Goal: Complete application form: Complete application form

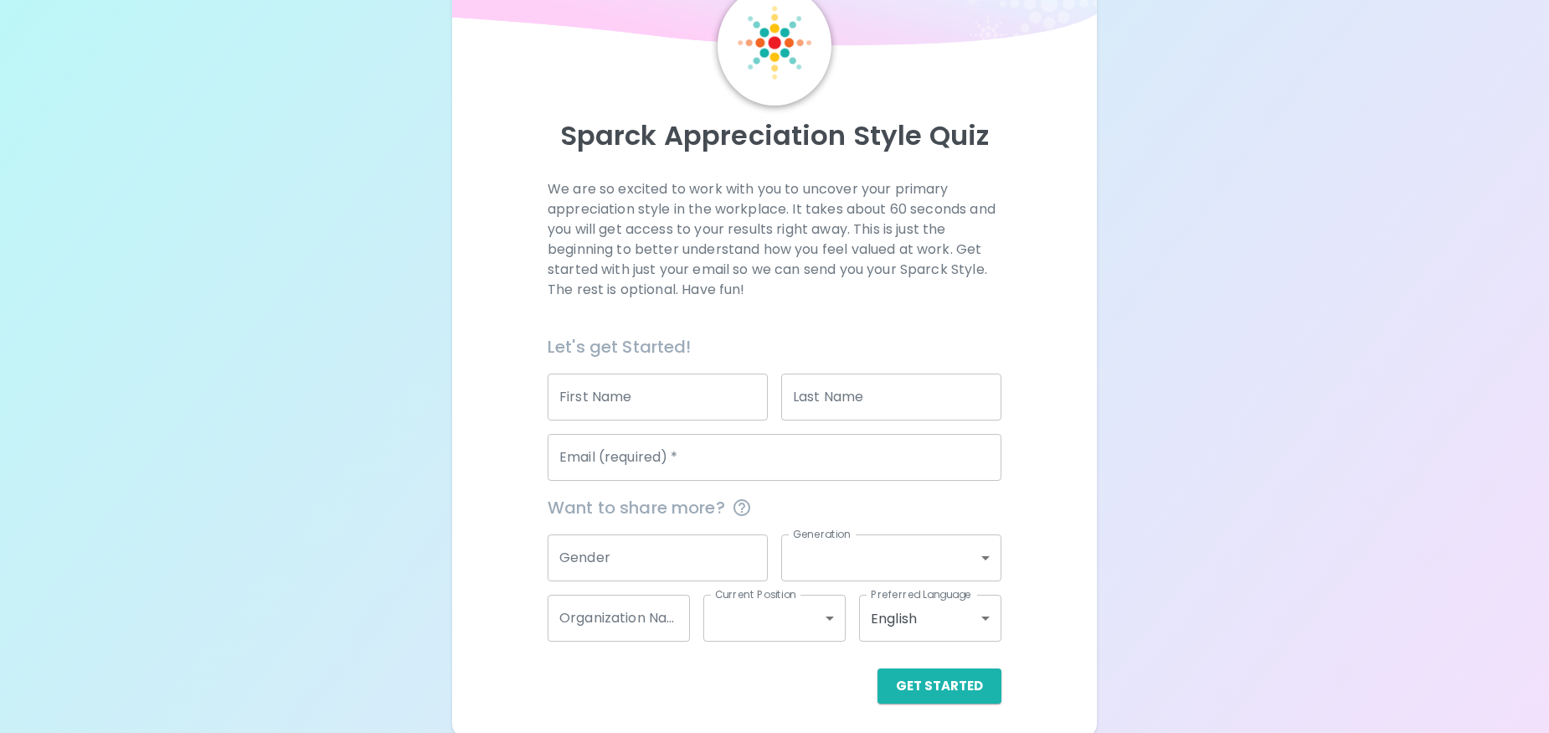
scroll to position [85, 0]
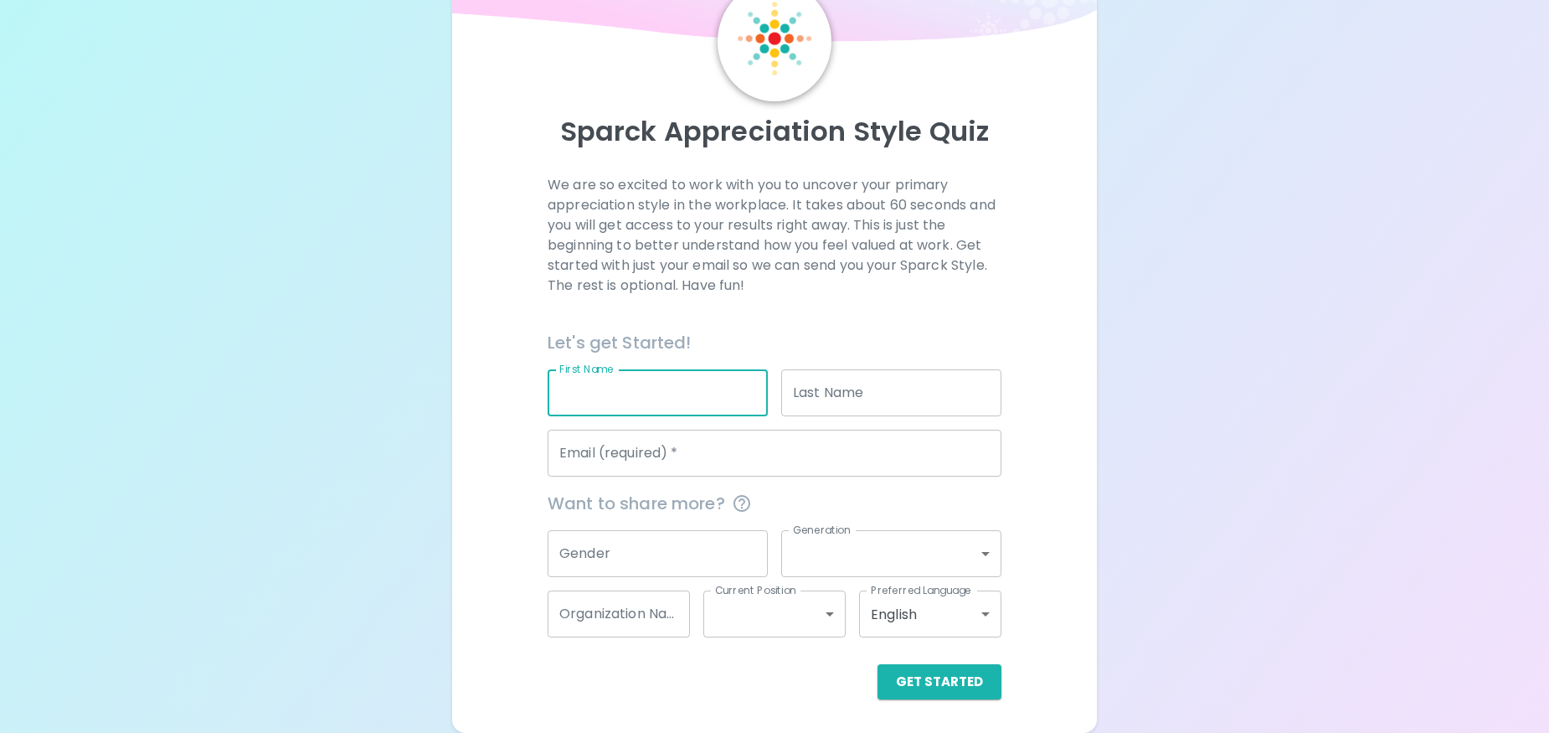
click at [654, 391] on input "First Name" at bounding box center [658, 392] width 220 height 47
type input "ALYSSA"
type input "[PERSON_NAME]"
type input "WD&C"
click at [677, 445] on input "Email (required)   *" at bounding box center [775, 453] width 454 height 47
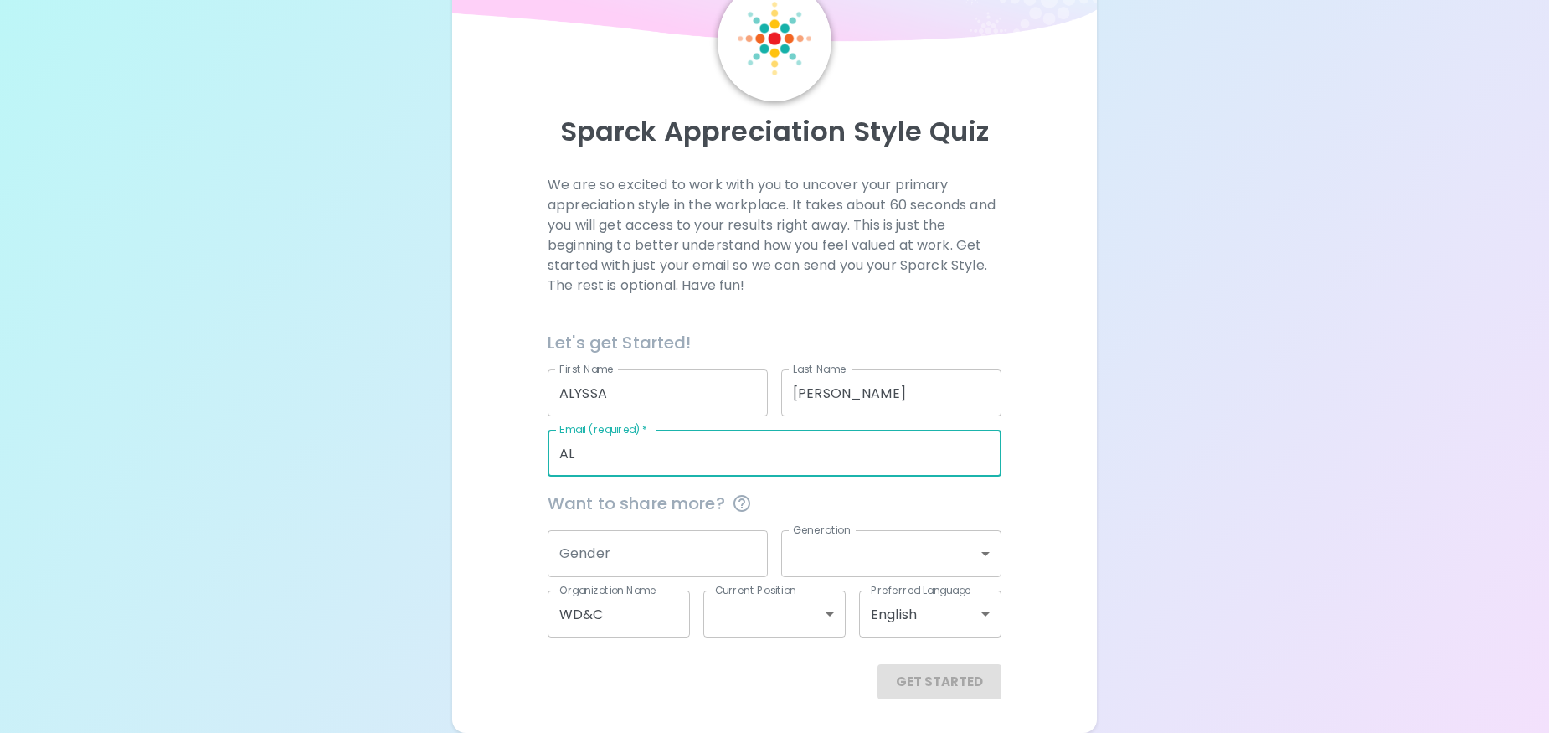
type input "A"
type input "[EMAIL_ADDRESS][DOMAIN_NAME]"
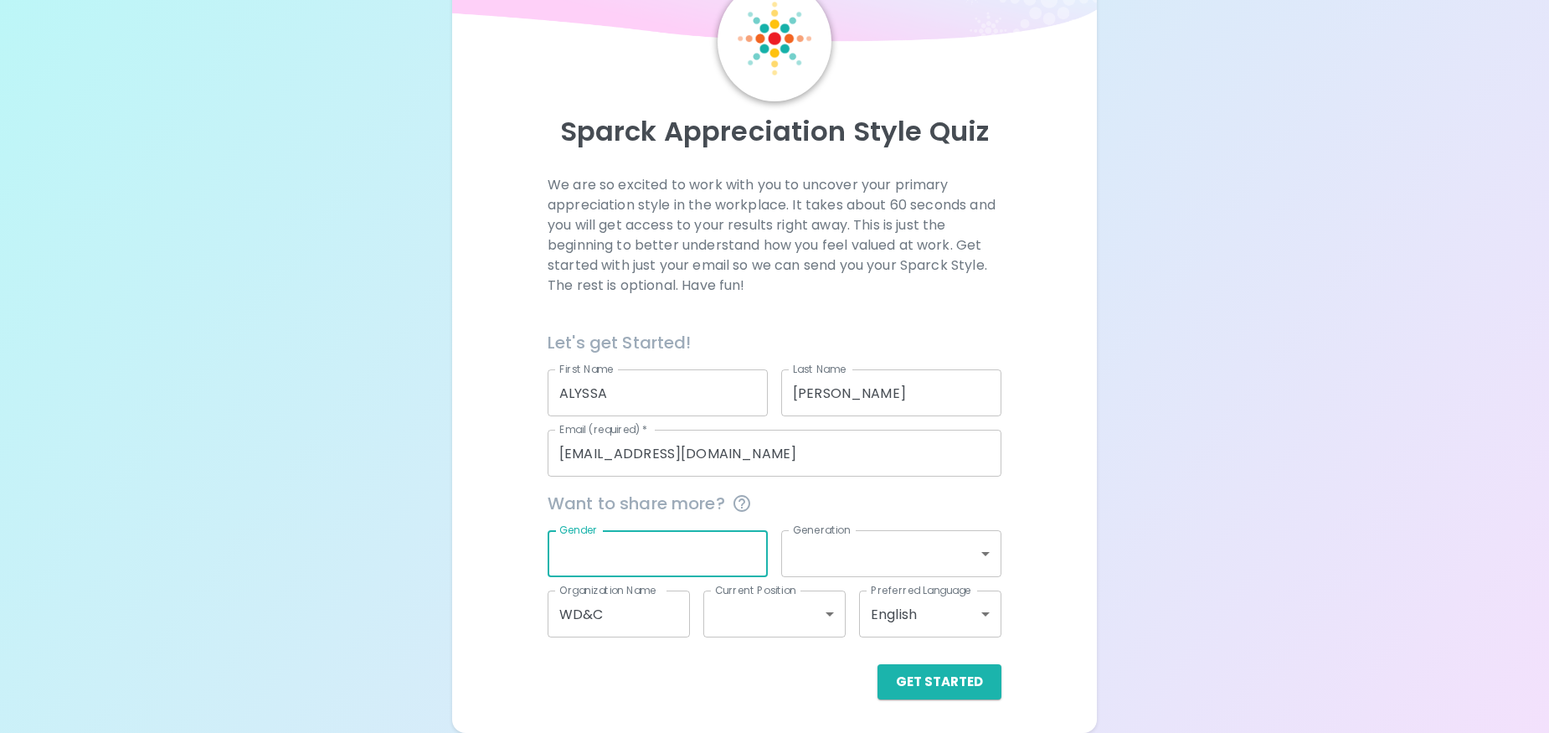
click at [689, 538] on input "Gender" at bounding box center [658, 553] width 220 height 47
type input "F"
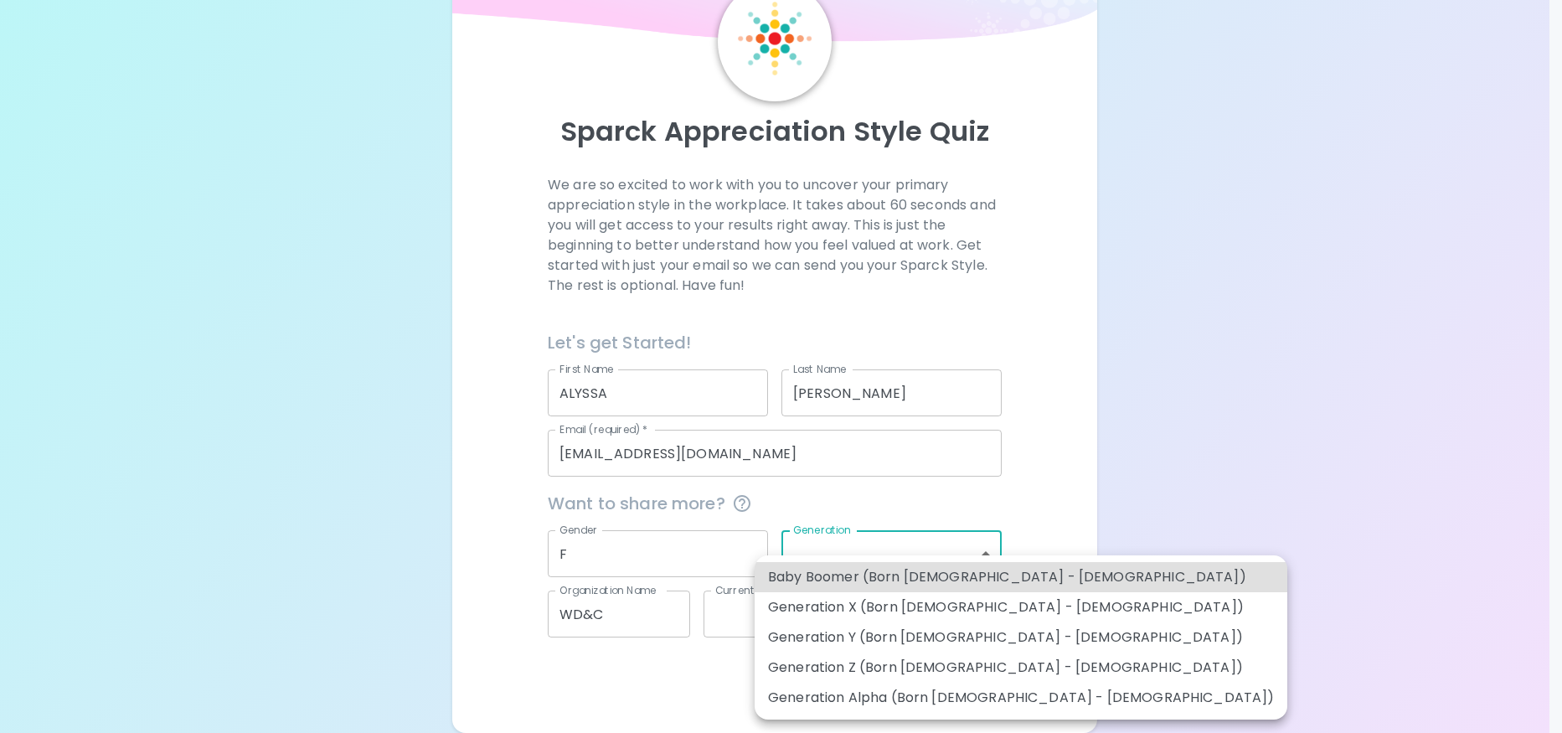
click at [801, 544] on body "Sparck Appreciation Style Quiz We are so excited to work with you to uncover yo…" at bounding box center [781, 324] width 1562 height 818
click at [788, 665] on li "Generation Z (Born [DEMOGRAPHIC_DATA] - [DEMOGRAPHIC_DATA])" at bounding box center [1020, 667] width 533 height 30
type input "generation_z"
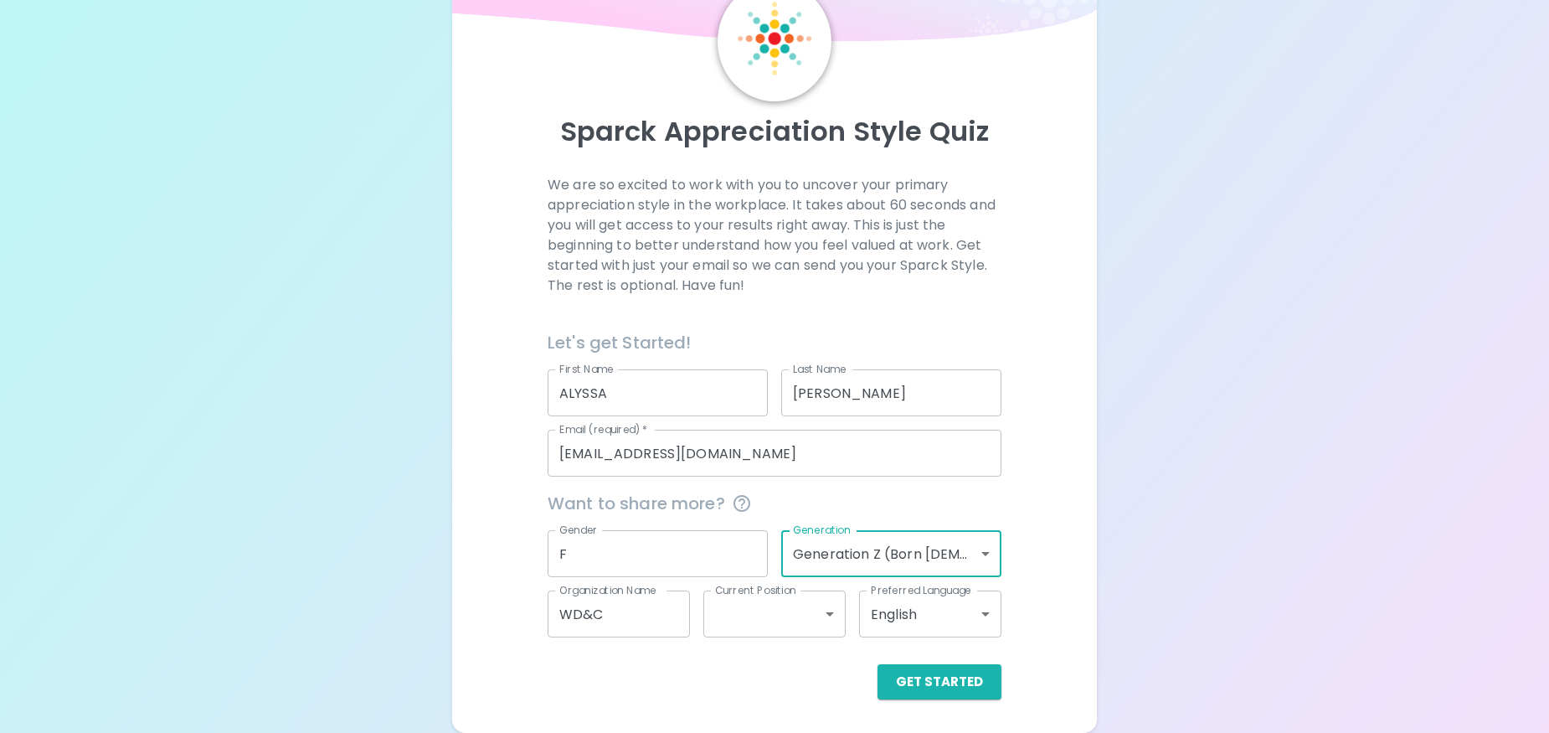
click at [788, 611] on body "Sparck Appreciation Style Quiz We are so excited to work with you to uncover yo…" at bounding box center [774, 324] width 1549 height 818
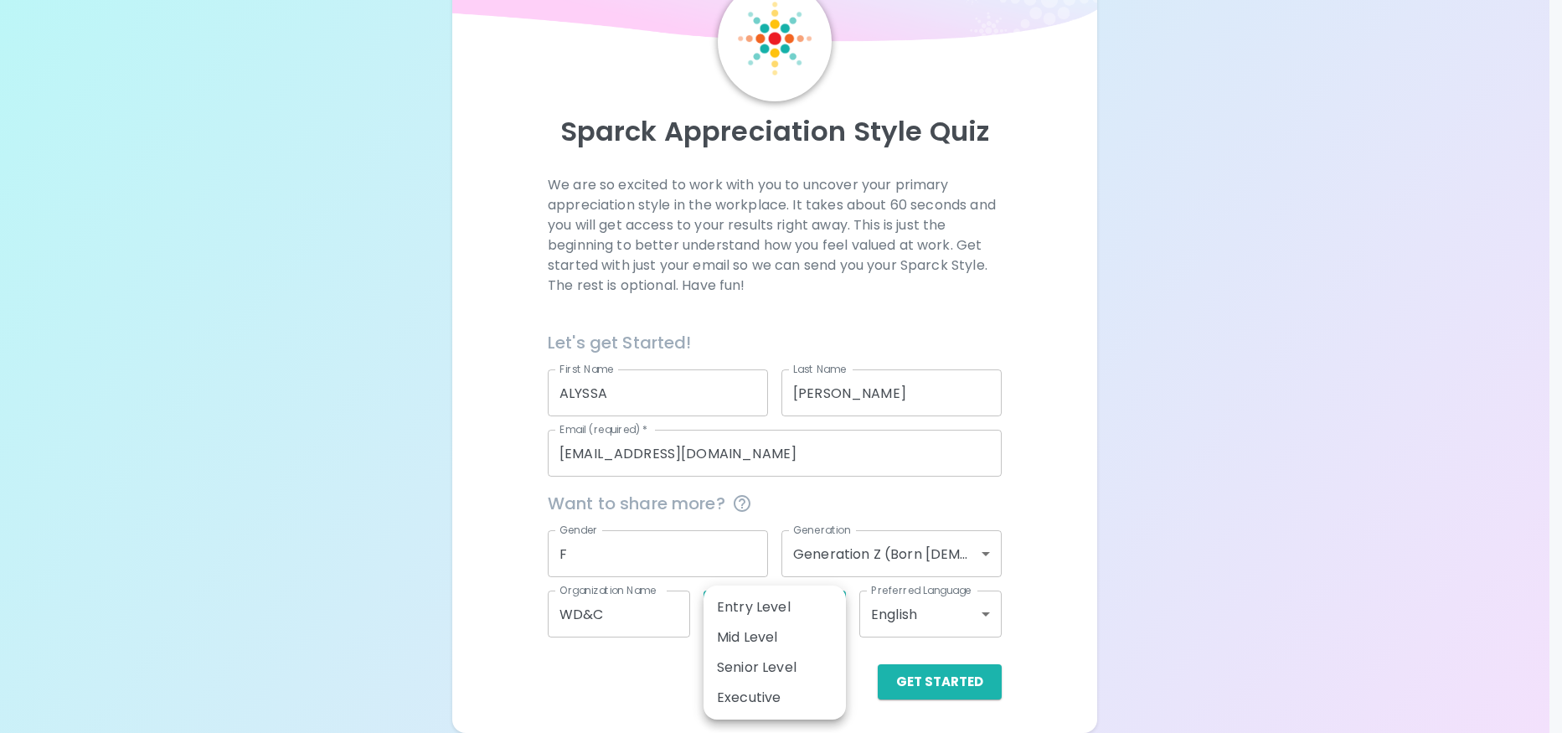
click at [786, 644] on li "Mid Level" at bounding box center [774, 637] width 142 height 30
type input "mid_level"
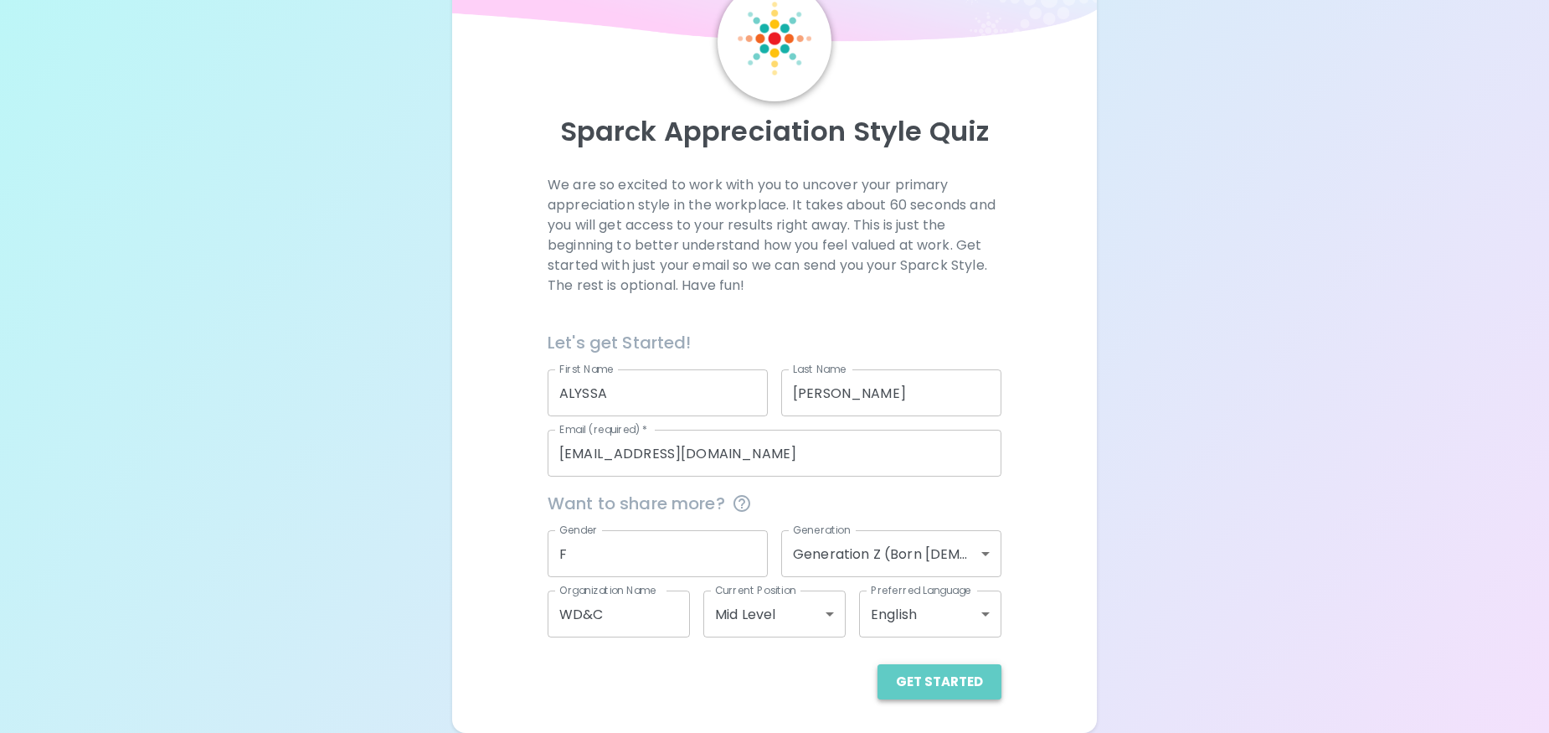
click at [984, 683] on button "Get Started" at bounding box center [940, 681] width 124 height 35
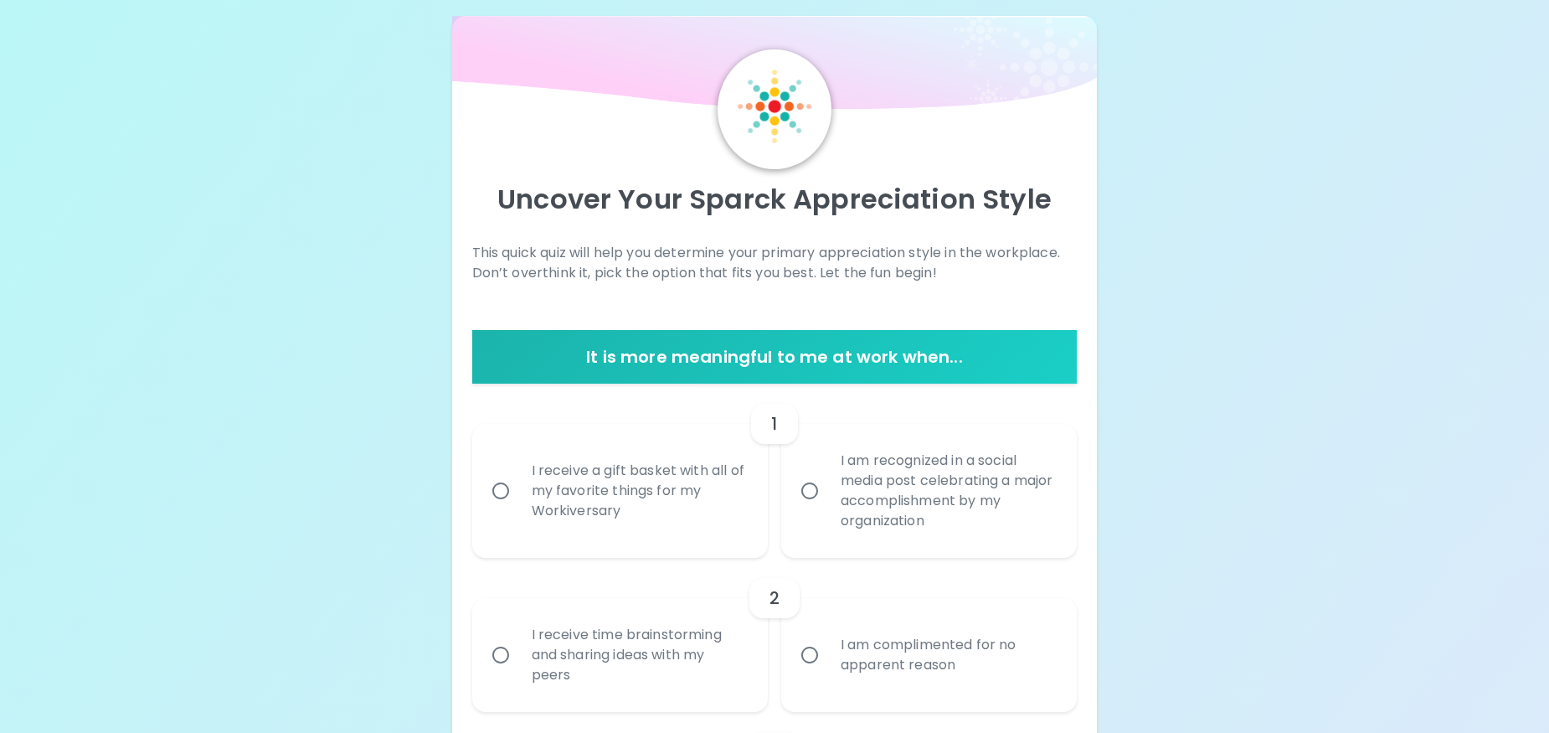
scroll to position [23, 0]
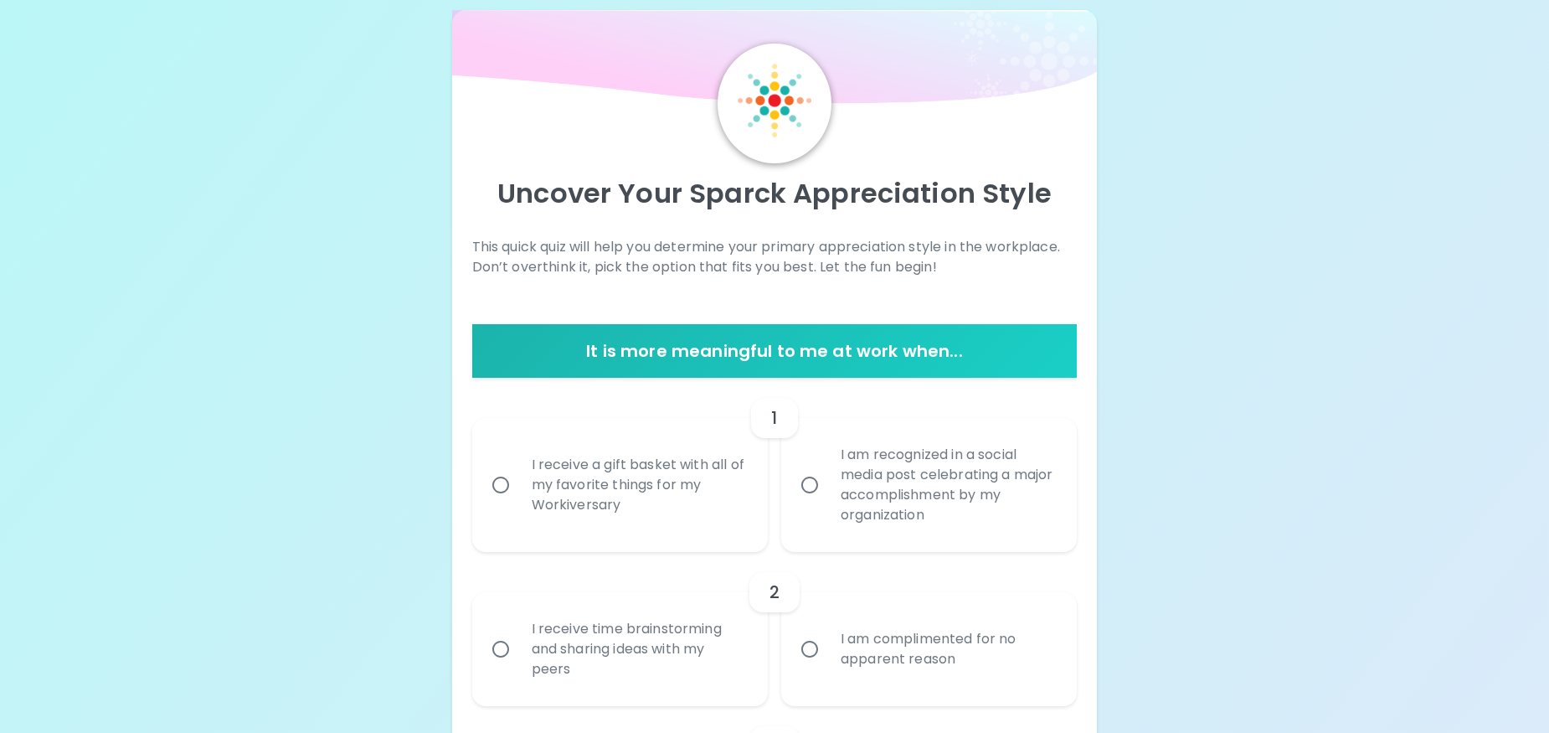
click at [756, 480] on div "I receive a gift basket with all of my favorite things for my Workiversary" at bounding box center [638, 485] width 240 height 100
click at [518, 480] on input "I receive a gift basket with all of my favorite things for my Workiversary" at bounding box center [500, 484] width 35 height 35
radio input "true"
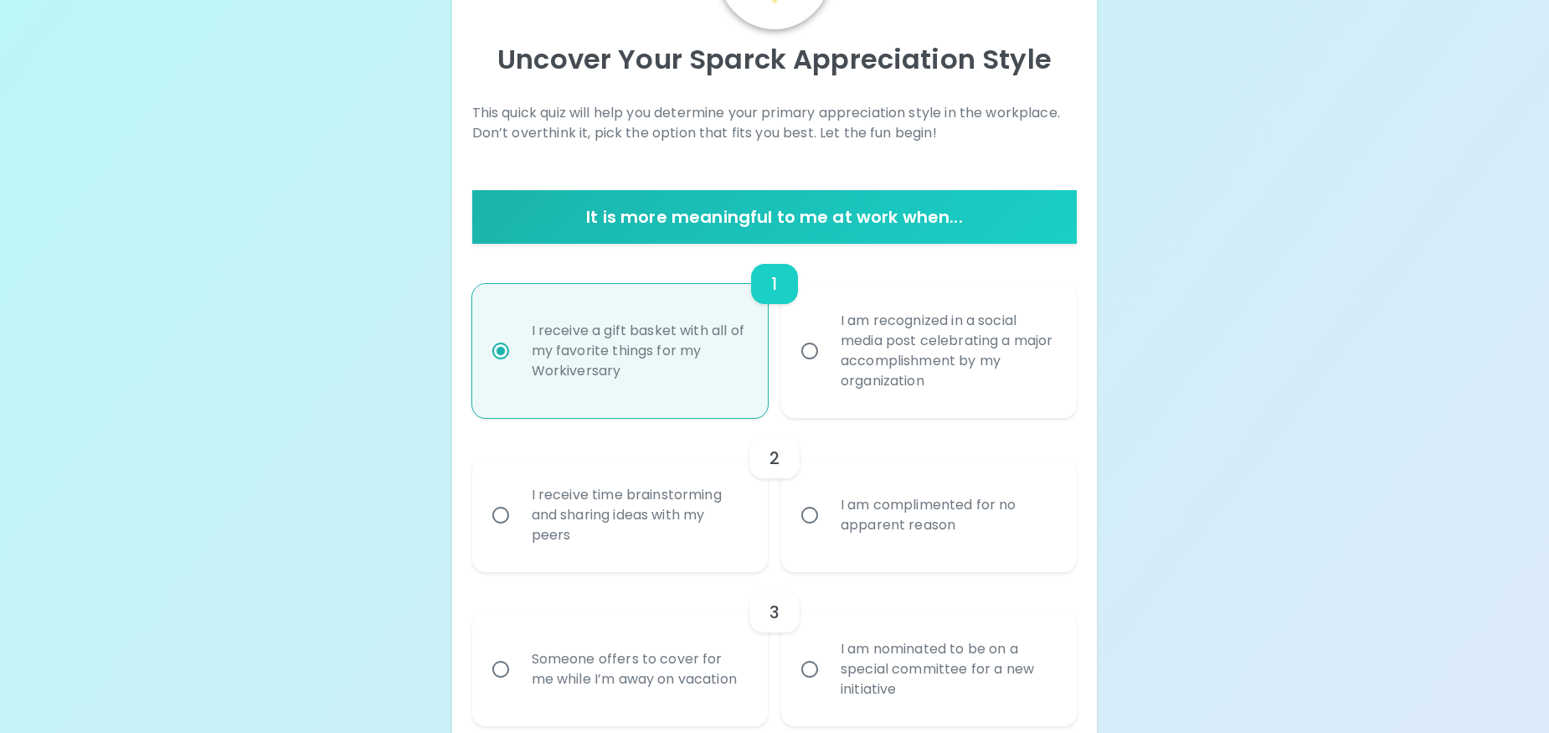
click at [940, 481] on div "I am complimented for no apparent reason" at bounding box center [947, 515] width 240 height 80
click at [827, 497] on input "I am complimented for no apparent reason" at bounding box center [809, 514] width 35 height 35
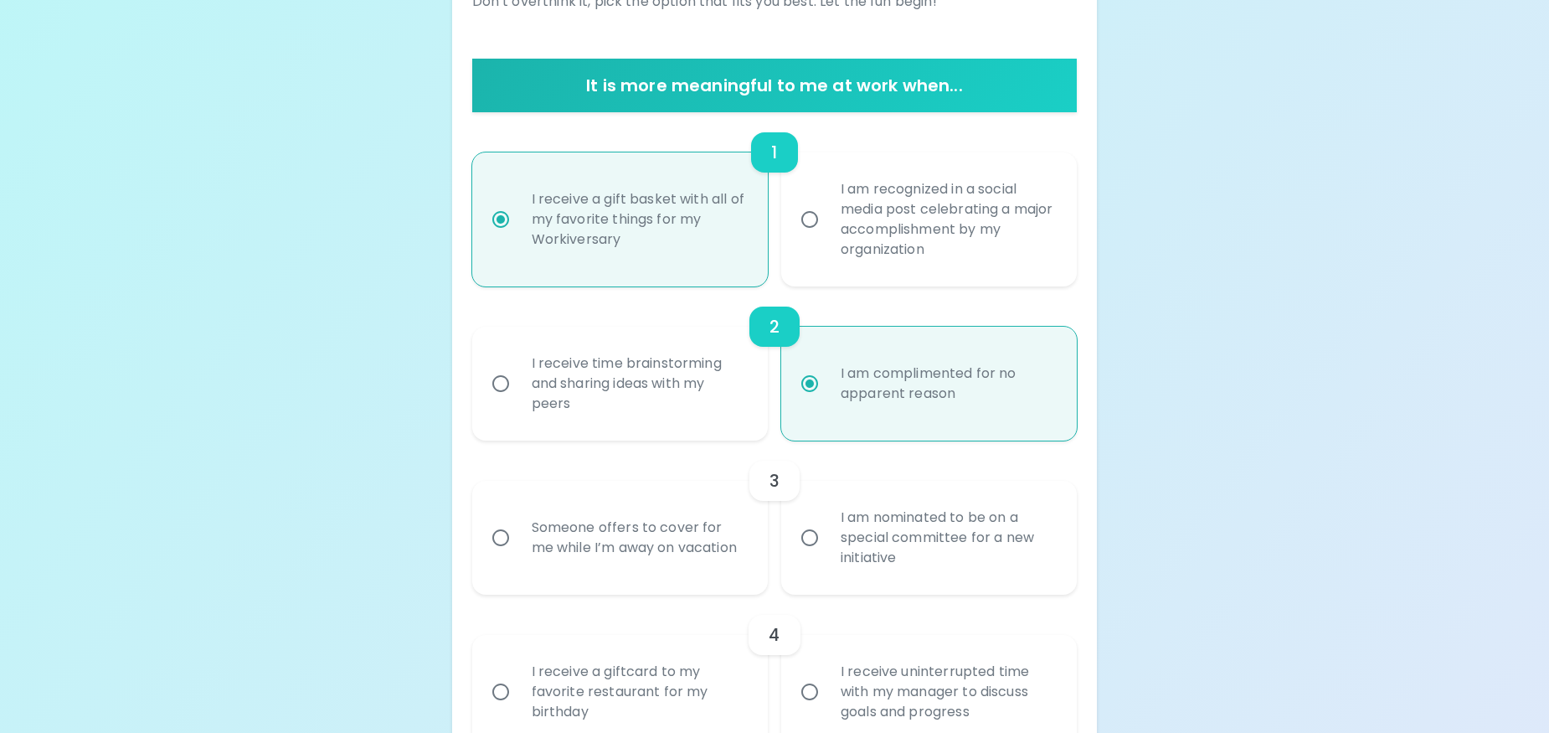
scroll to position [291, 0]
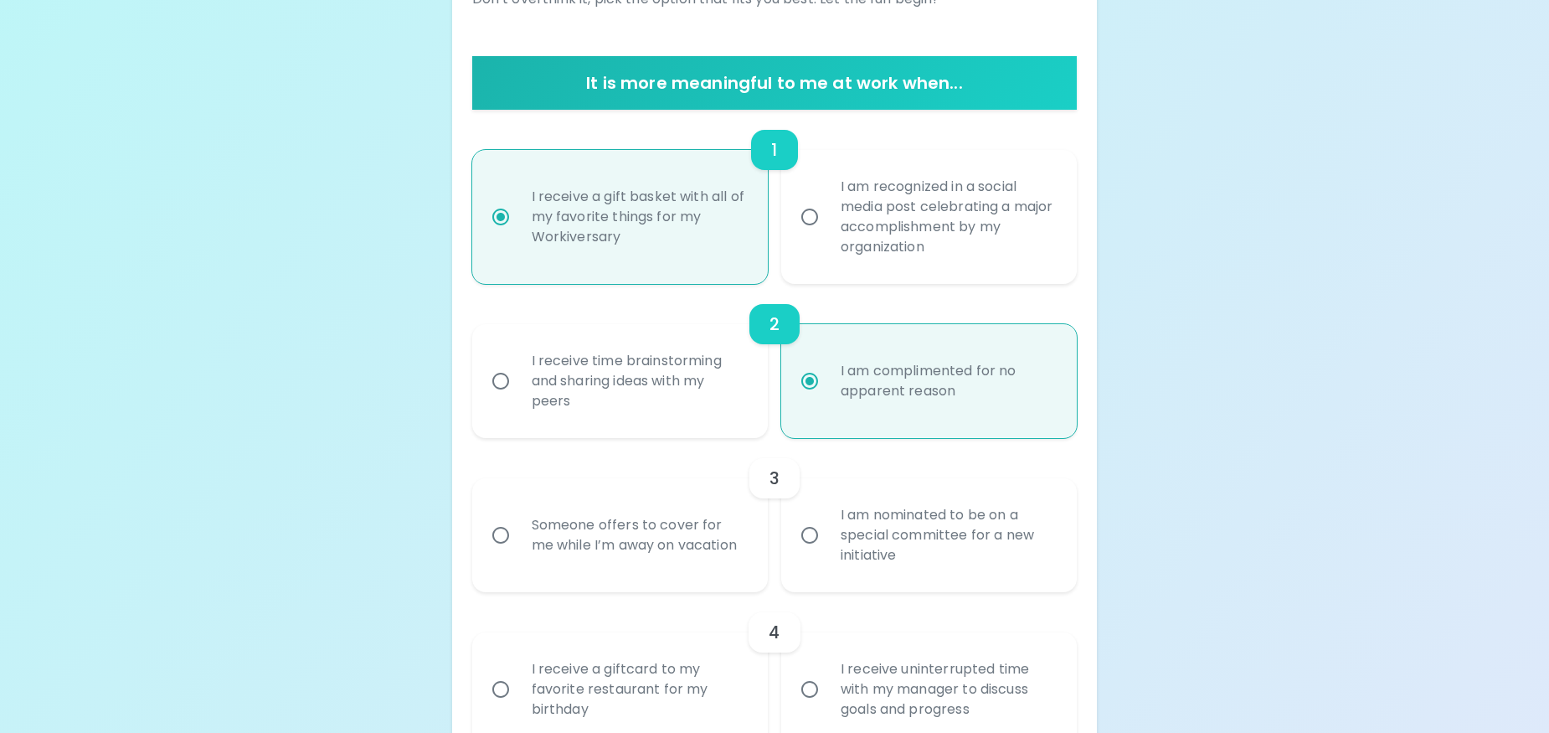
radio input "true"
click at [877, 422] on label "I am complimented for no apparent reason" at bounding box center [920, 381] width 296 height 114
click at [827, 399] on input "I am complimented for no apparent reason" at bounding box center [809, 380] width 35 height 35
click at [735, 206] on div "I receive a gift basket with all of my favorite things for my Workiversary" at bounding box center [638, 217] width 240 height 100
click at [518, 206] on input "I receive a gift basket with all of my favorite things for my Workiversary" at bounding box center [500, 216] width 35 height 35
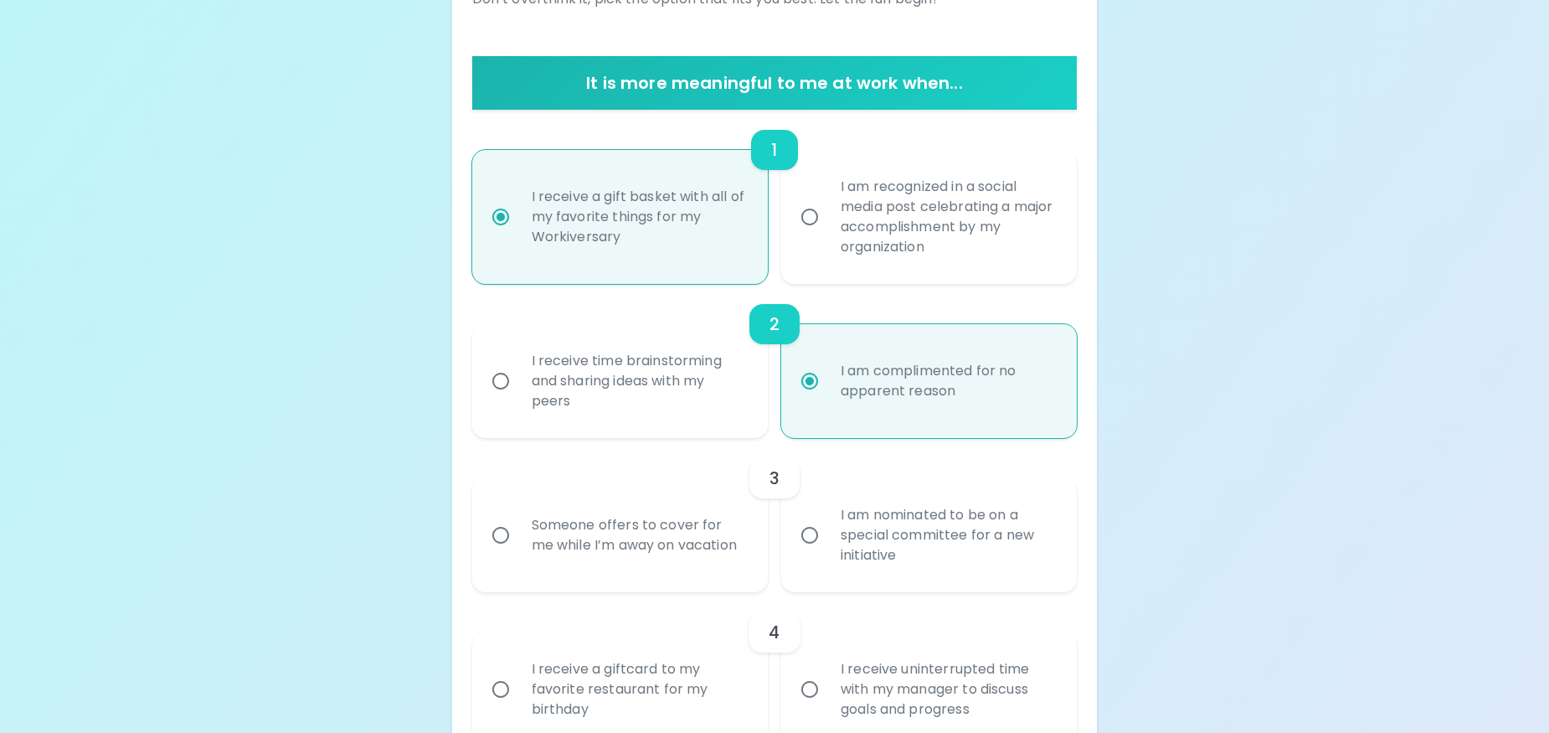
radio input "true"
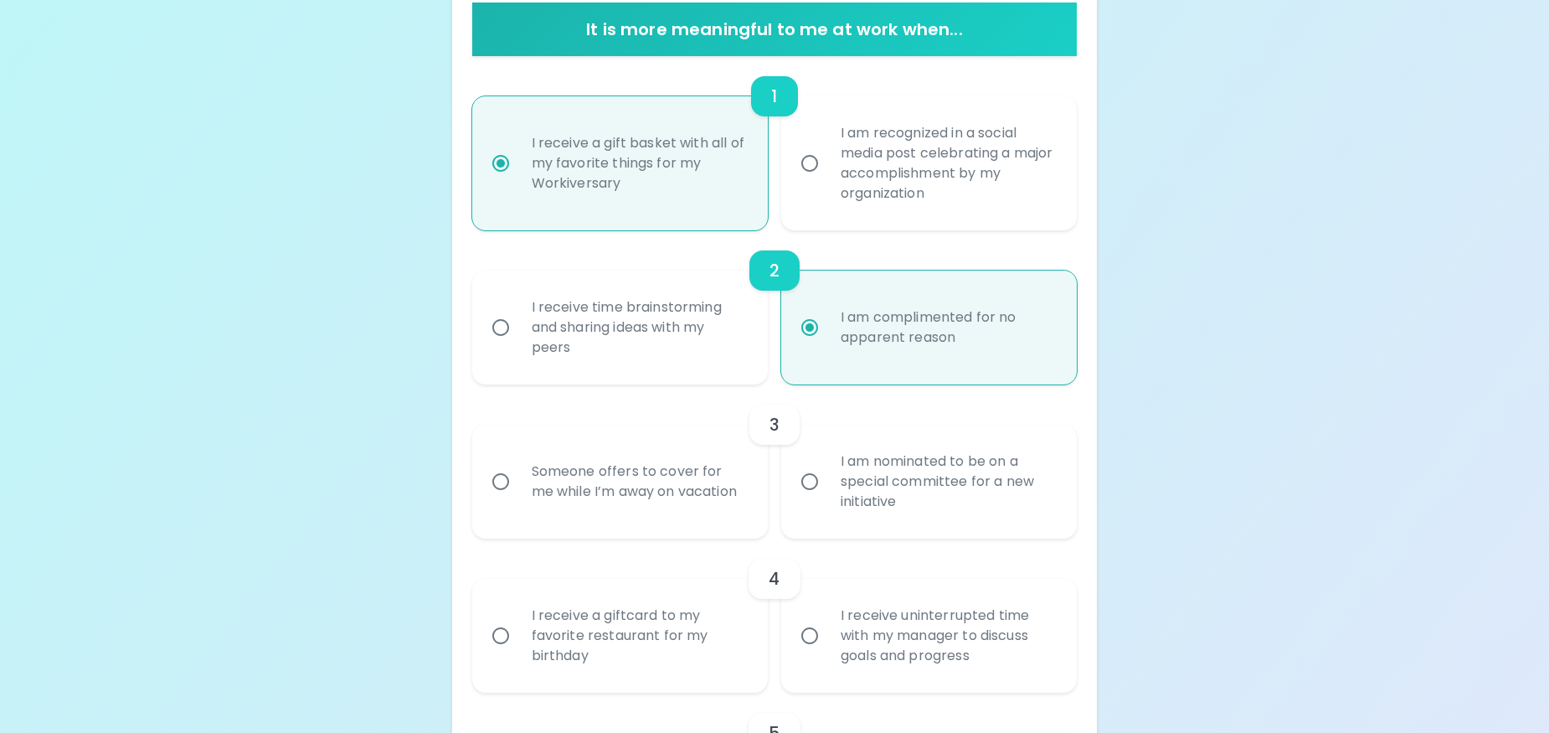
scroll to position [347, 0]
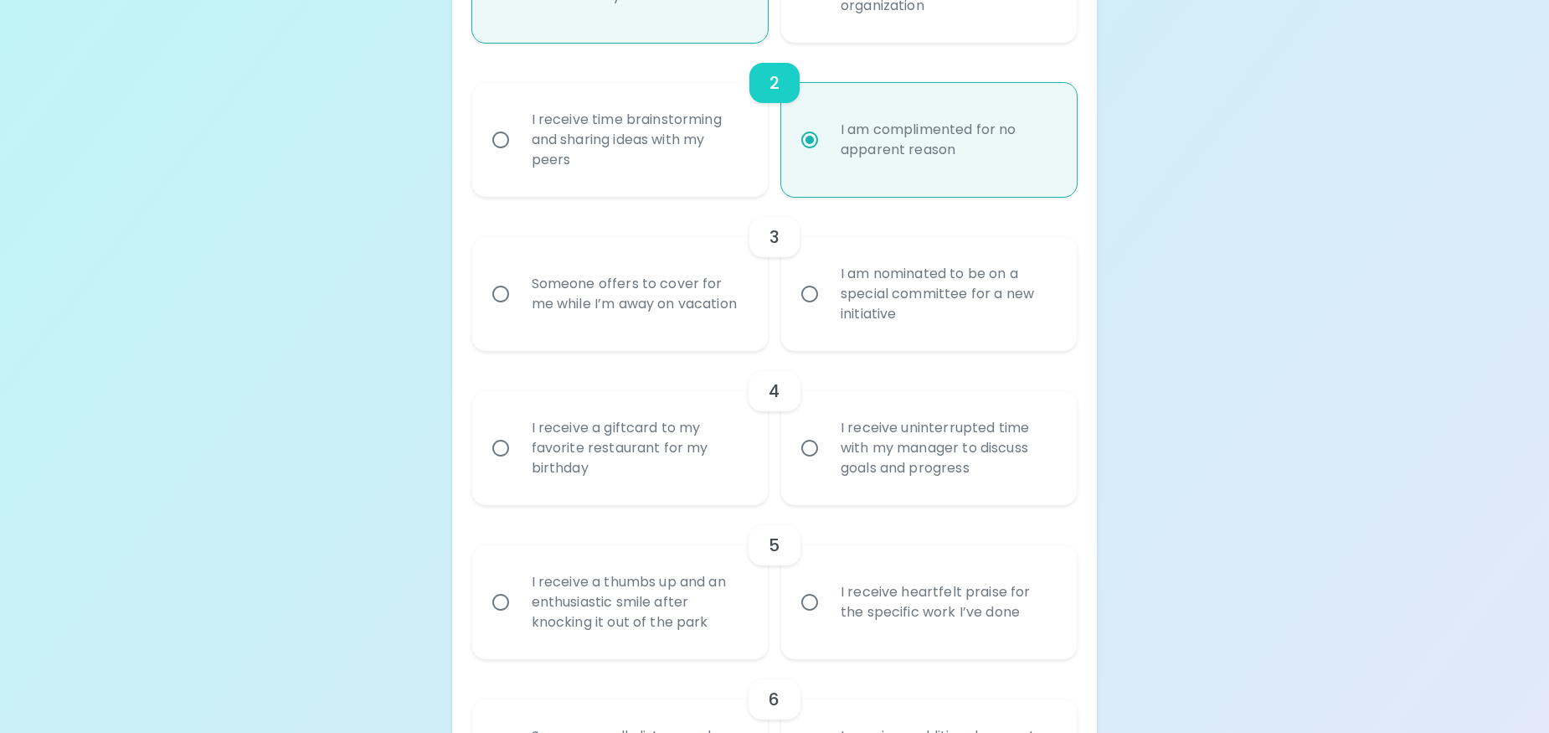
click at [750, 312] on div "Someone offers to cover for me while I’m away on vacation" at bounding box center [638, 294] width 240 height 80
click at [518, 312] on input "Someone offers to cover for me while I’m away on vacation" at bounding box center [500, 293] width 35 height 35
radio input "true"
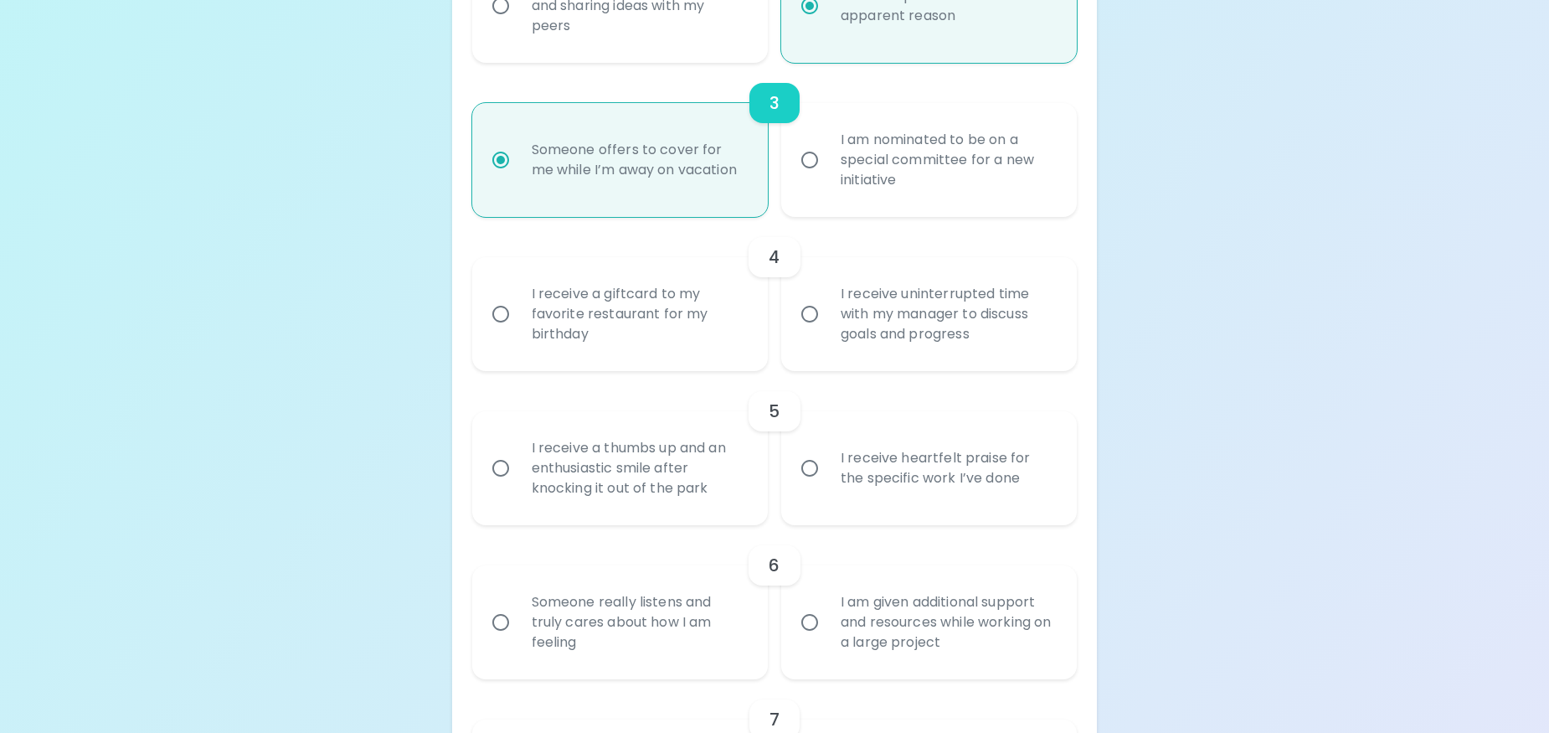
scroll to position [670, 0]
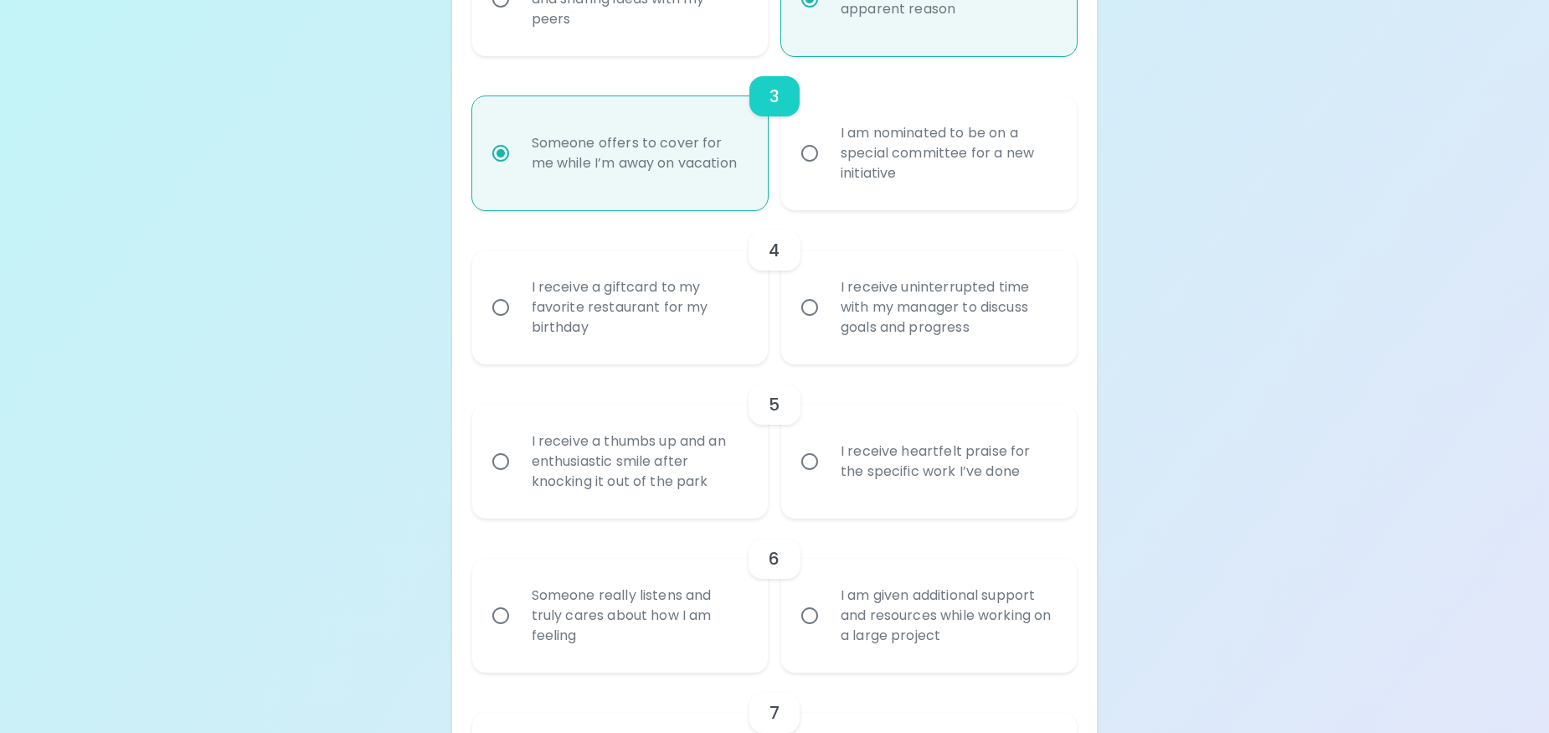
radio input "true"
click at [868, 335] on div "I receive uninterrupted time with my manager to discuss goals and progress" at bounding box center [947, 307] width 240 height 100
click at [827, 325] on input "I receive uninterrupted time with my manager to discuss goals and progress" at bounding box center [809, 307] width 35 height 35
radio input "false"
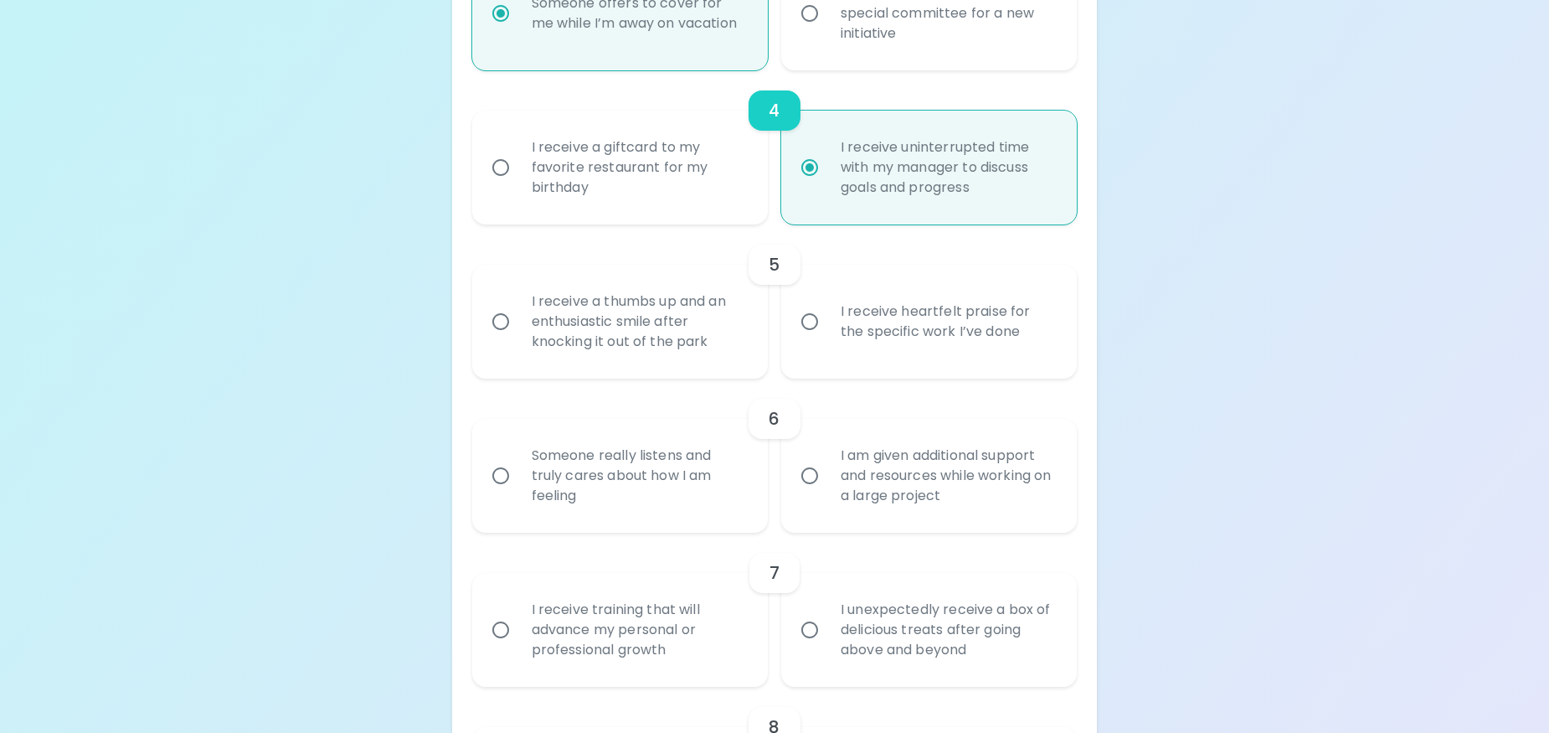
scroll to position [814, 0]
radio input "true"
click at [820, 345] on label "I receive heartfelt praise for the specific work I’ve done" at bounding box center [920, 321] width 296 height 114
click at [820, 338] on input "I receive heartfelt praise for the specific work I’ve done" at bounding box center [809, 320] width 35 height 35
radio input "false"
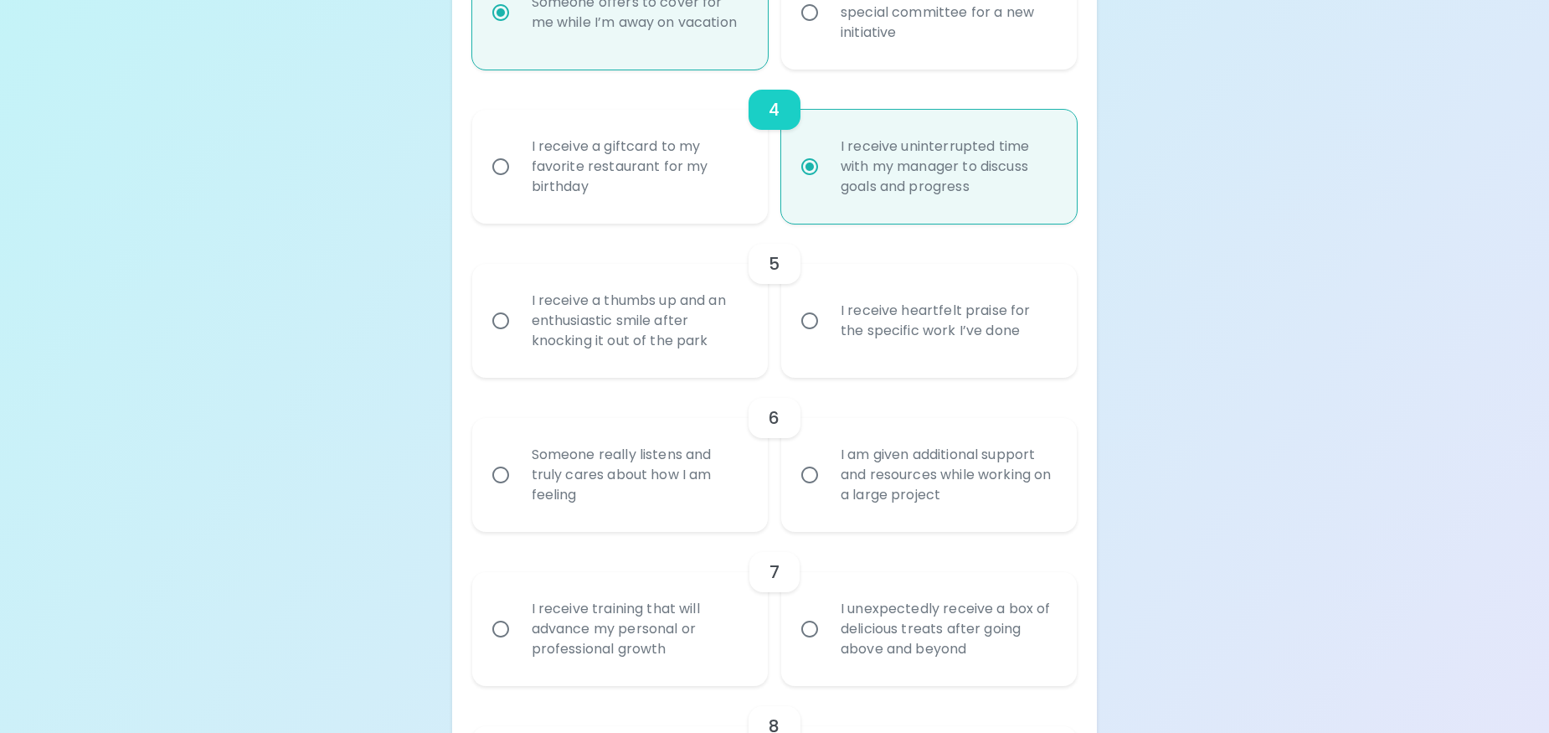
radio input "false"
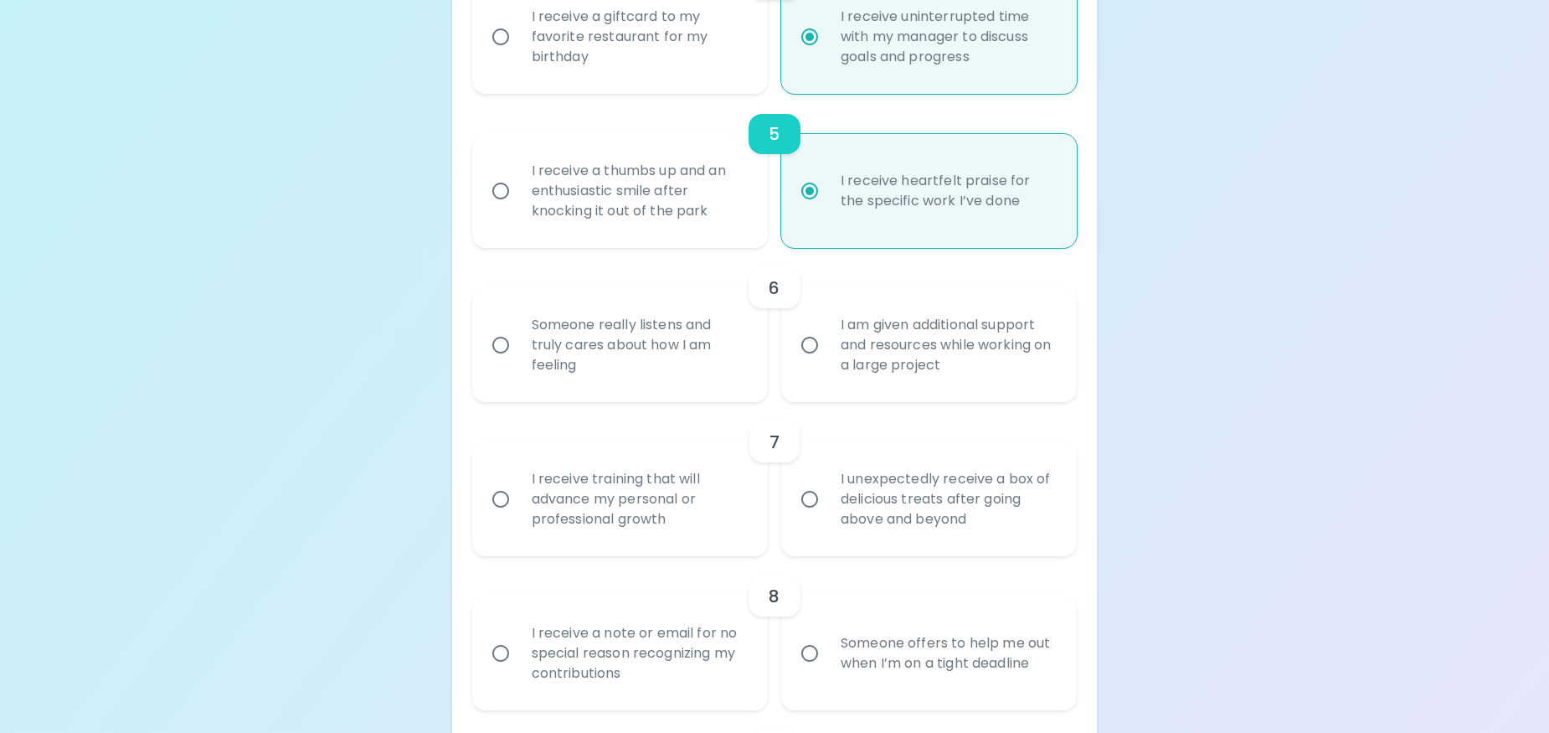
scroll to position [948, 0]
radio input "true"
click at [677, 181] on div "I receive a thumbs up and an enthusiastic smile after knocking it out of the pa…" at bounding box center [638, 186] width 240 height 100
click at [518, 181] on input "I receive a thumbs up and an enthusiastic smile after knocking it out of the pa…" at bounding box center [500, 186] width 35 height 35
radio input "false"
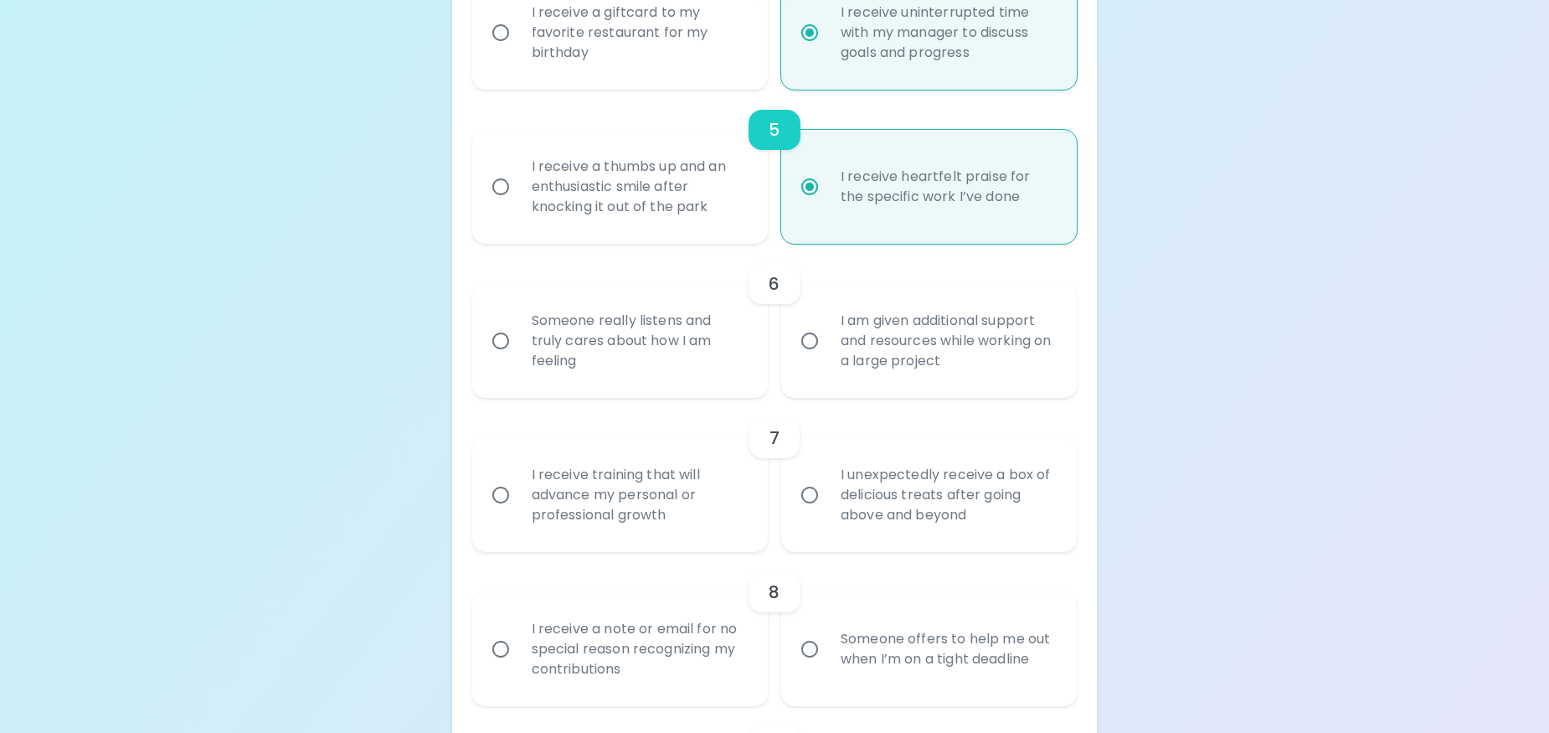
radio input "false"
radio input "true"
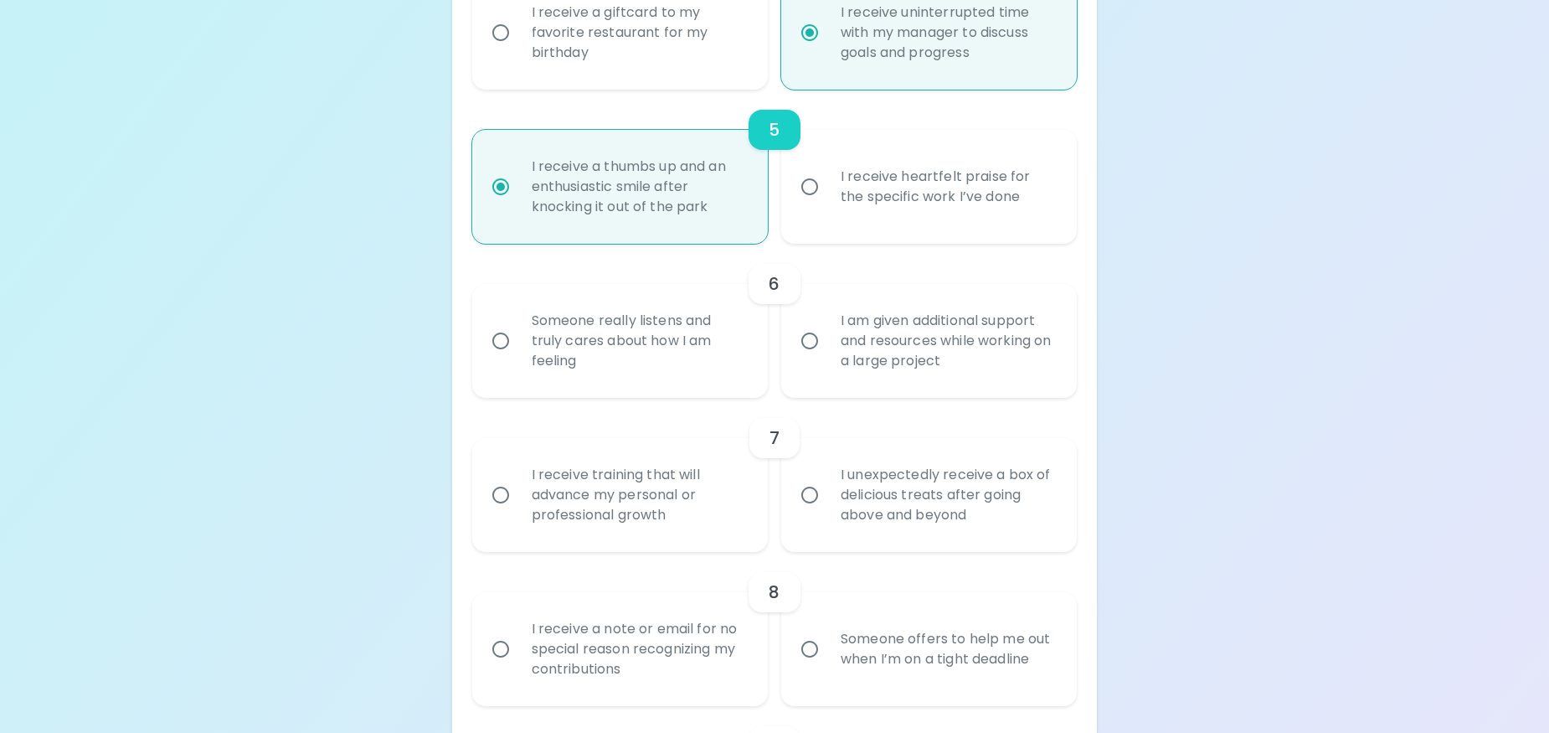
radio input "true"
click at [777, 202] on label "I receive heartfelt praise for the specific work I’ve done" at bounding box center [920, 187] width 296 height 114
click at [792, 202] on input "I receive heartfelt praise for the specific work I’ve done" at bounding box center [809, 186] width 35 height 35
radio input "false"
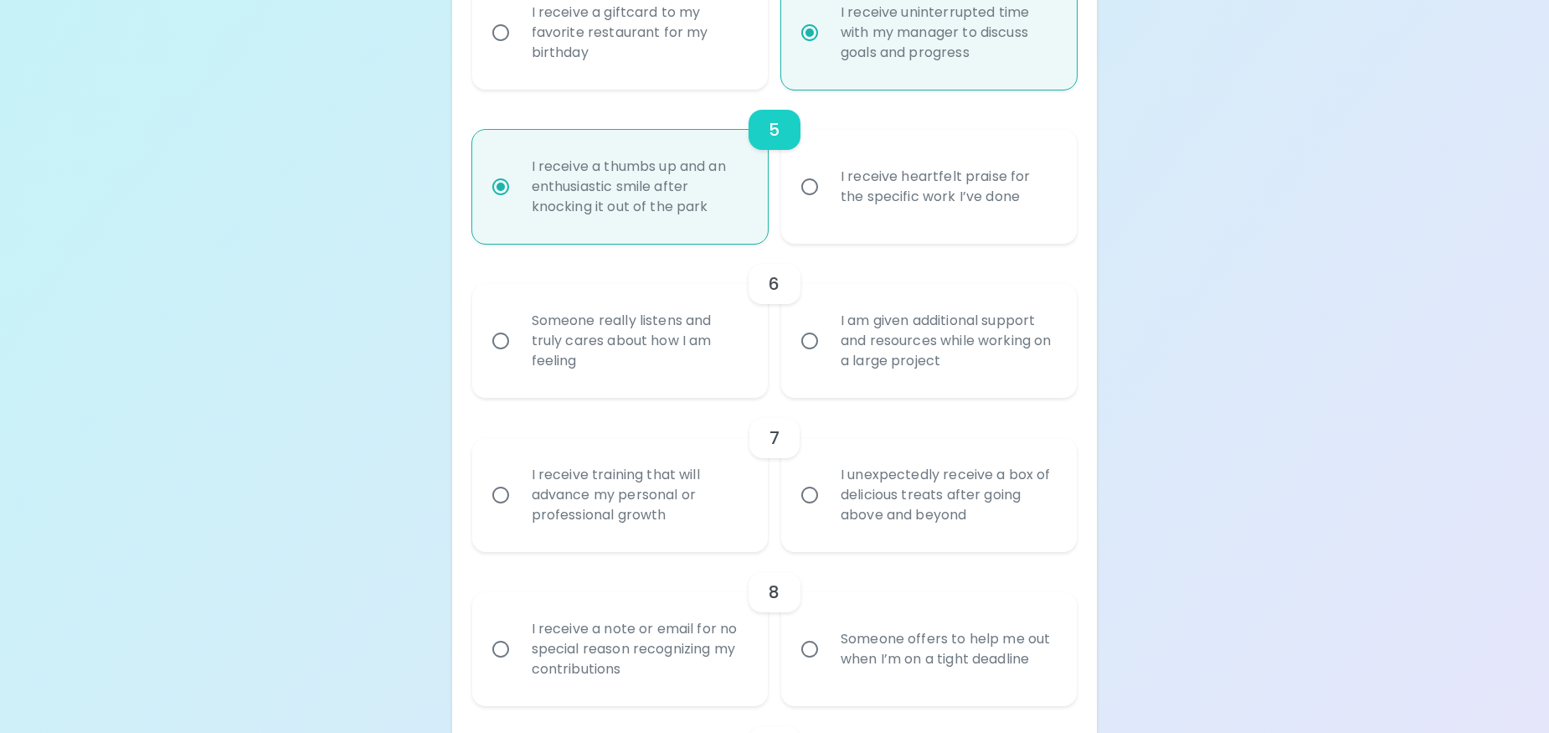
radio input "false"
radio input "true"
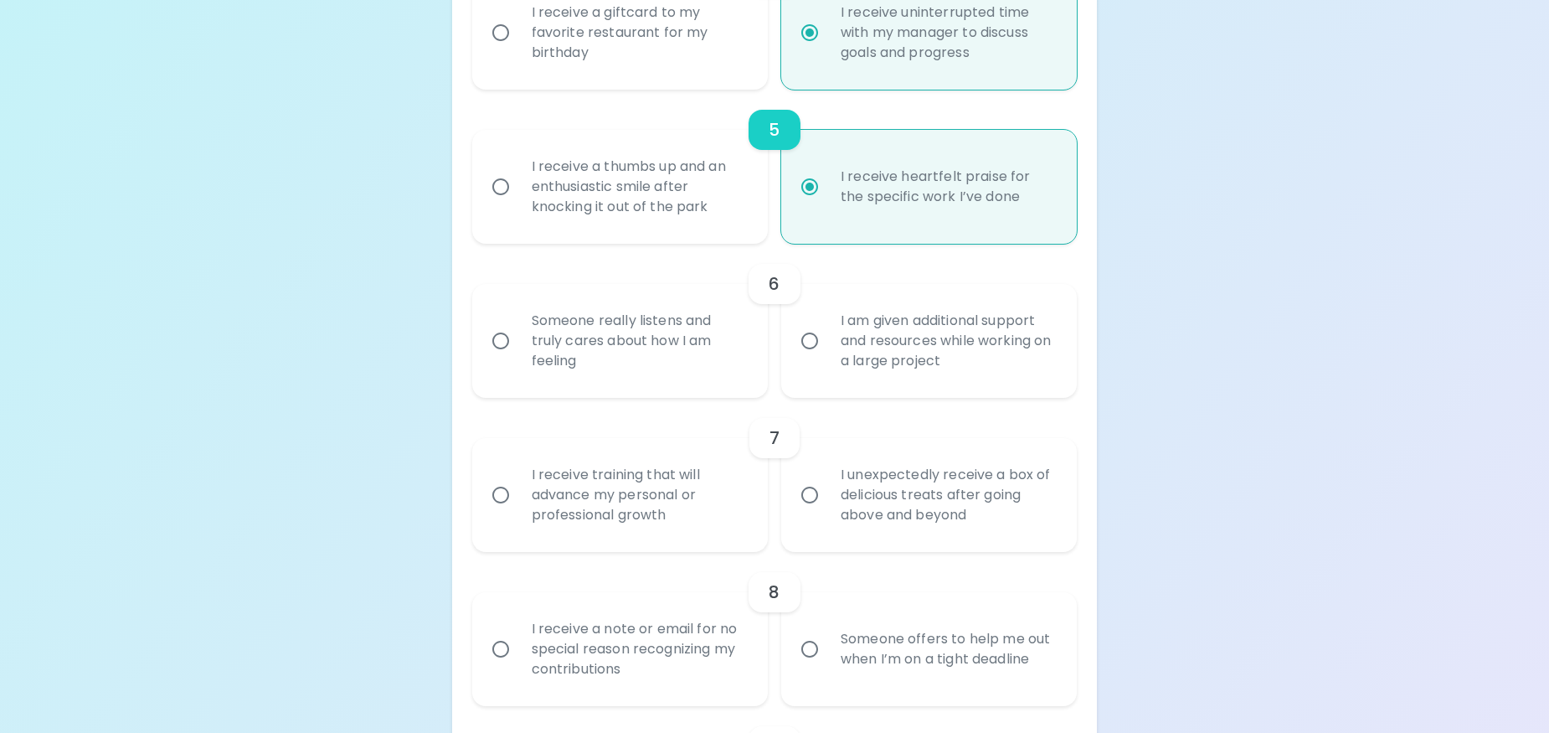
radio input "true"
click at [907, 339] on div "I am given additional support and resources while working on a large project" at bounding box center [947, 341] width 240 height 100
click at [827, 339] on input "I am given additional support and resources while working on a large project" at bounding box center [809, 340] width 35 height 35
radio input "false"
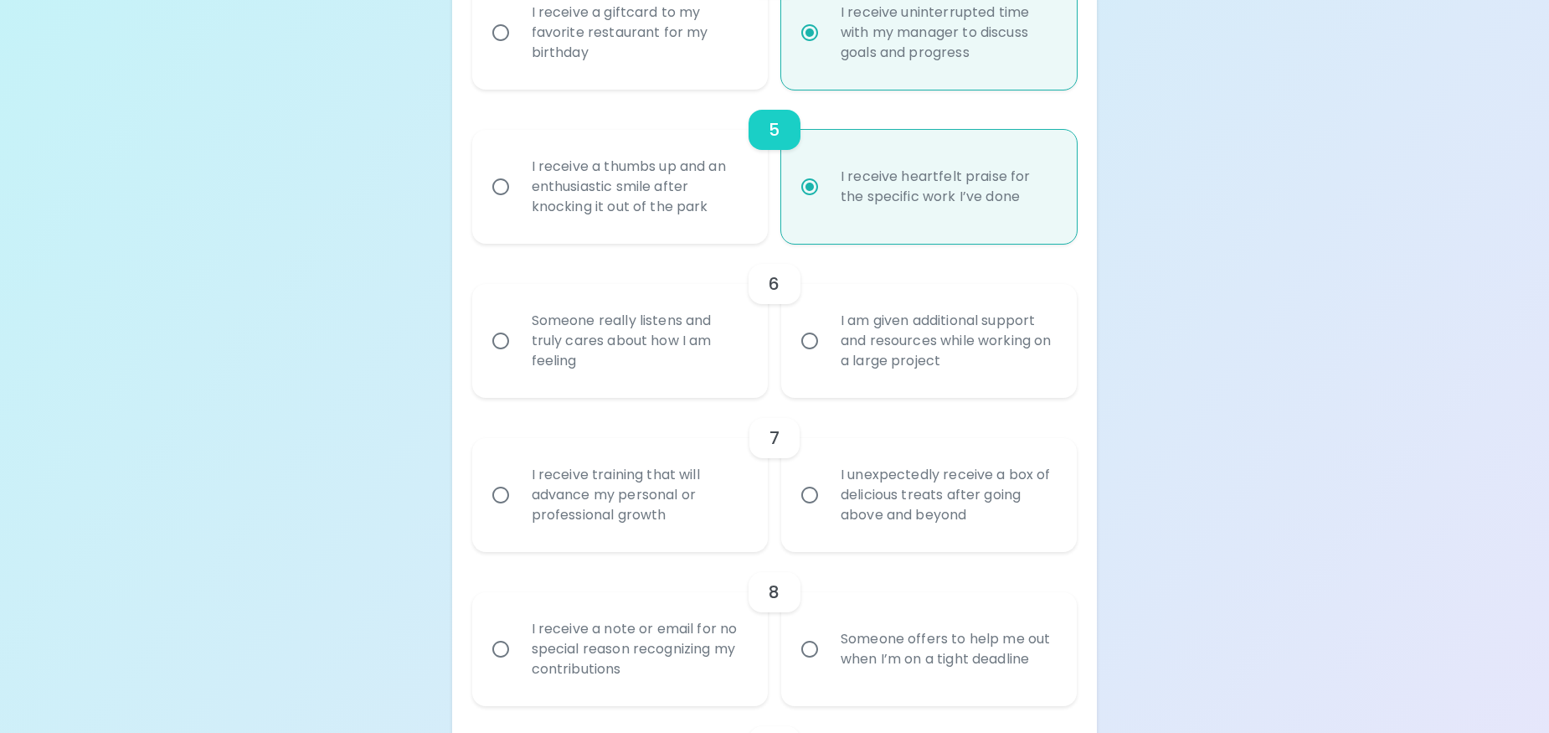
radio input "false"
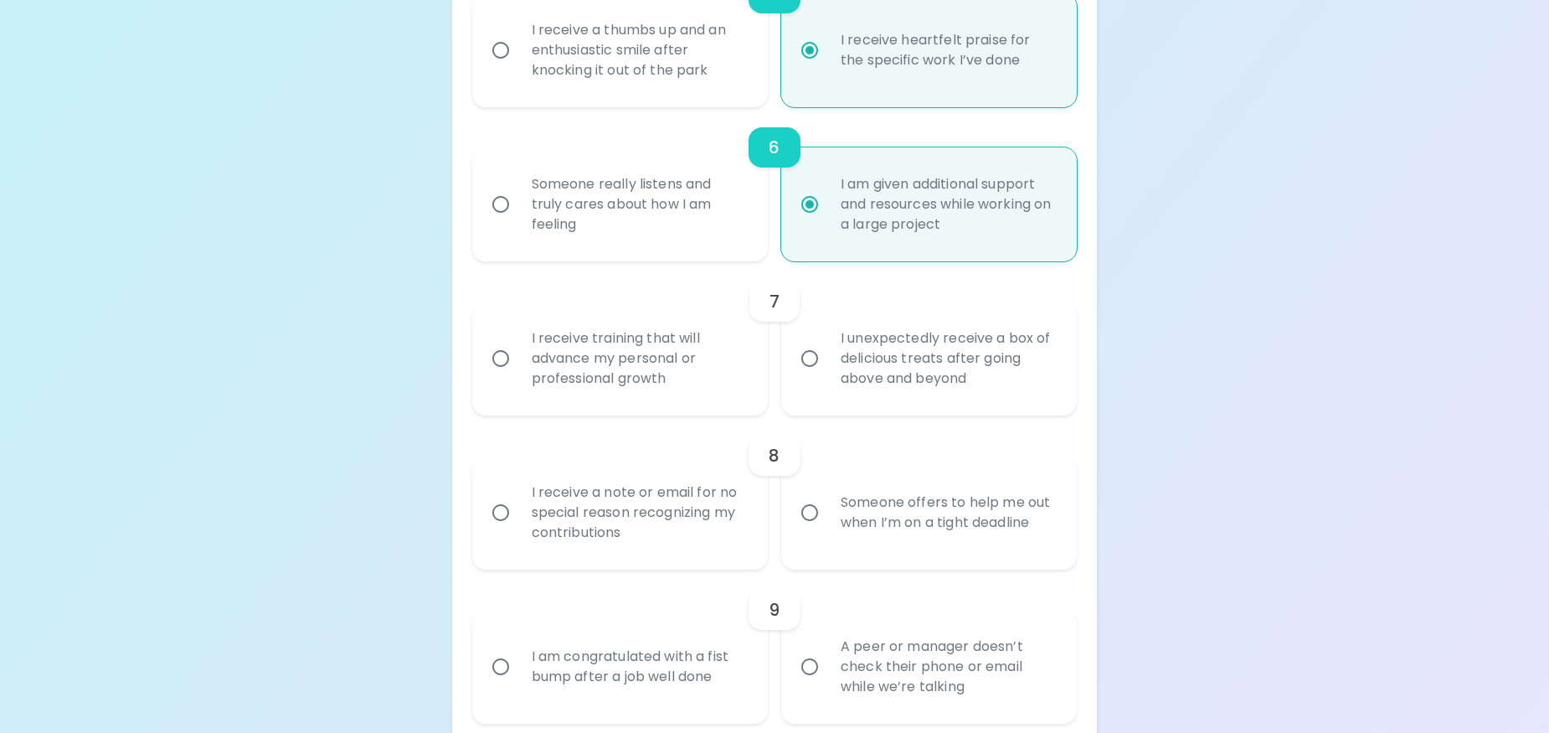
scroll to position [1085, 0]
radio input "true"
click at [664, 386] on div "I receive training that will advance my personal or professional growth" at bounding box center [638, 357] width 240 height 100
click at [518, 375] on input "I receive training that will advance my personal or professional growth" at bounding box center [500, 357] width 35 height 35
radio input "false"
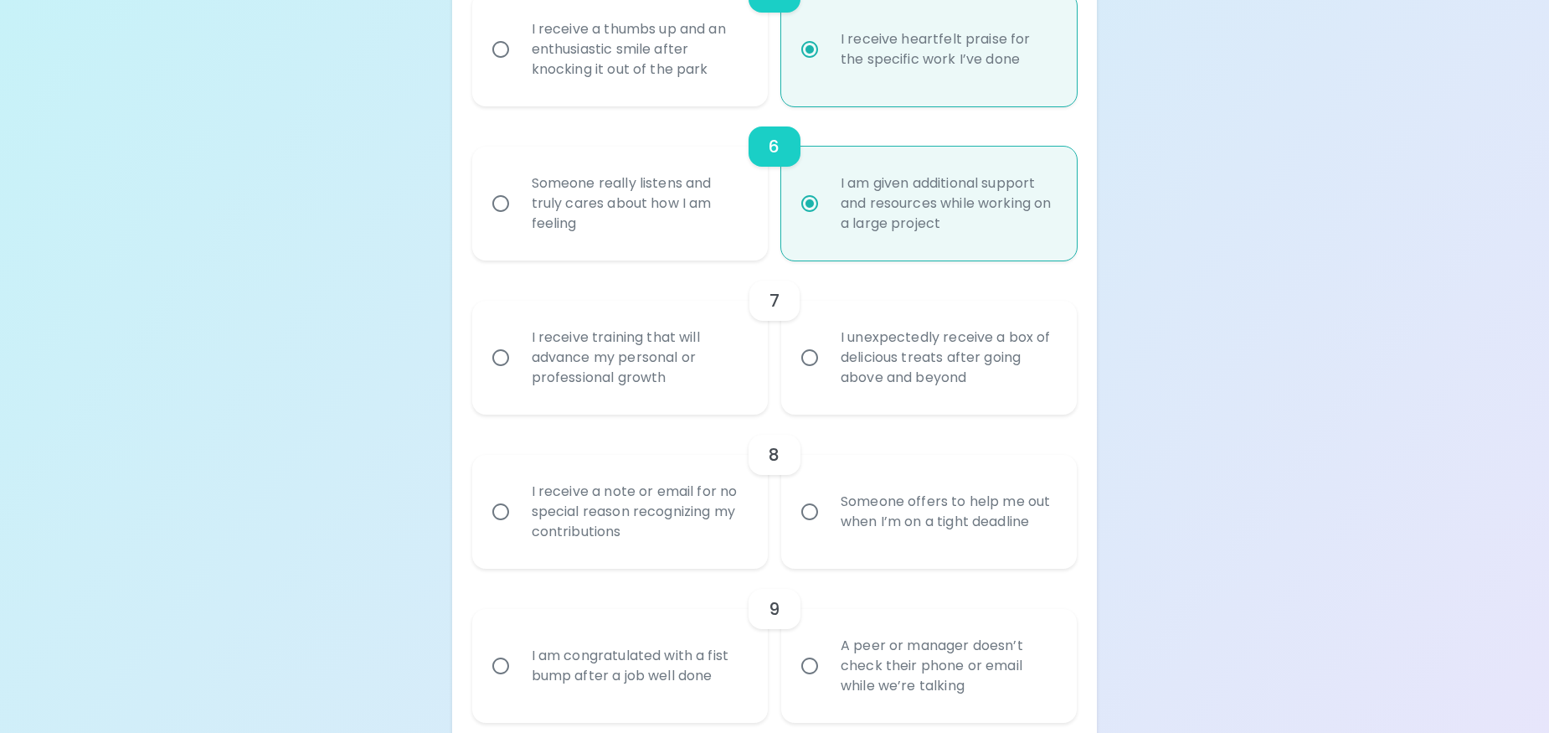
radio input "false"
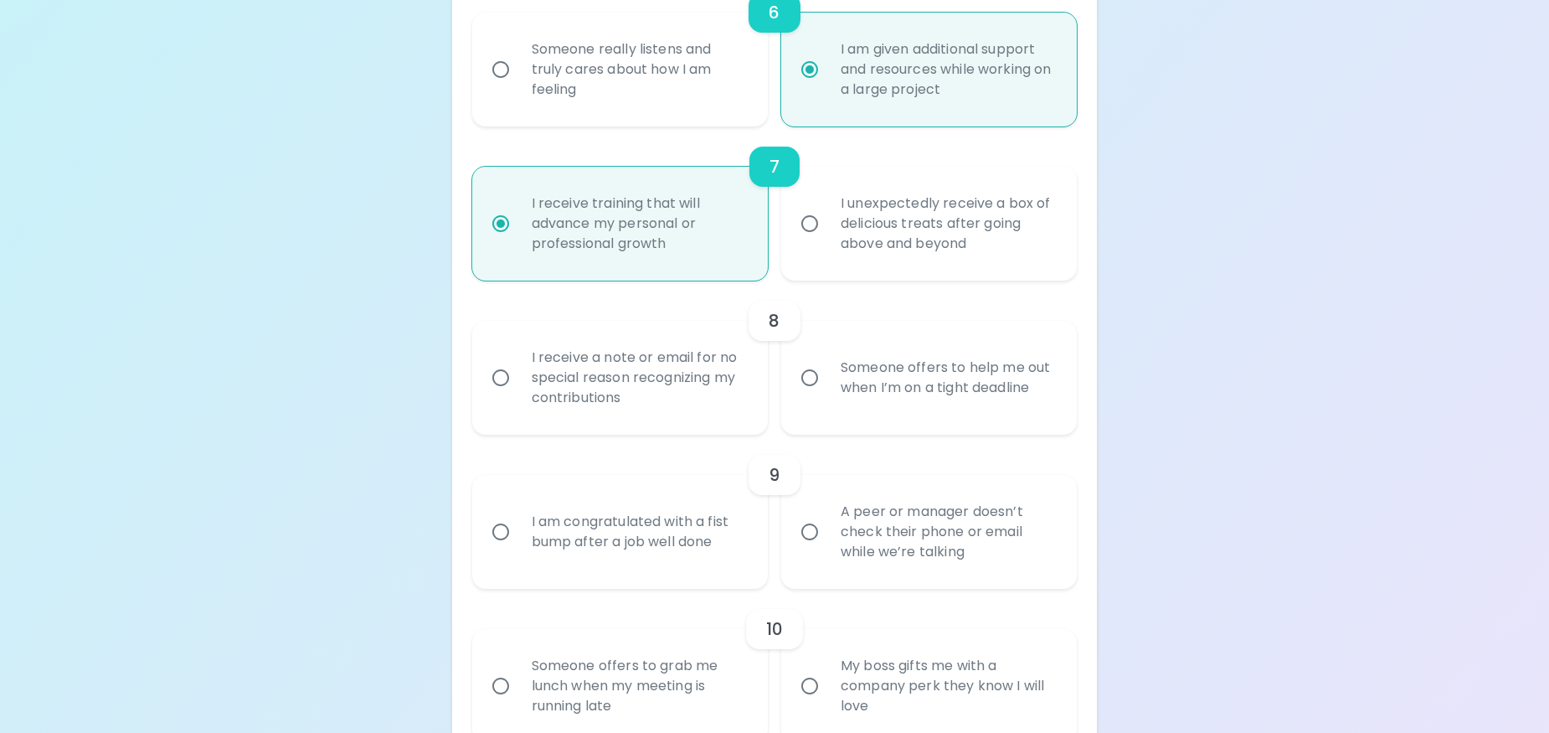
scroll to position [1223, 0]
radio input "true"
click at [807, 355] on label "Someone offers to help me out when I’m on a tight deadline" at bounding box center [920, 374] width 296 height 114
click at [807, 357] on input "Someone offers to help me out when I’m on a tight deadline" at bounding box center [809, 374] width 35 height 35
radio input "false"
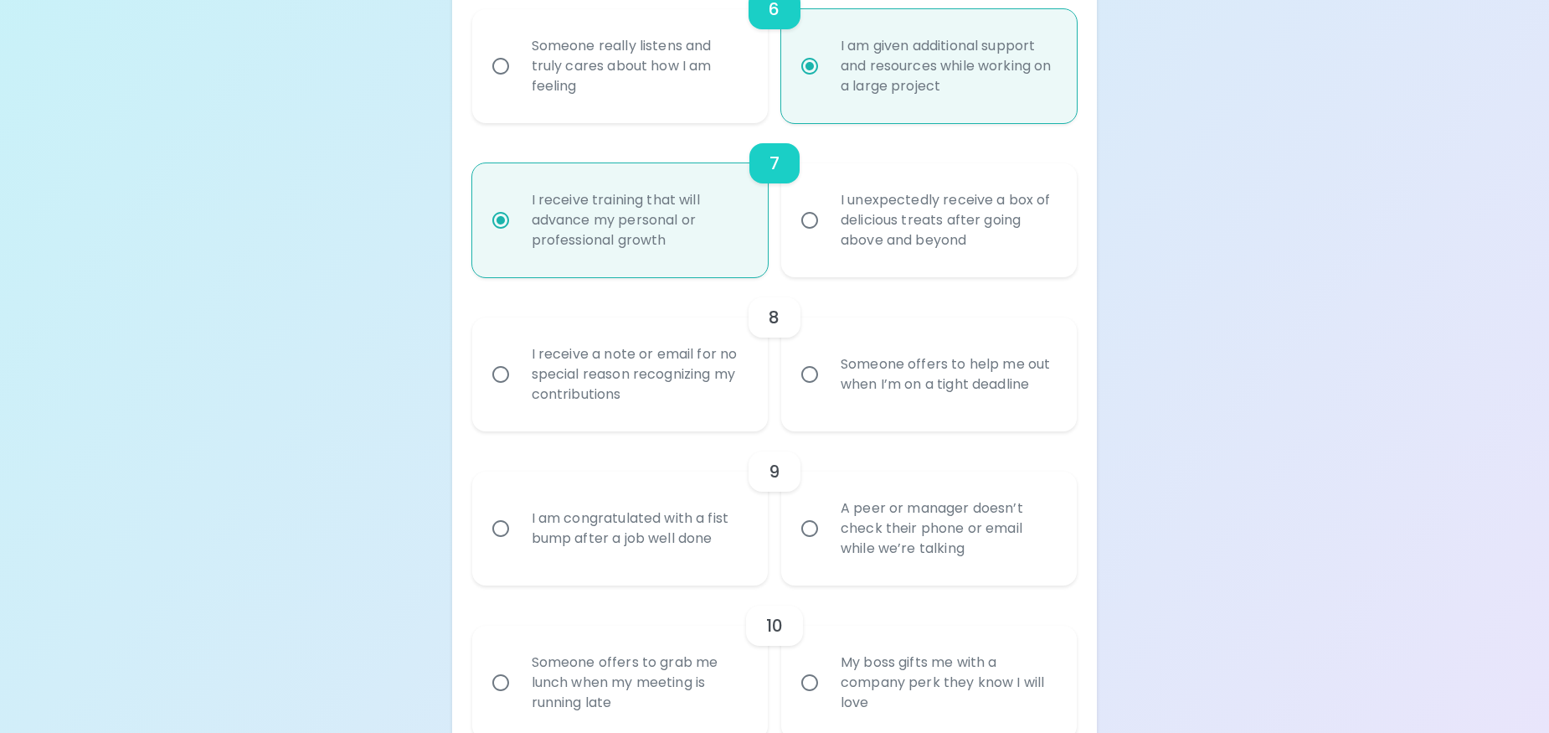
radio input "false"
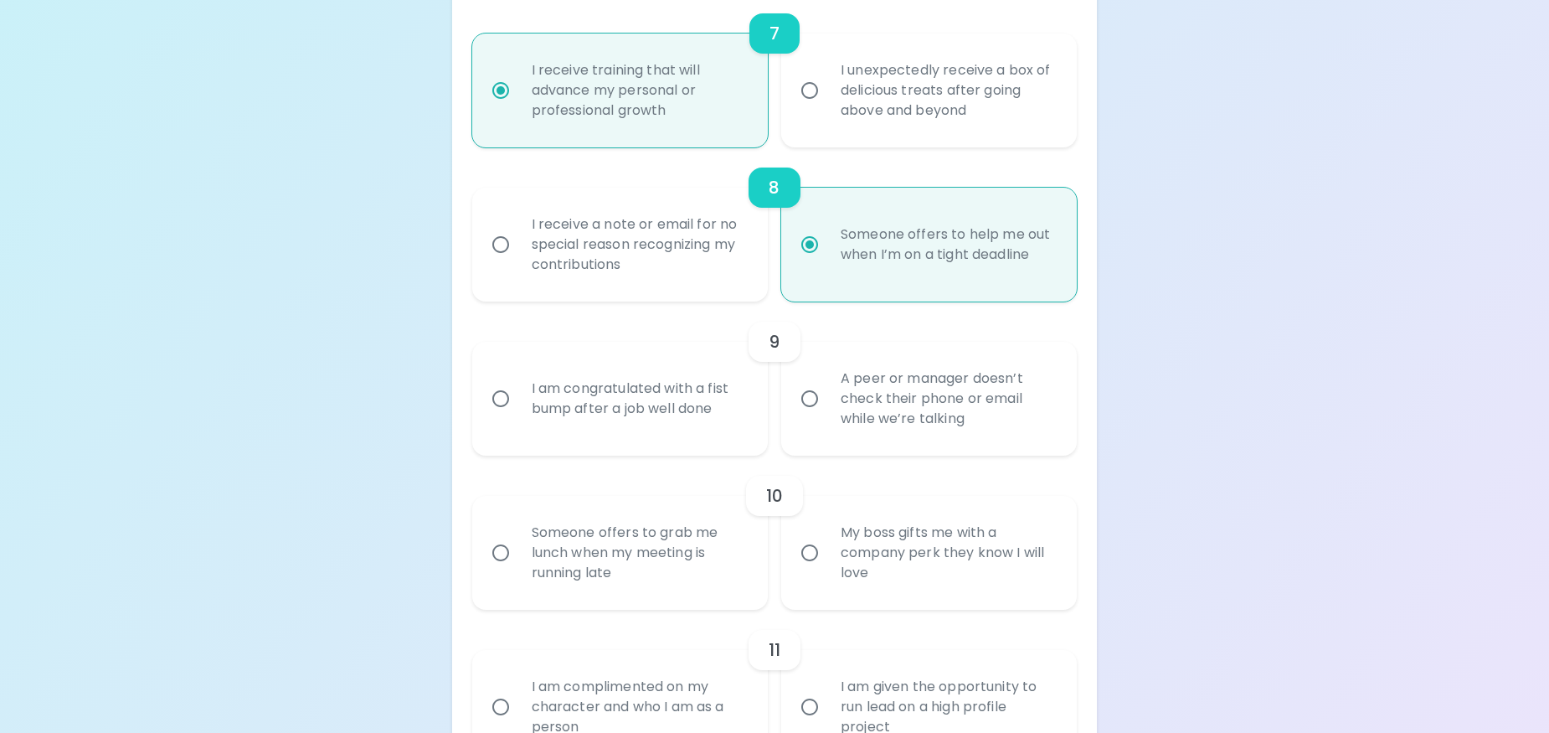
scroll to position [1357, 0]
radio input "true"
click at [812, 389] on input "A peer or manager doesn’t check their phone or email while we’re talking" at bounding box center [809, 394] width 35 height 35
radio input "false"
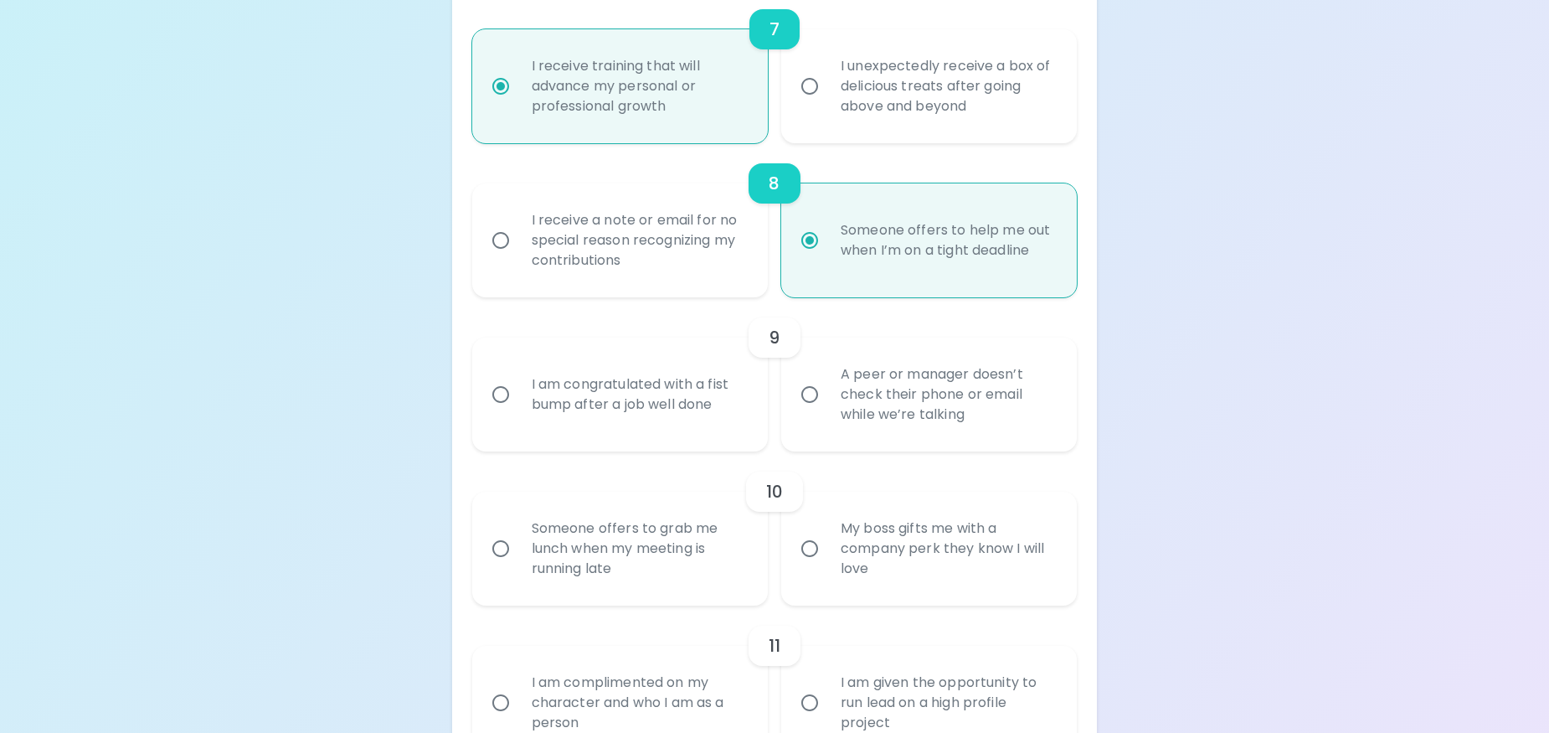
radio input "false"
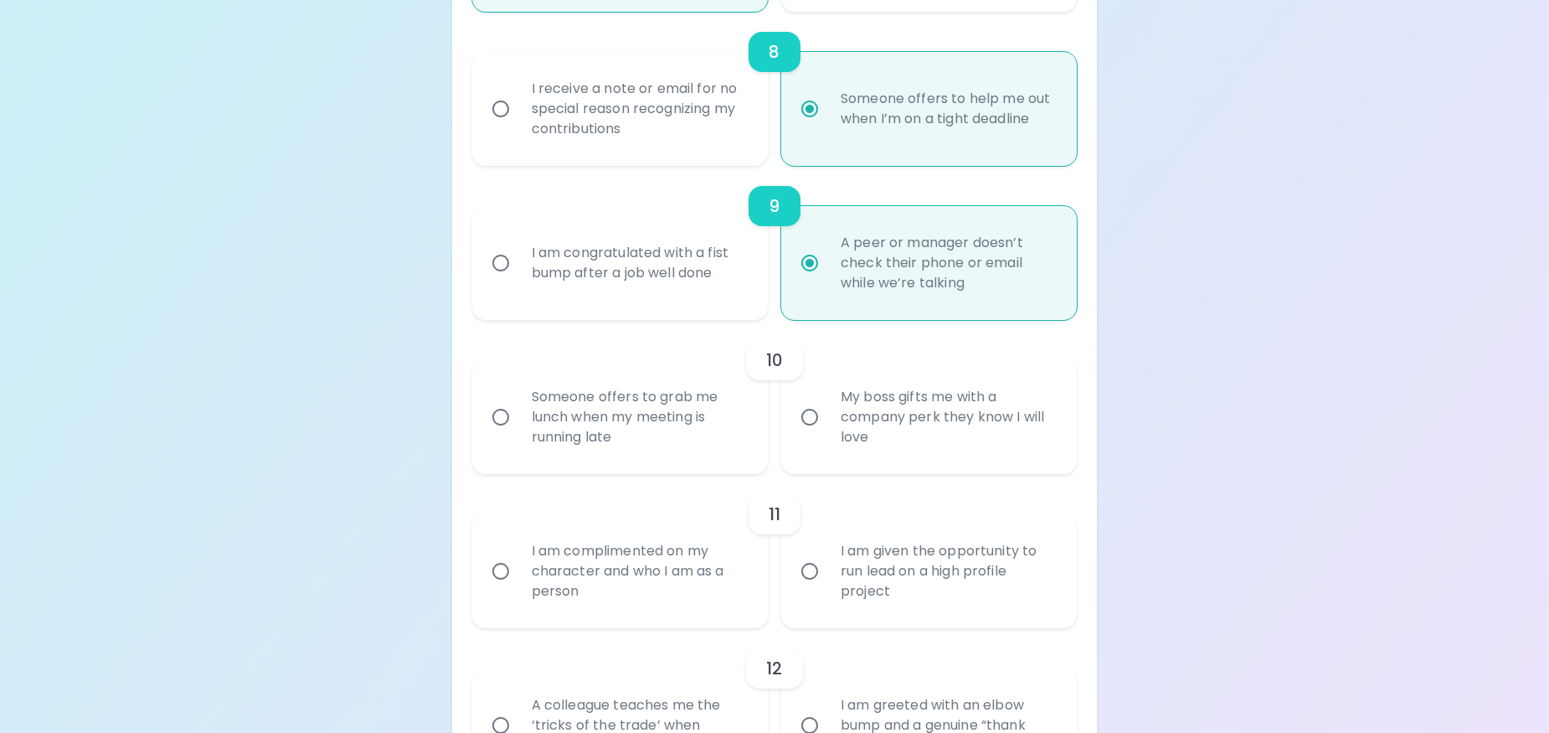
scroll to position [1491, 0]
radio input "true"
click at [735, 399] on div "Someone offers to grab me lunch when my meeting is running late" at bounding box center [638, 414] width 240 height 100
click at [518, 399] on input "Someone offers to grab me lunch when my meeting is running late" at bounding box center [500, 414] width 35 height 35
radio input "false"
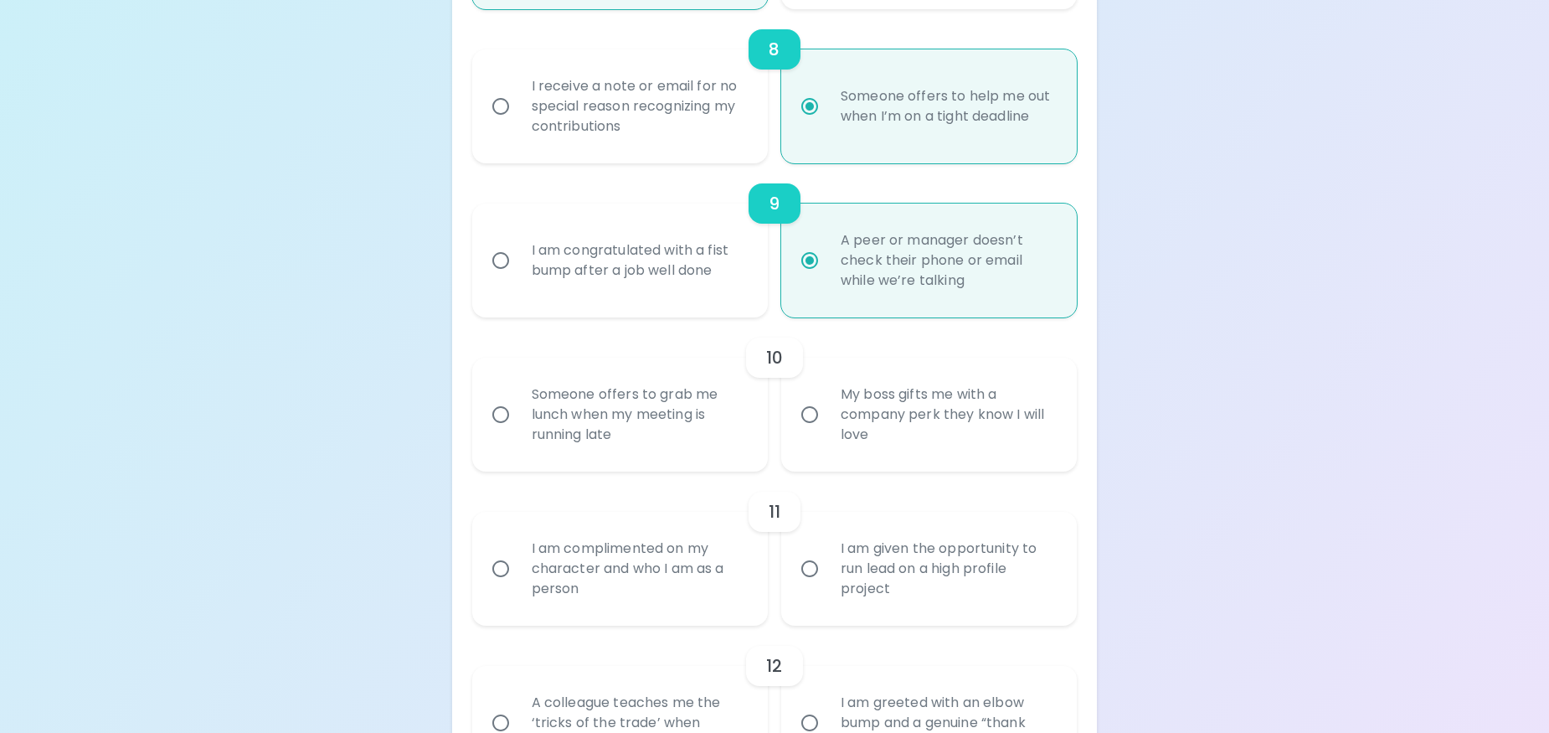
radio input "false"
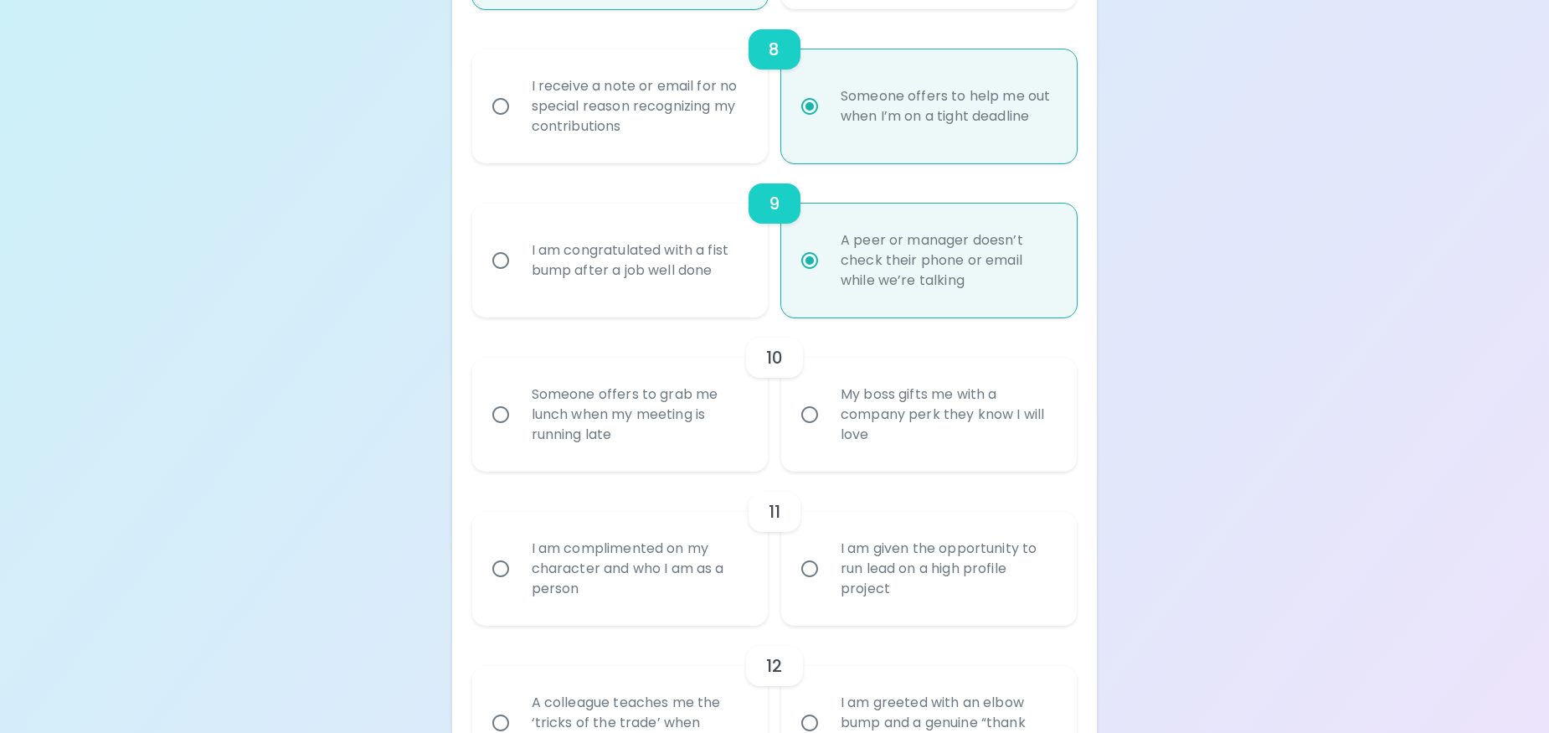
radio input "false"
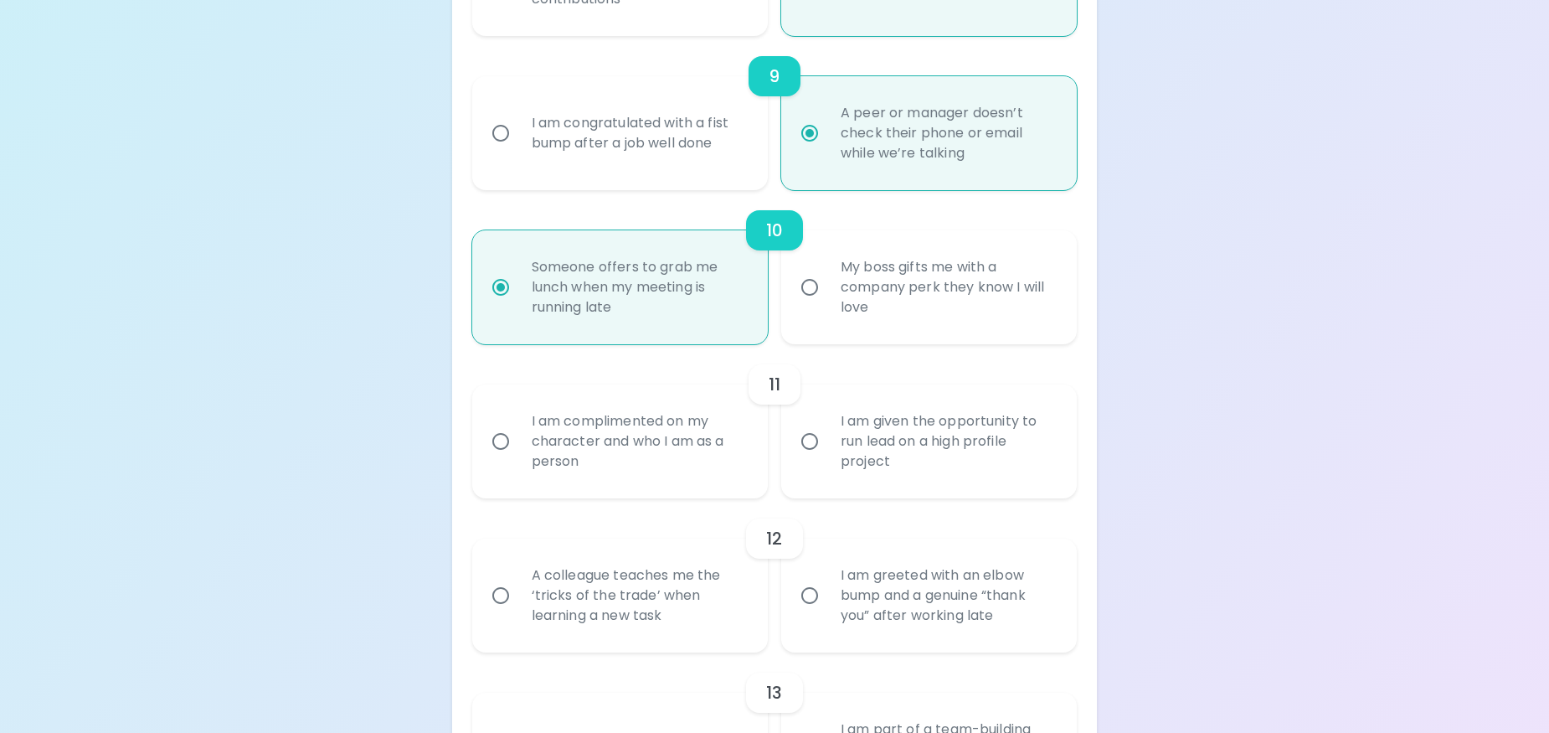
scroll to position [1625, 0]
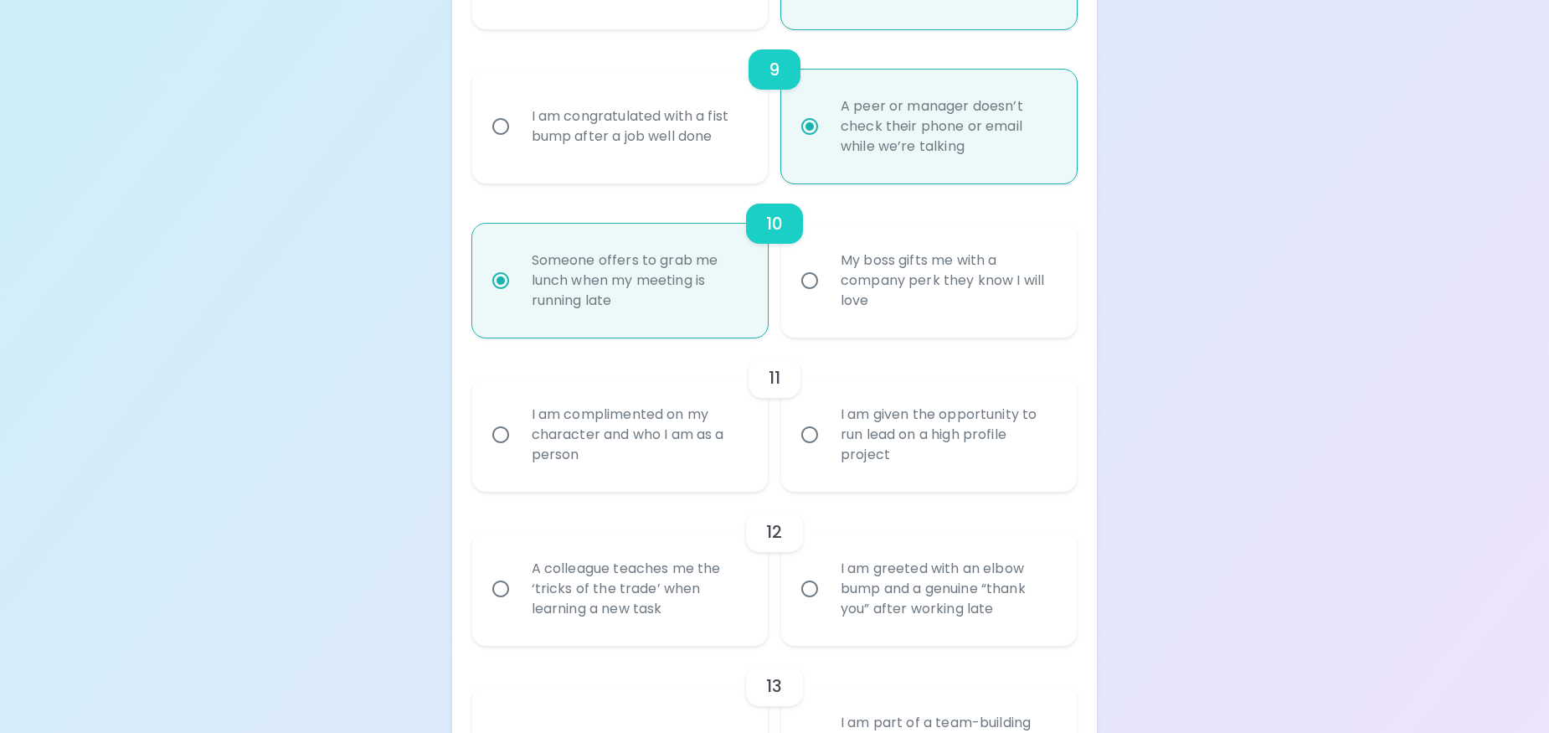
radio input "true"
click at [810, 388] on div "11" at bounding box center [774, 378] width 605 height 40
click at [816, 403] on label "I am given the opportunity to run lead on a high profile project" at bounding box center [920, 435] width 296 height 114
click at [816, 417] on input "I am given the opportunity to run lead on a high profile project" at bounding box center [809, 434] width 35 height 35
radio input "false"
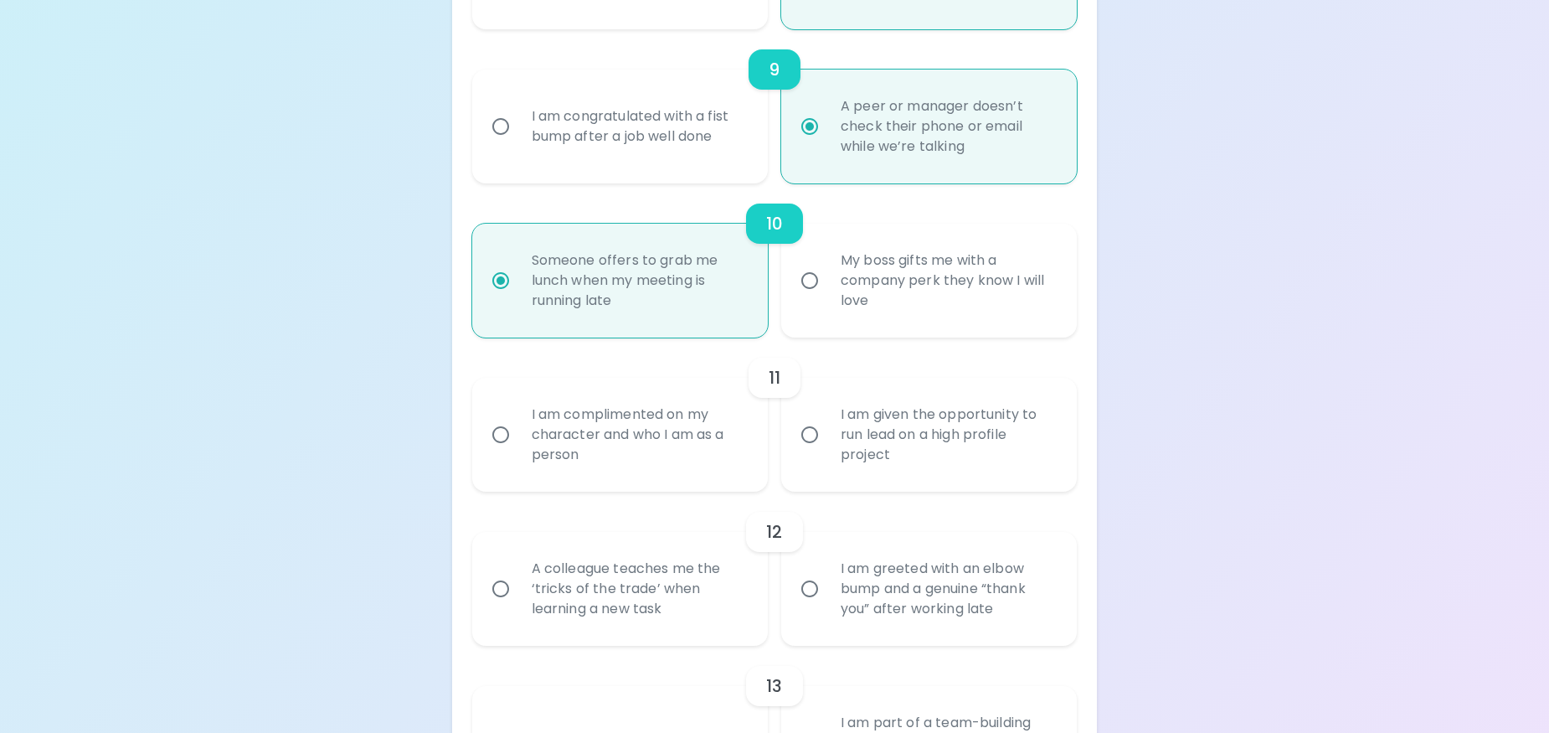
radio input "false"
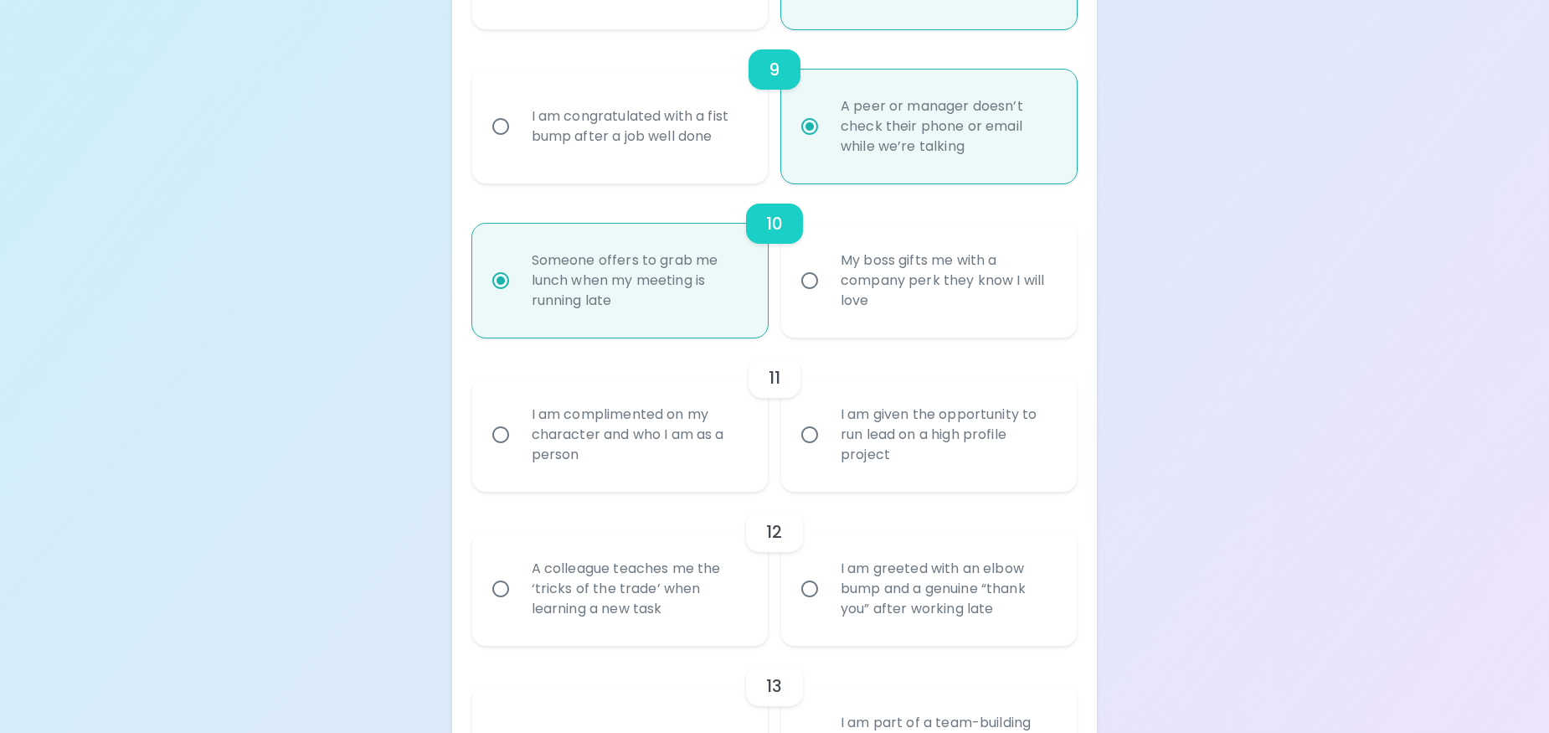
radio input "false"
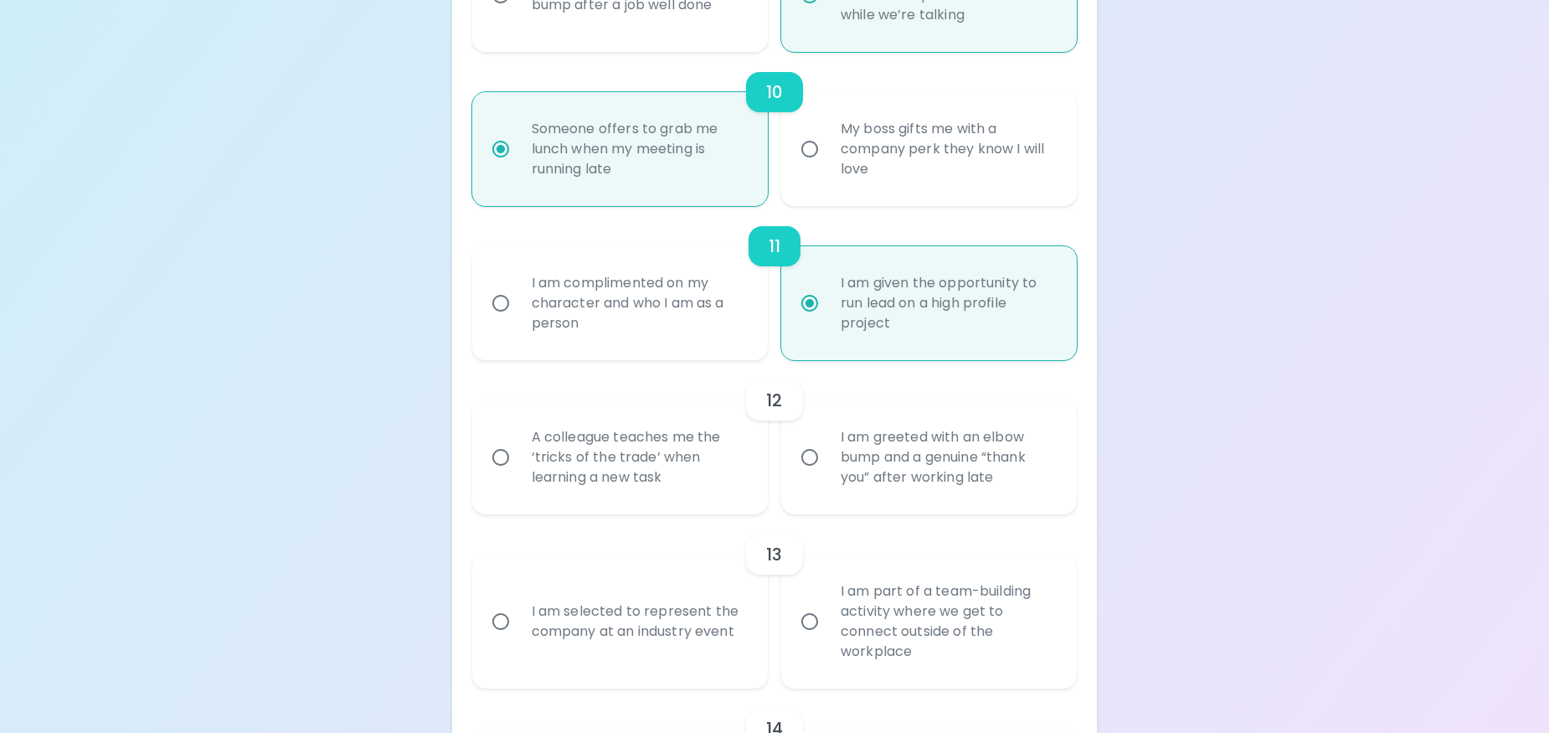
scroll to position [1759, 0]
radio input "true"
click at [718, 412] on div "12" at bounding box center [774, 398] width 605 height 40
click at [705, 429] on div "A colleague teaches me the ‘tricks of the trade’ when learning a new task" at bounding box center [638, 454] width 240 height 100
click at [518, 437] on input "A colleague teaches me the ‘tricks of the trade’ when learning a new task" at bounding box center [500, 454] width 35 height 35
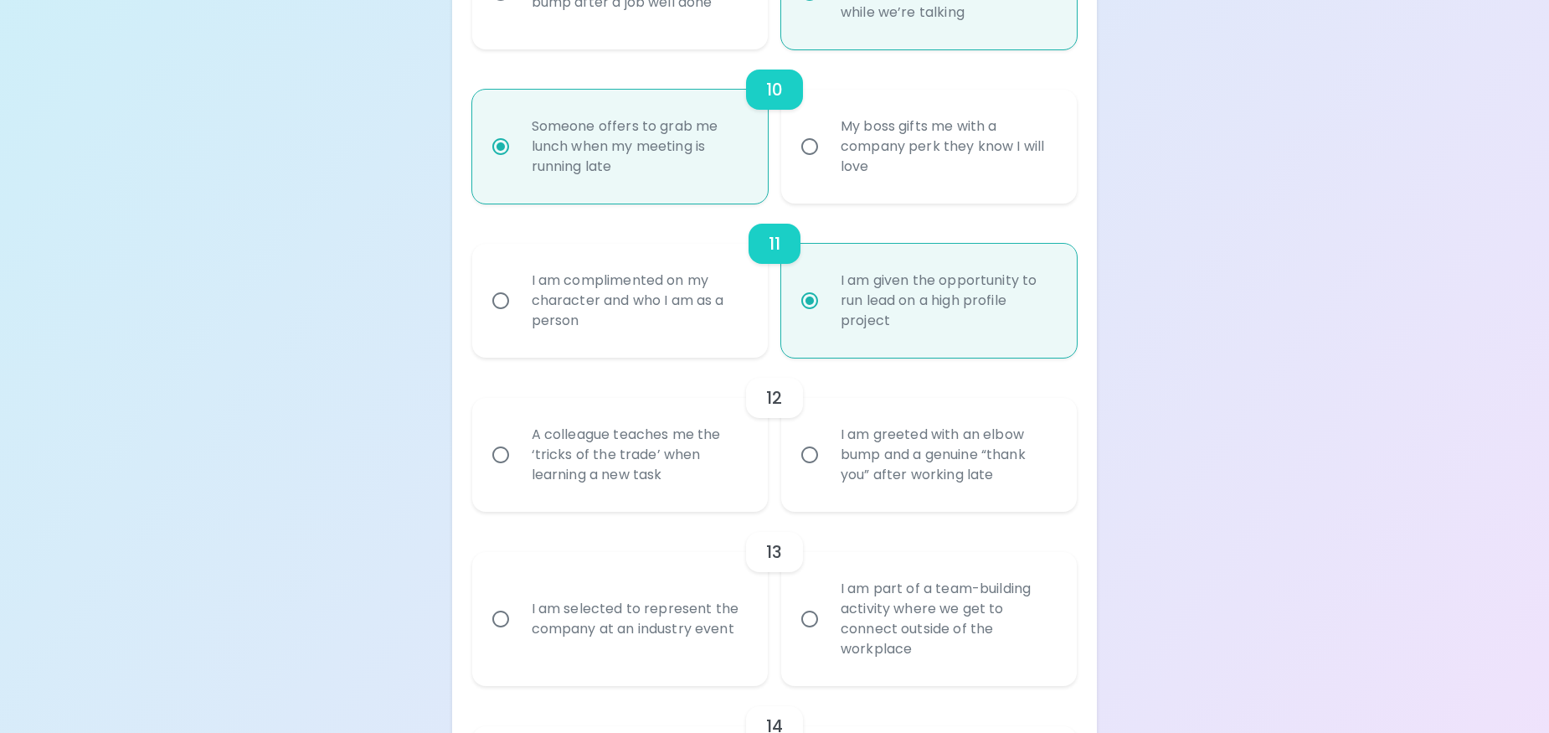
radio input "false"
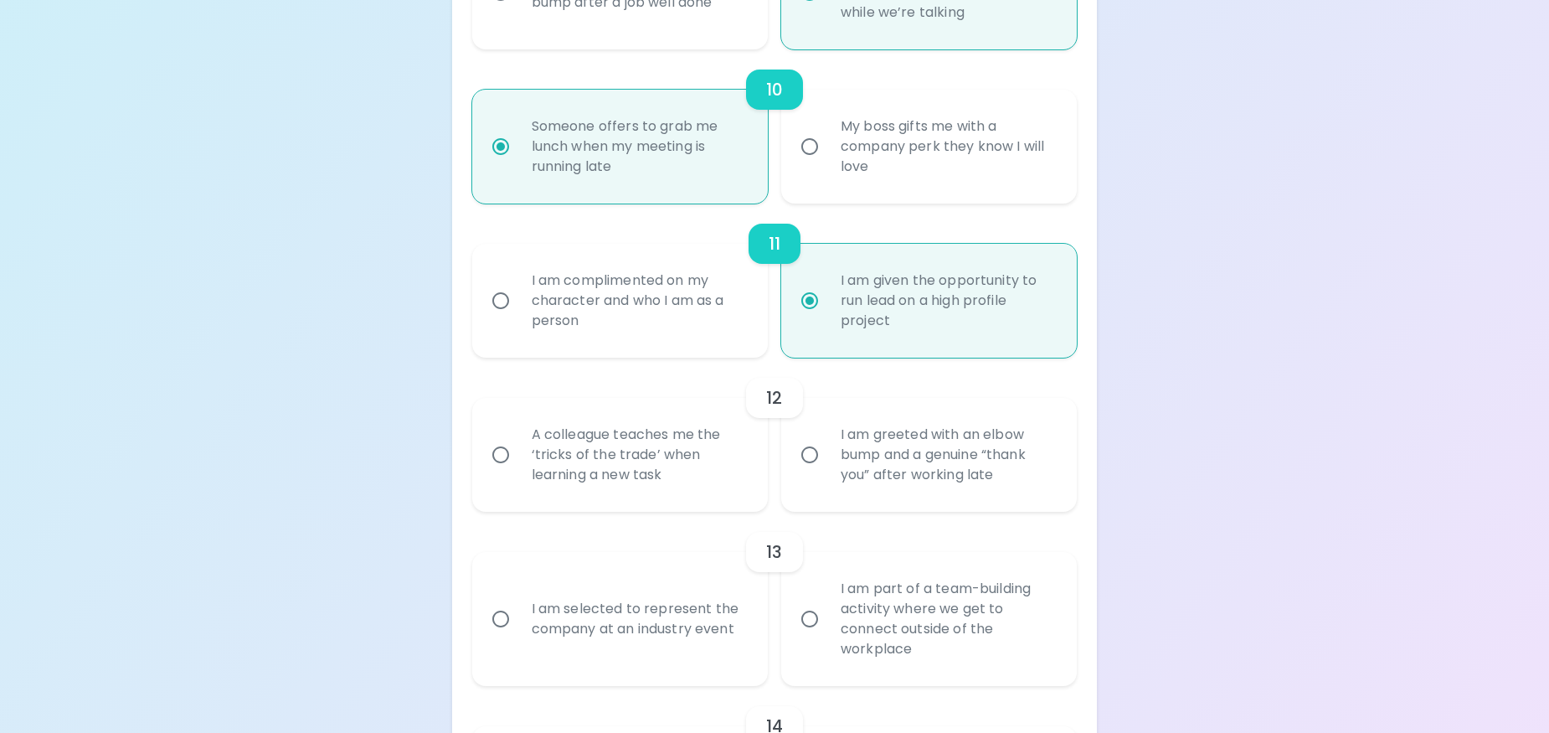
radio input "false"
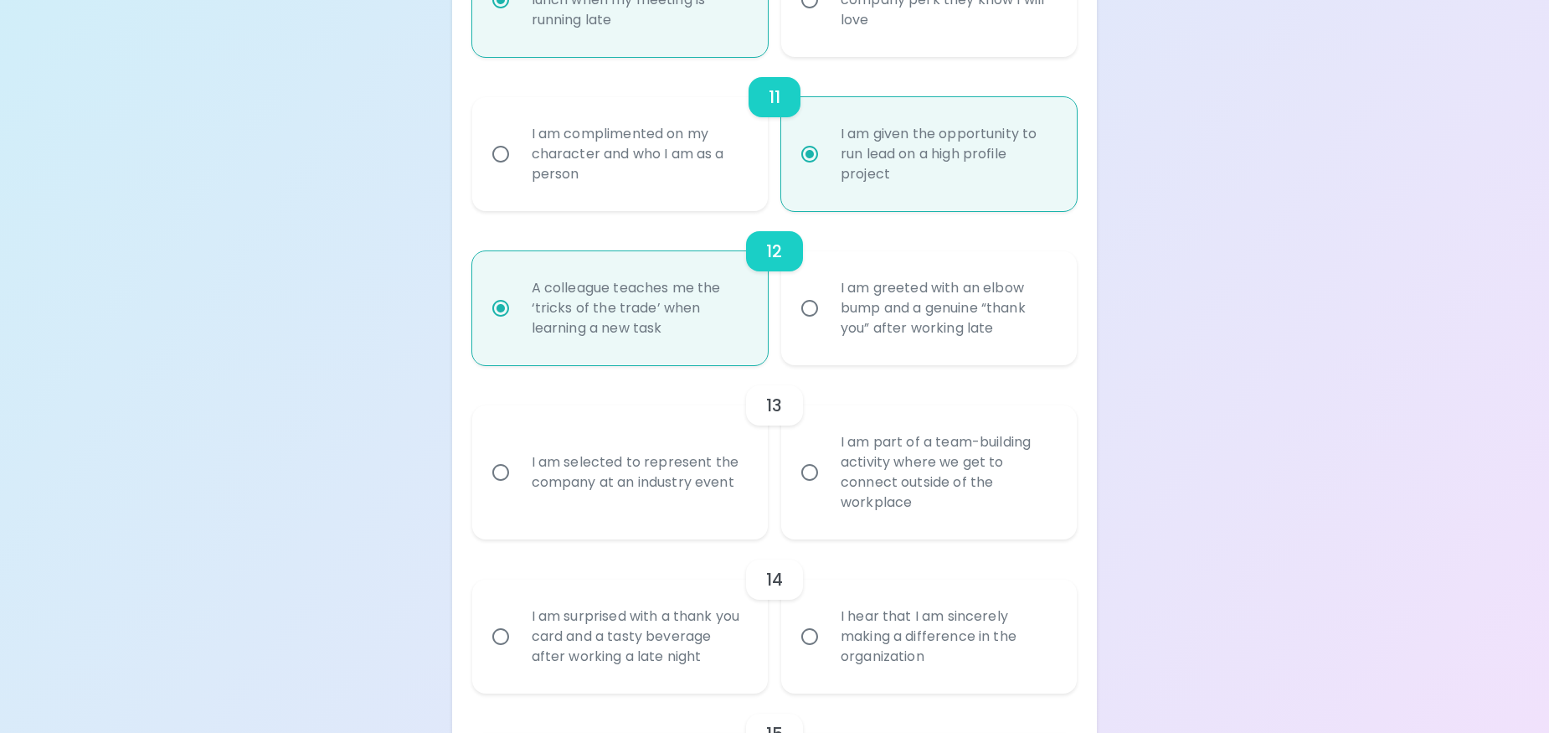
scroll to position [1906, 0]
radio input "true"
click at [713, 435] on div "I am selected to represent the company at an industry event" at bounding box center [638, 471] width 240 height 80
click at [518, 454] on input "I am selected to represent the company at an industry event" at bounding box center [500, 471] width 35 height 35
radio input "false"
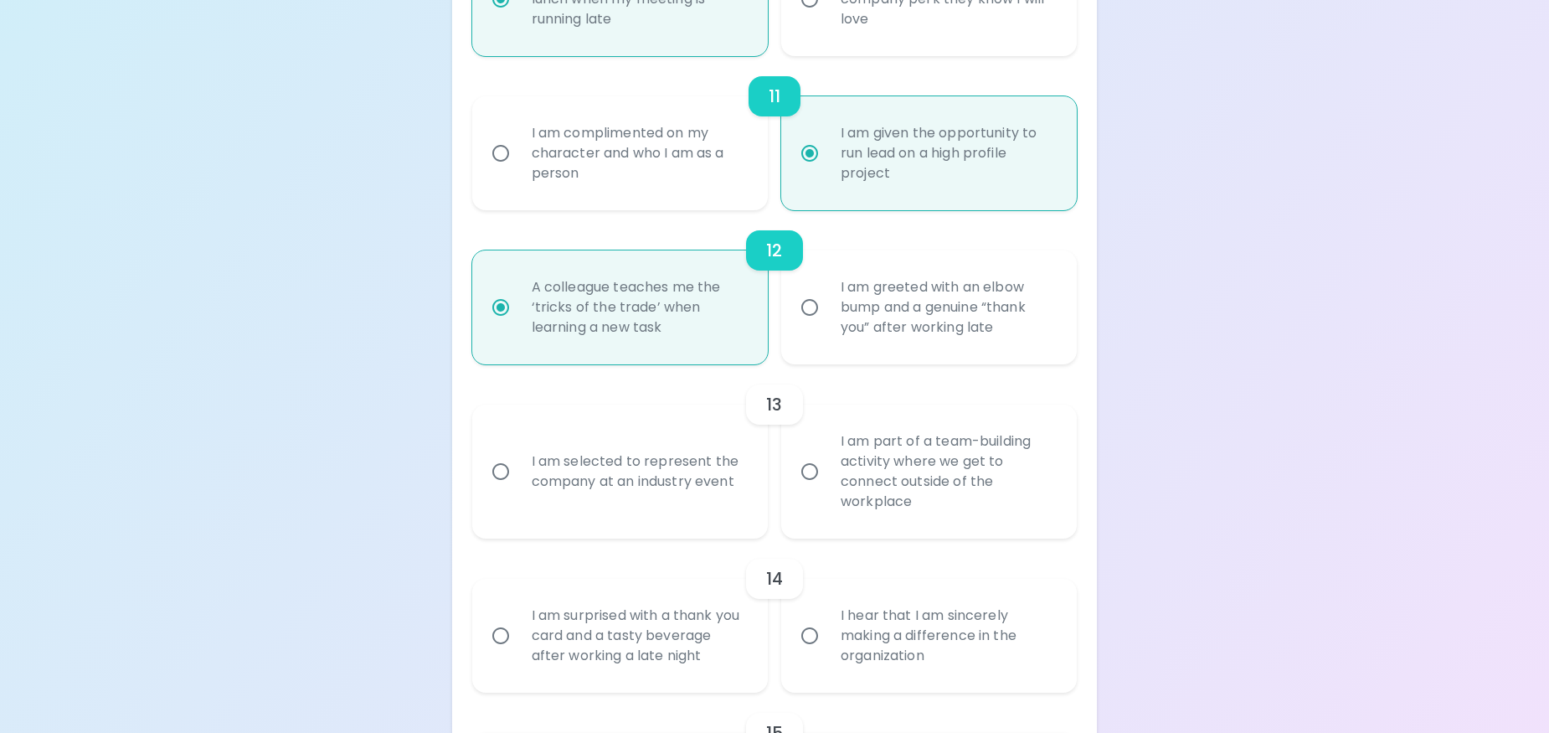
radio input "false"
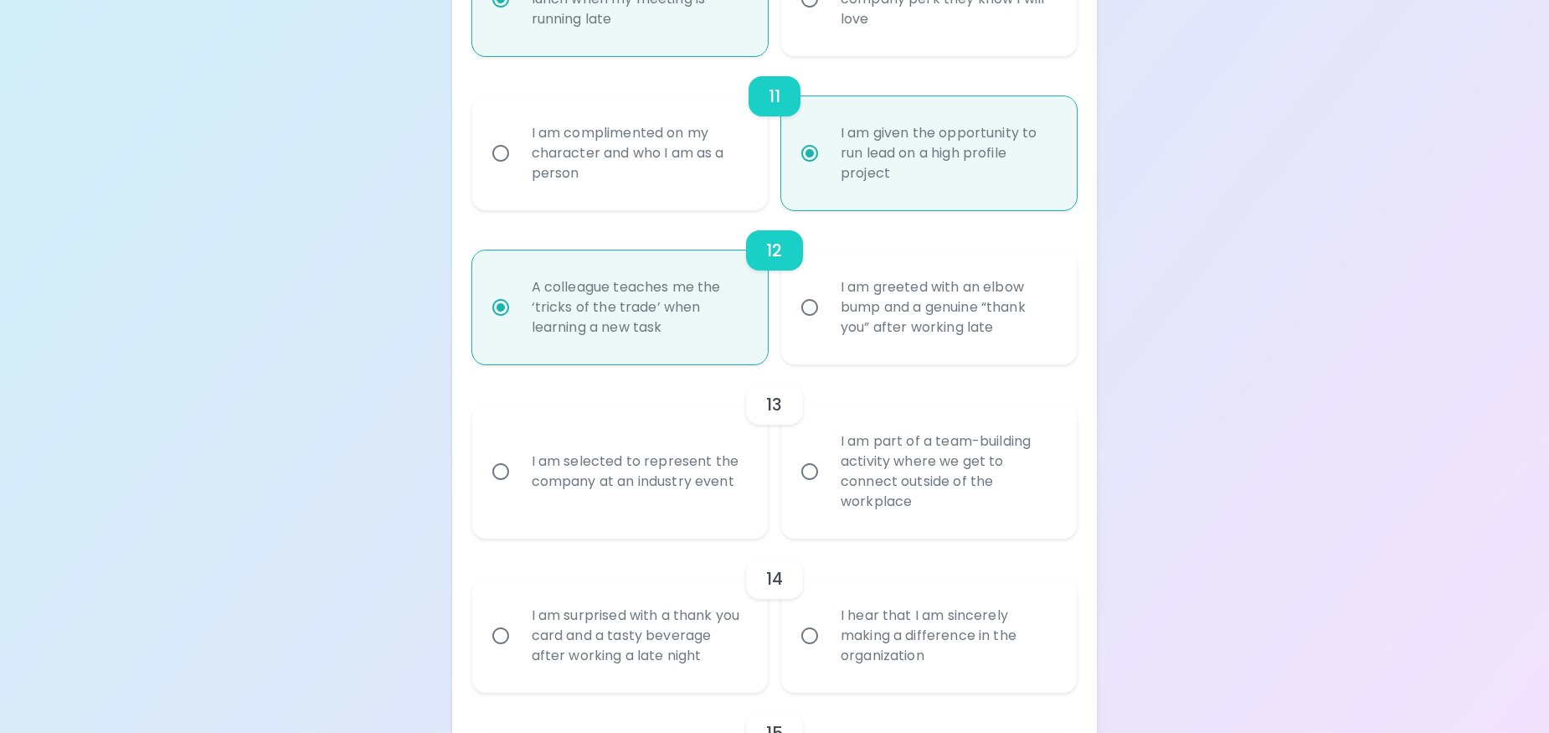
radio input "false"
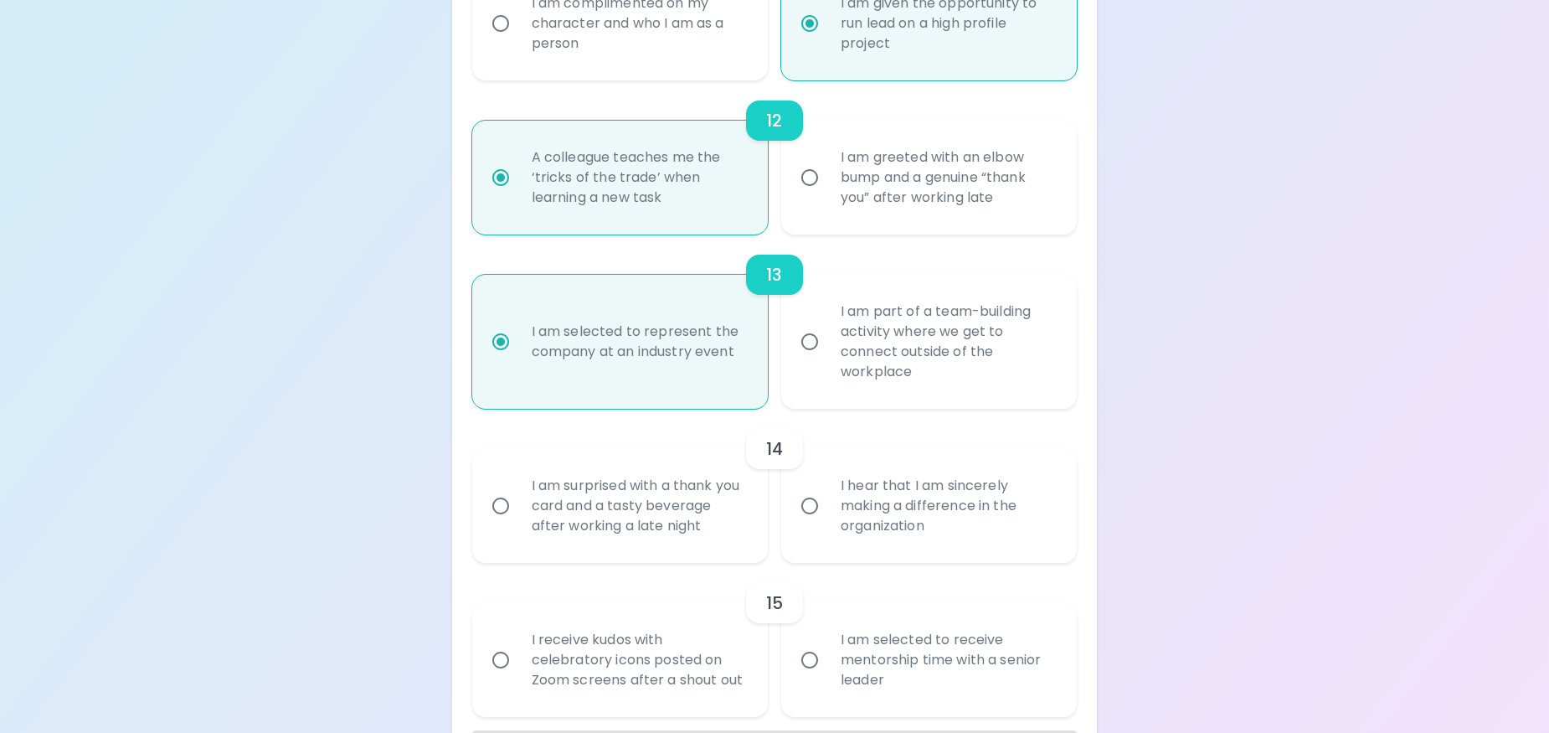
scroll to position [2040, 0]
radio input "true"
click at [934, 302] on div "I am part of a team-building activity where we get to connect outside of the wo…" at bounding box center [947, 337] width 240 height 121
click at [827, 320] on input "I am part of a team-building activity where we get to connect outside of the wo…" at bounding box center [809, 337] width 35 height 35
radio input "false"
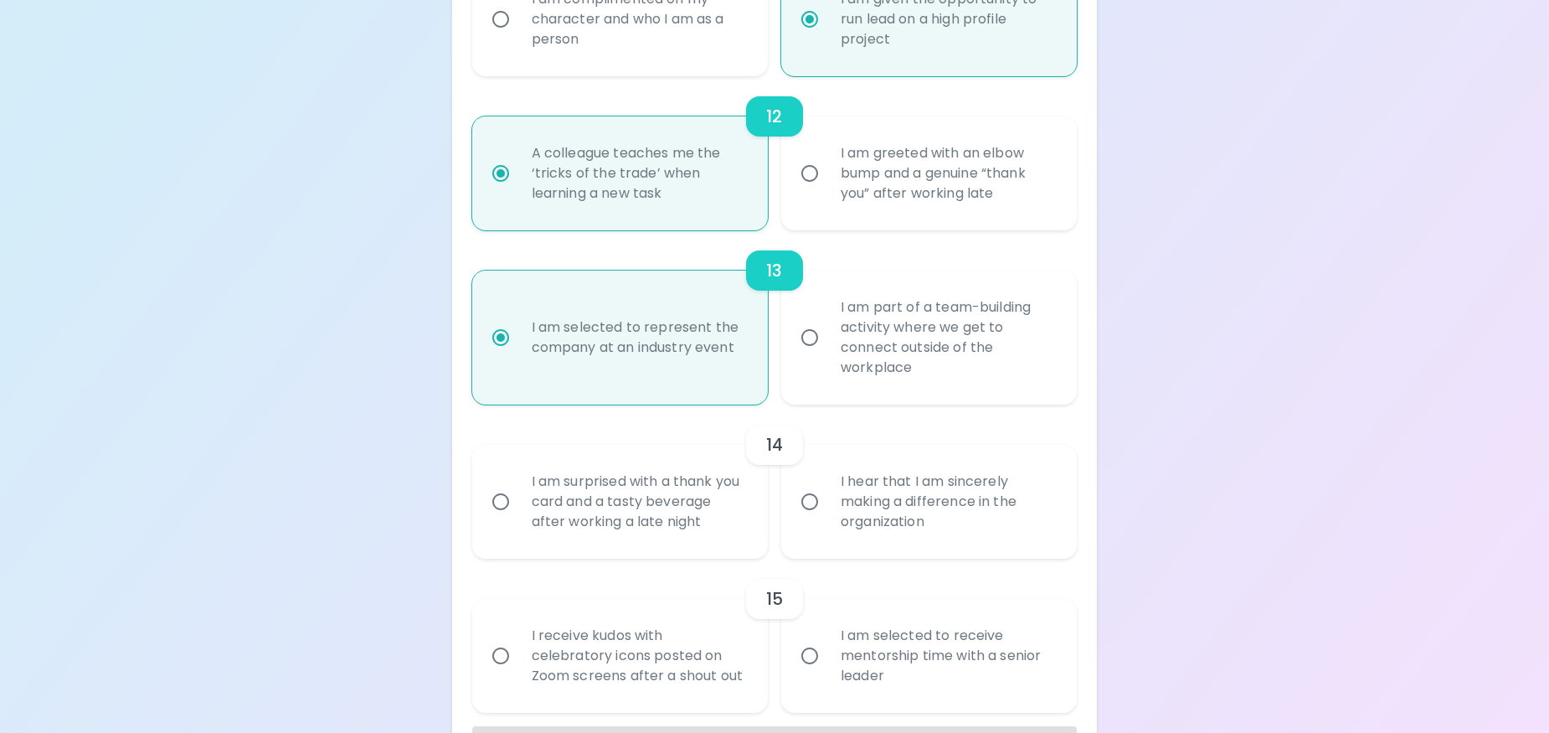
radio input "false"
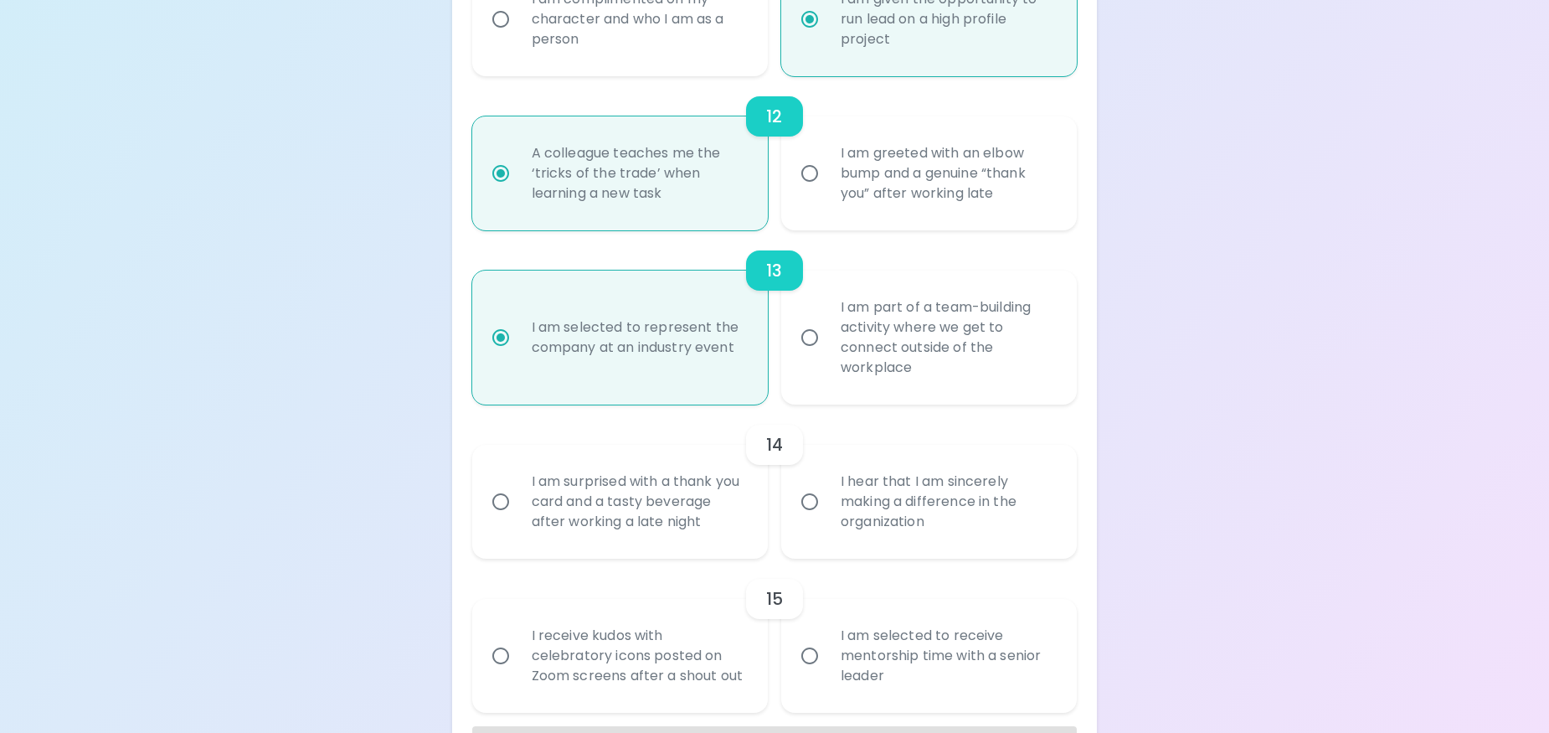
radio input "false"
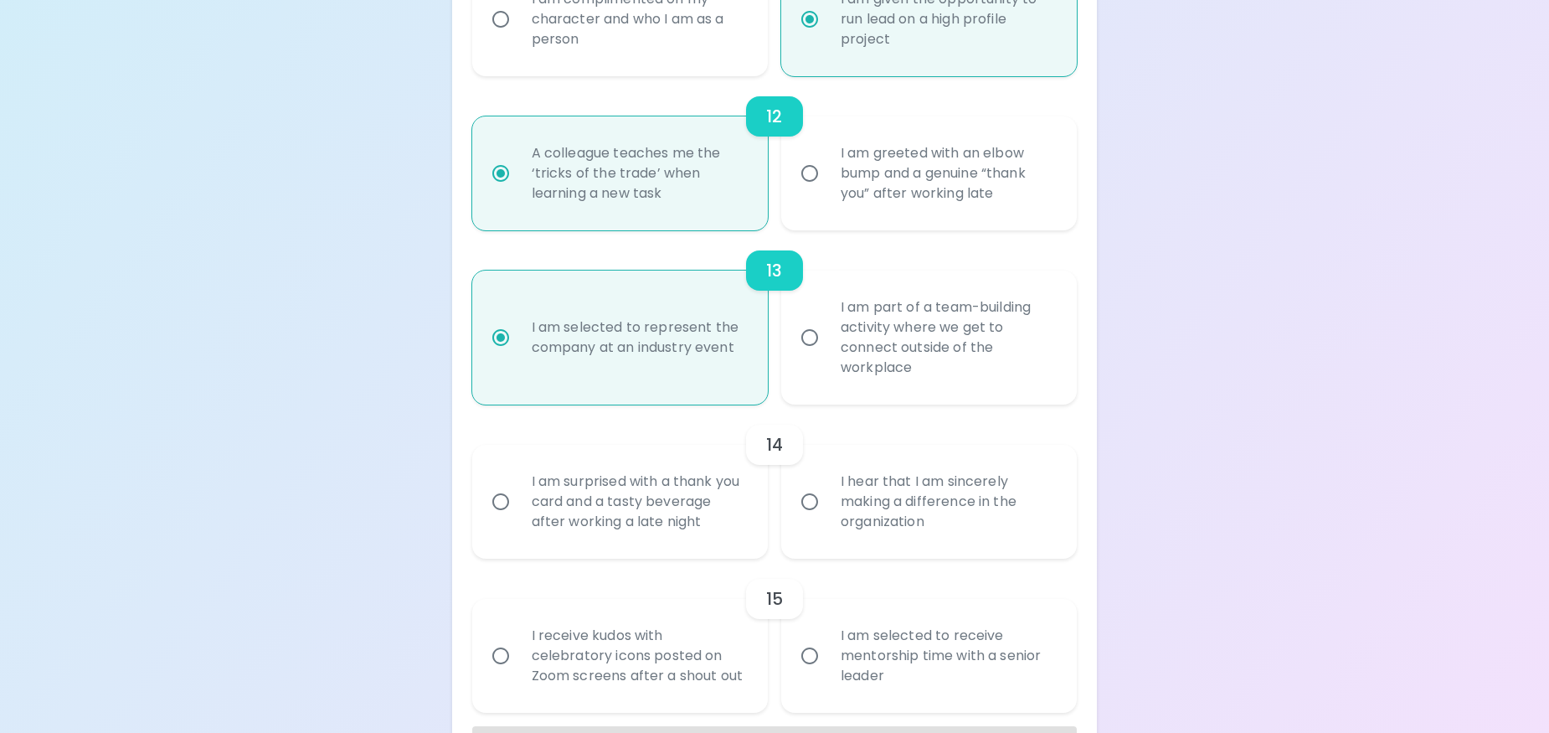
radio input "true"
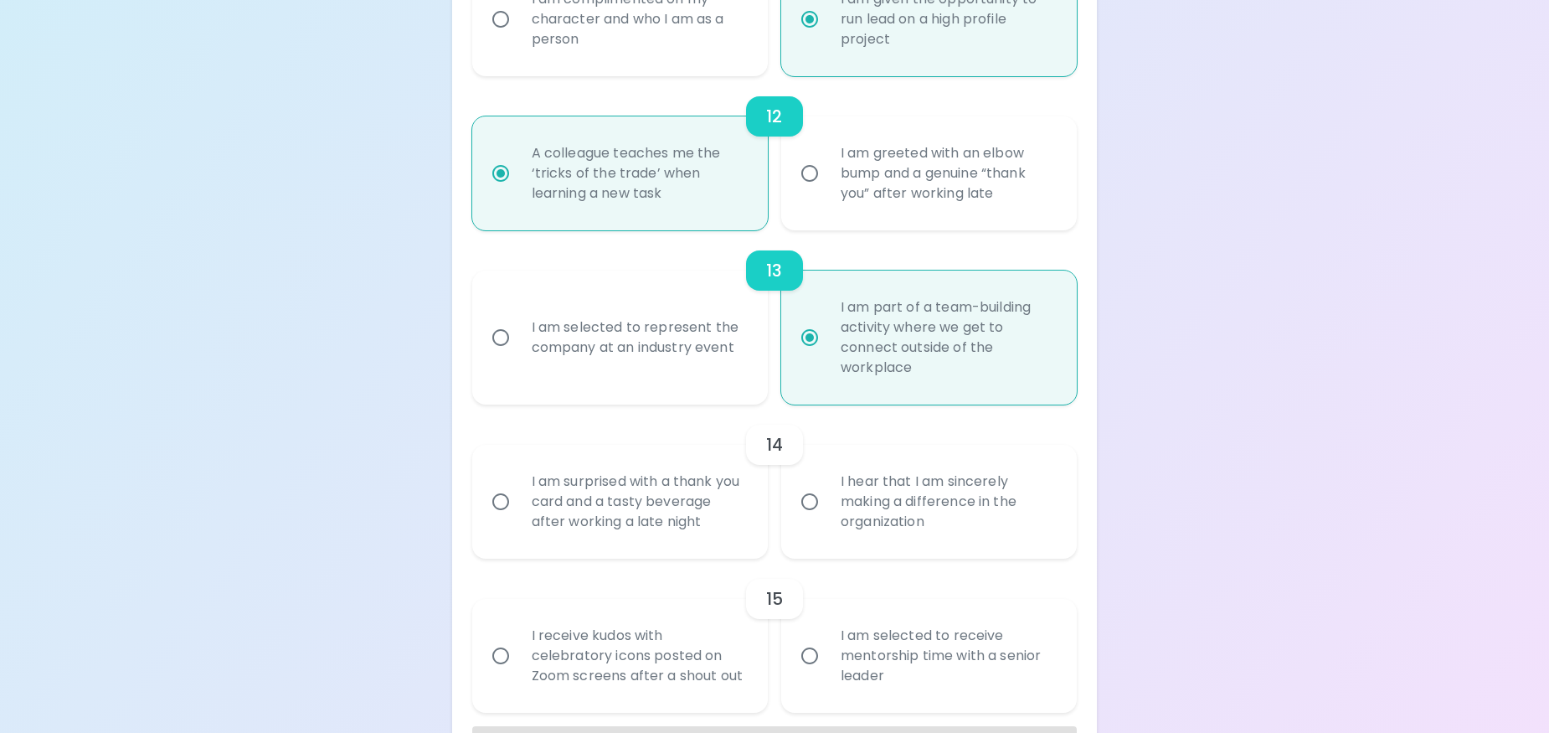
radio input "true"
click at [754, 359] on div "I am selected to represent the company at an industry event" at bounding box center [638, 337] width 240 height 80
click at [518, 355] on input "I am selected to represent the company at an industry event" at bounding box center [500, 337] width 35 height 35
radio input "false"
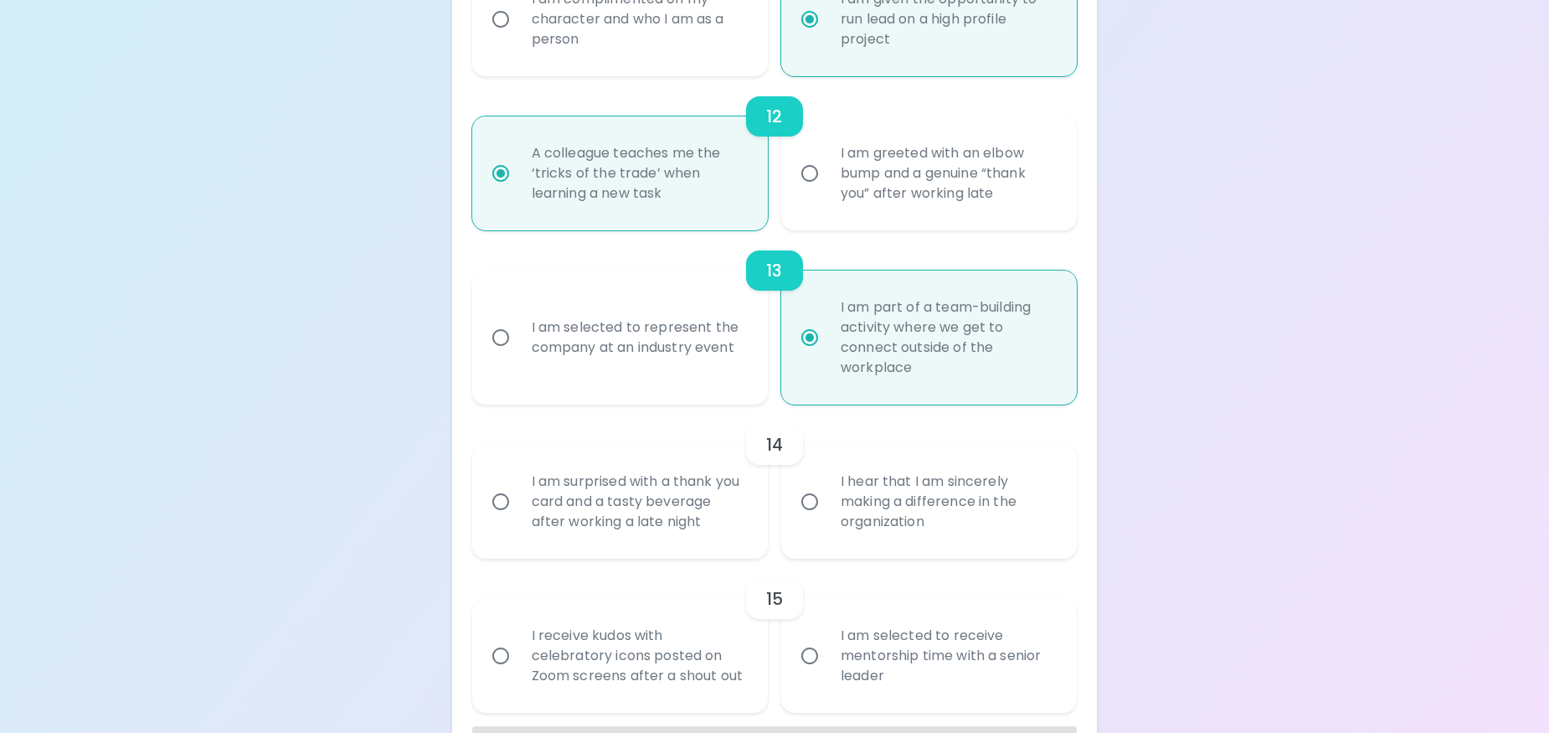
radio input "false"
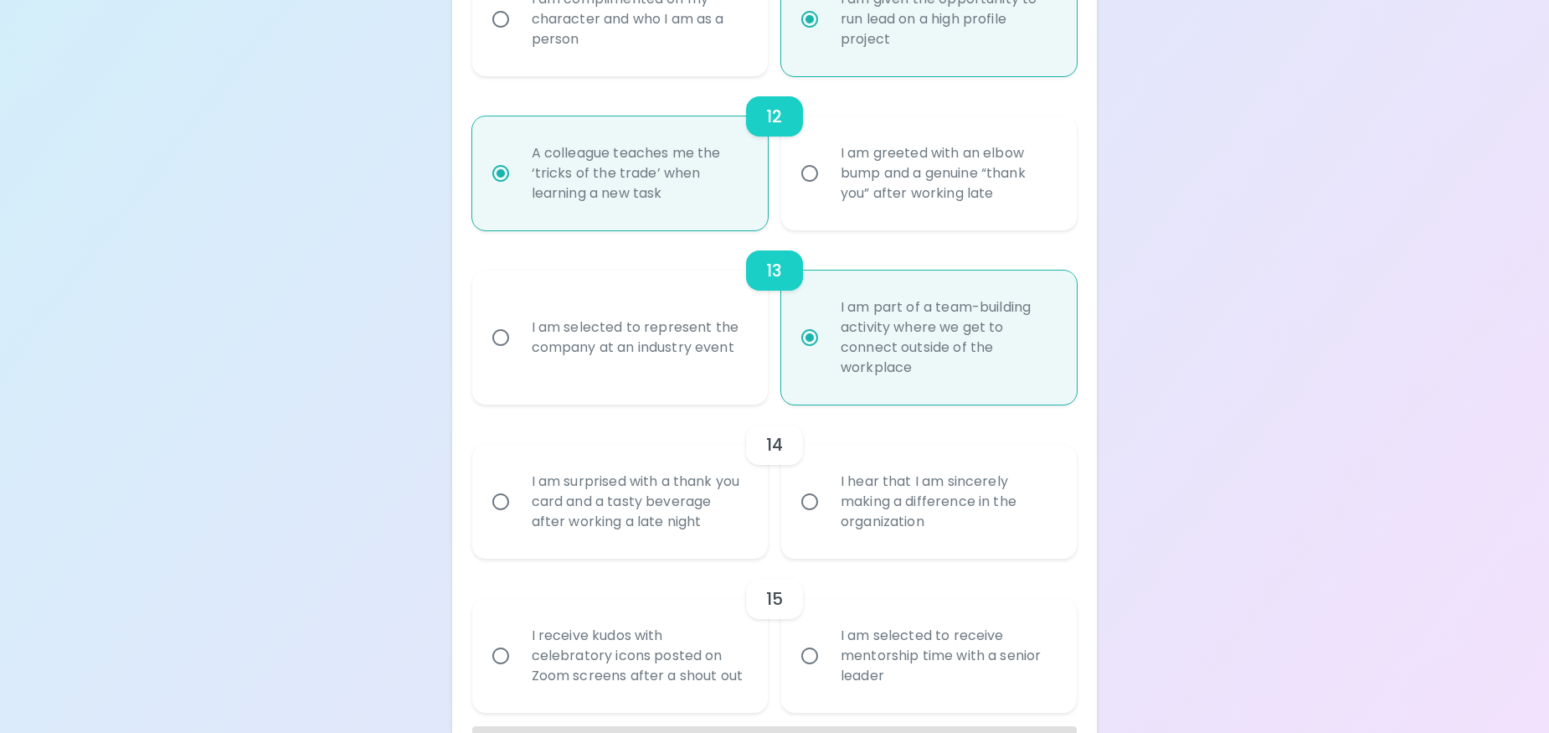
radio input "false"
radio input "true"
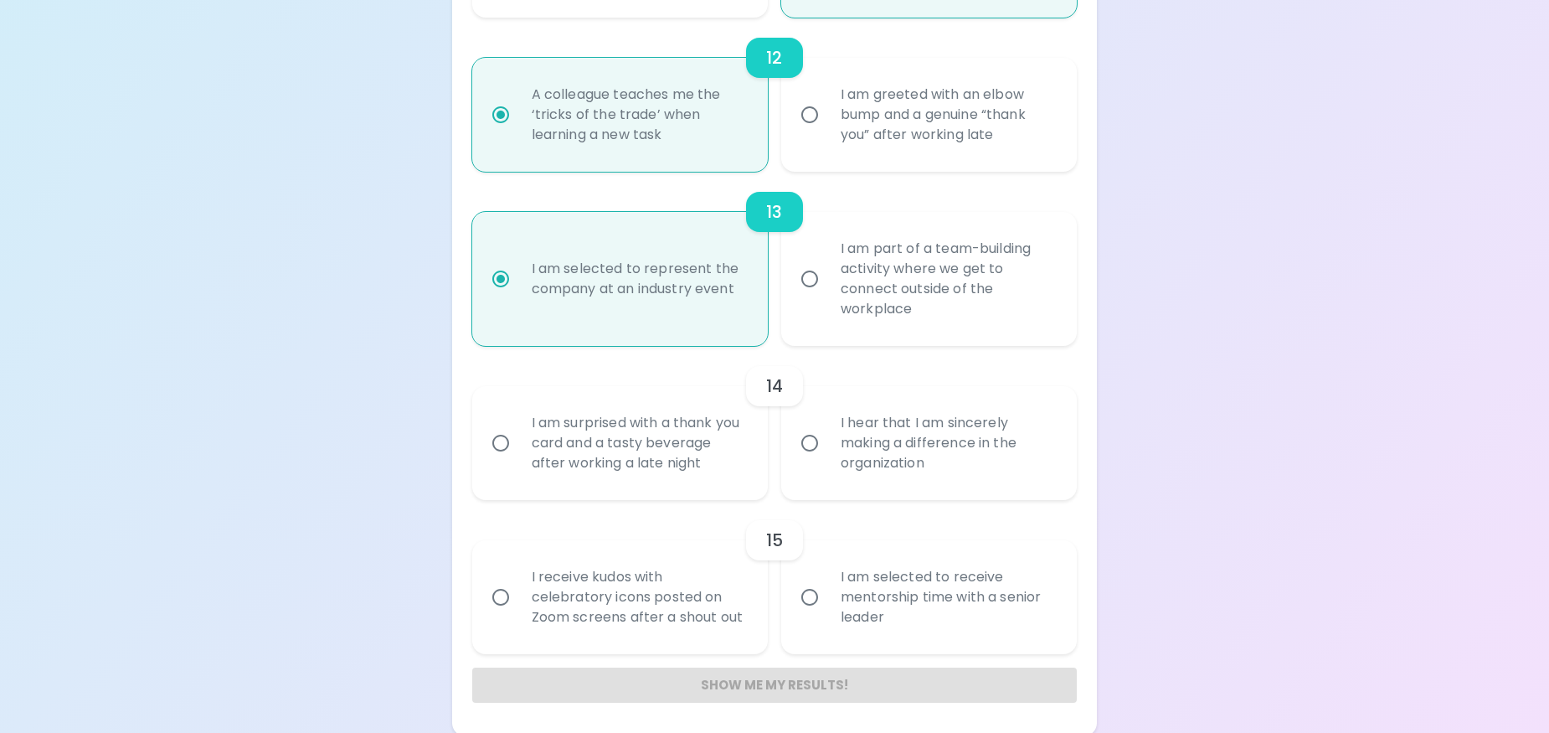
scroll to position [2102, 0]
radio input "true"
click at [809, 392] on div "14" at bounding box center [774, 383] width 605 height 40
click at [814, 408] on label "I hear that I am sincerely making a difference in the organization" at bounding box center [920, 440] width 296 height 114
click at [814, 422] on input "I hear that I am sincerely making a difference in the organization" at bounding box center [809, 439] width 35 height 35
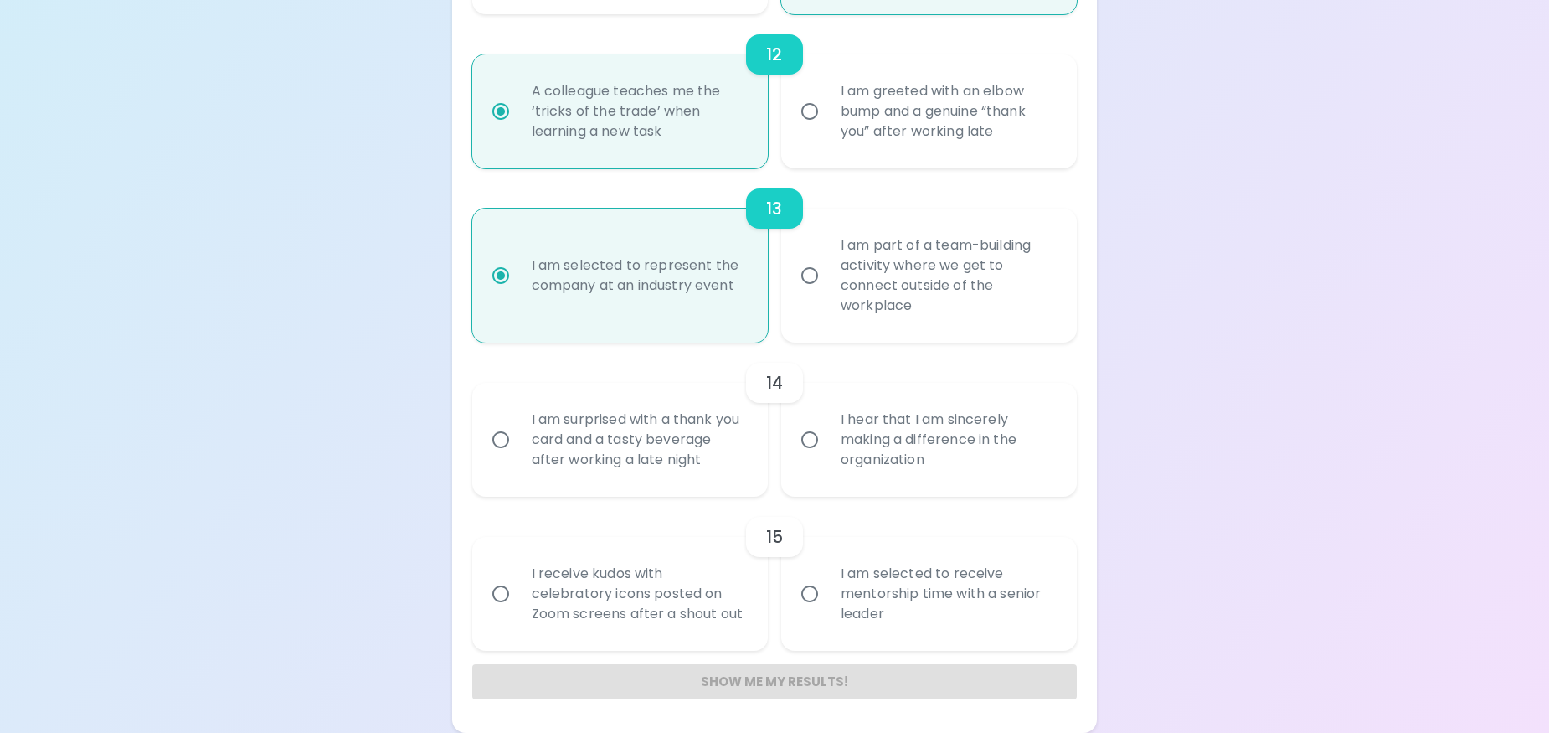
radio input "false"
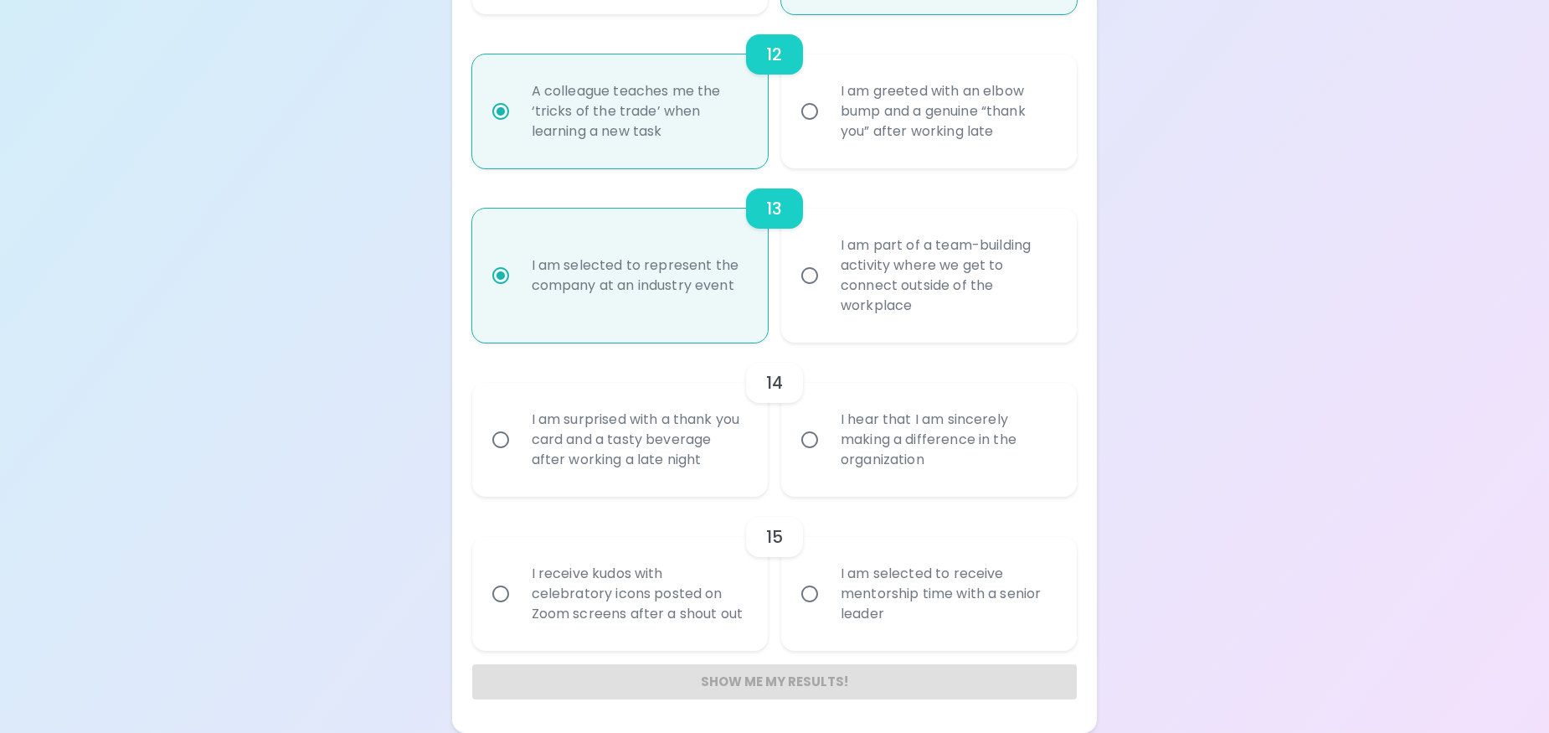
radio input "false"
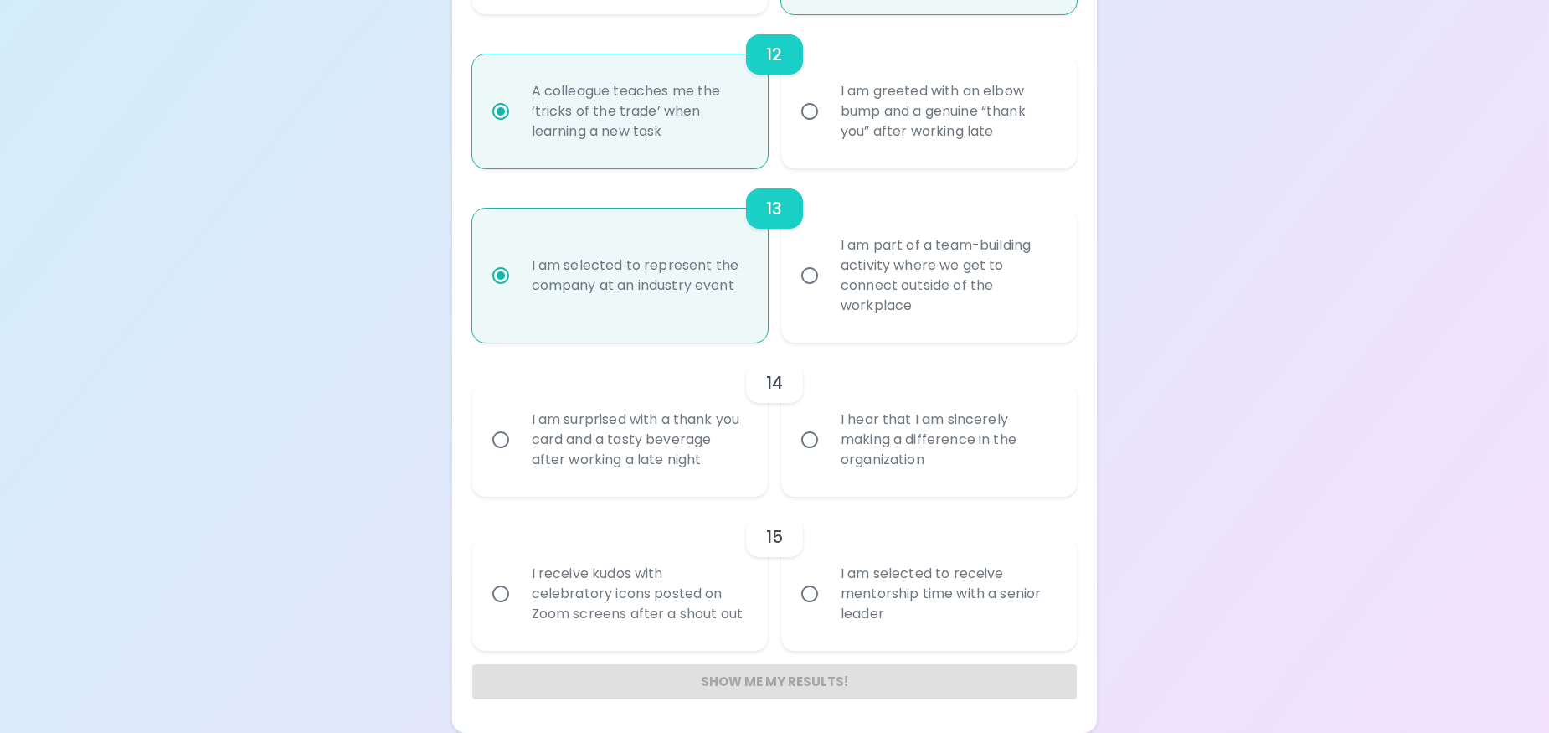
radio input "false"
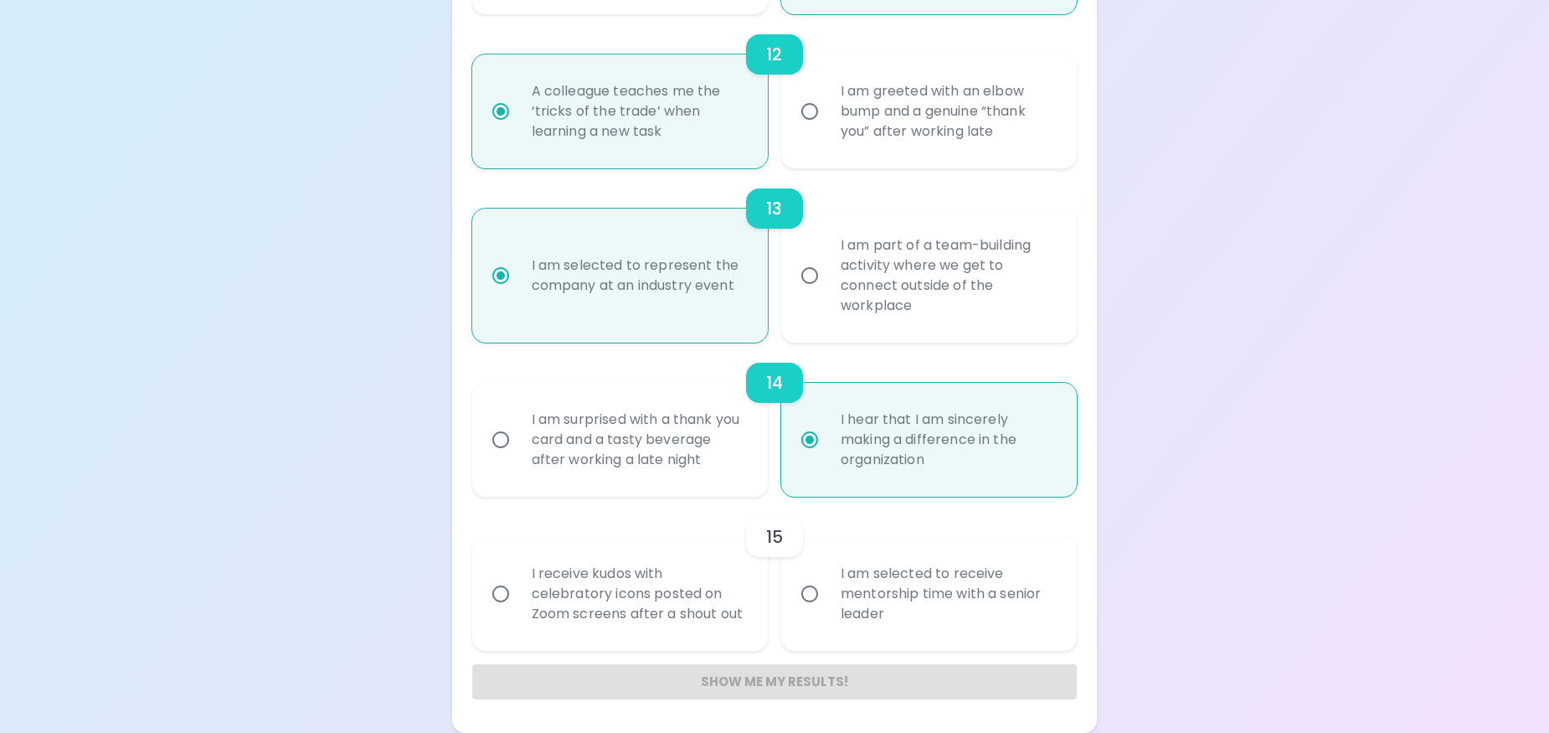
radio input "true"
click at [967, 626] on div "I am selected to receive mentorship time with a senior leader" at bounding box center [947, 593] width 240 height 100
click at [827, 611] on input "I am selected to receive mentorship time with a senior leader" at bounding box center [809, 593] width 35 height 35
radio input "false"
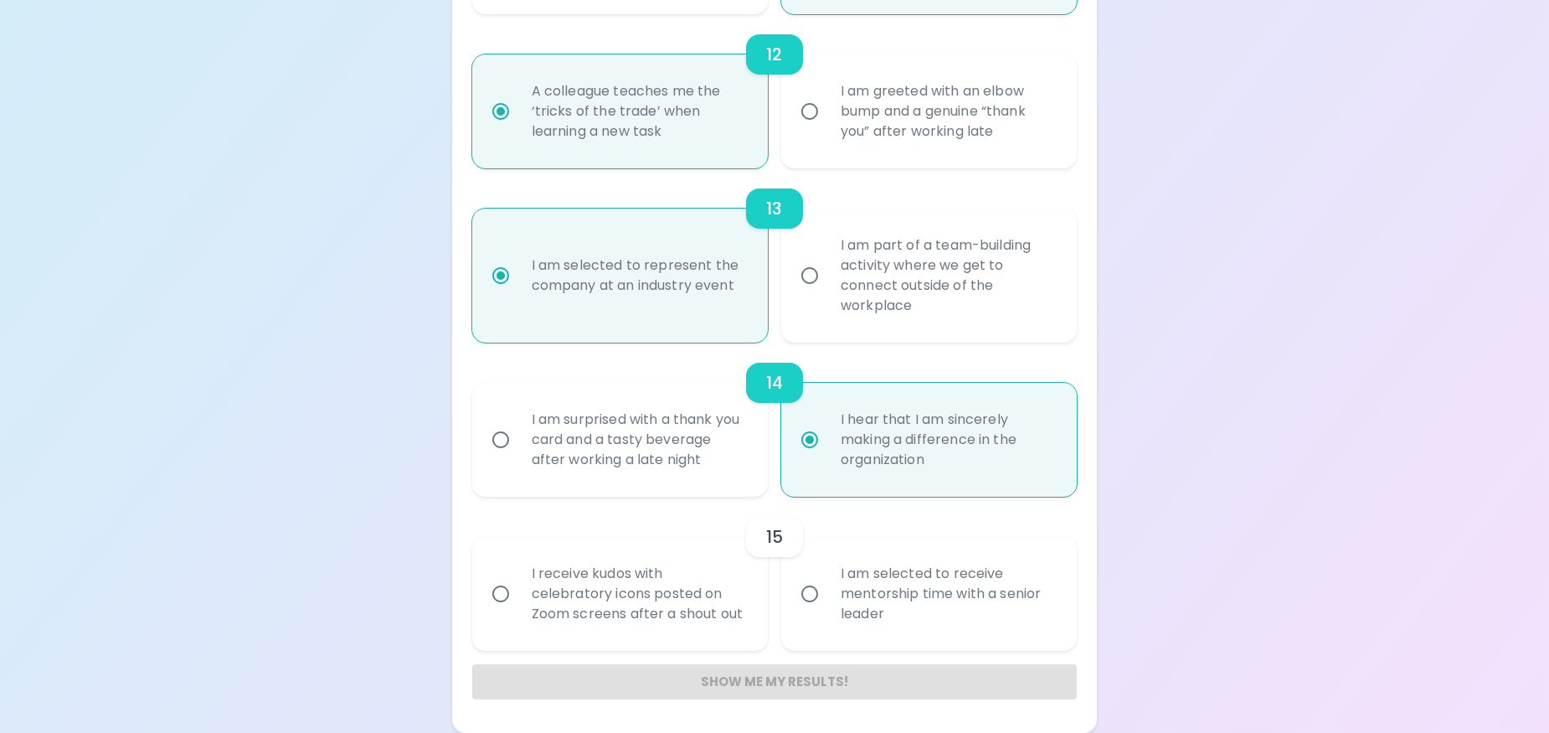
radio input "false"
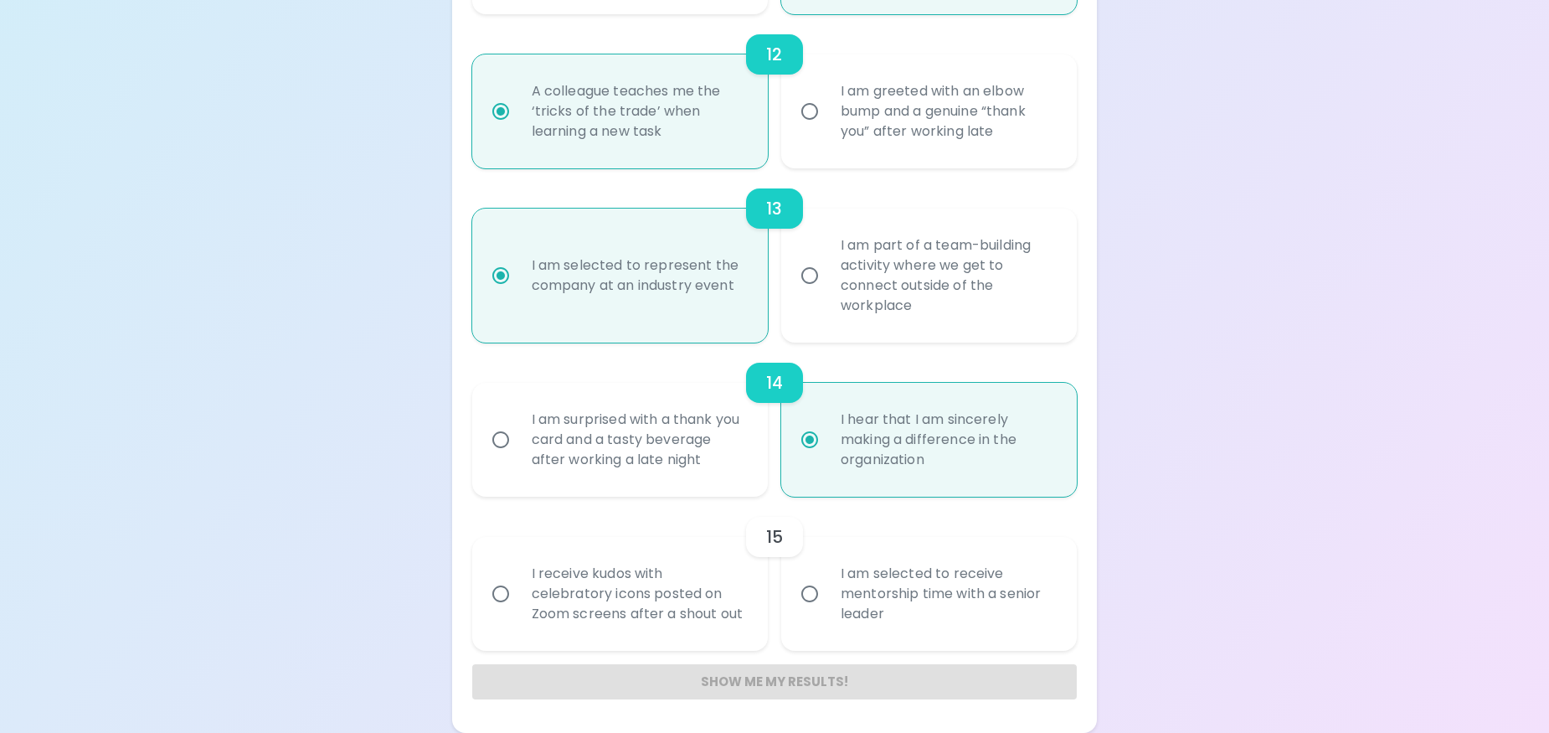
radio input "false"
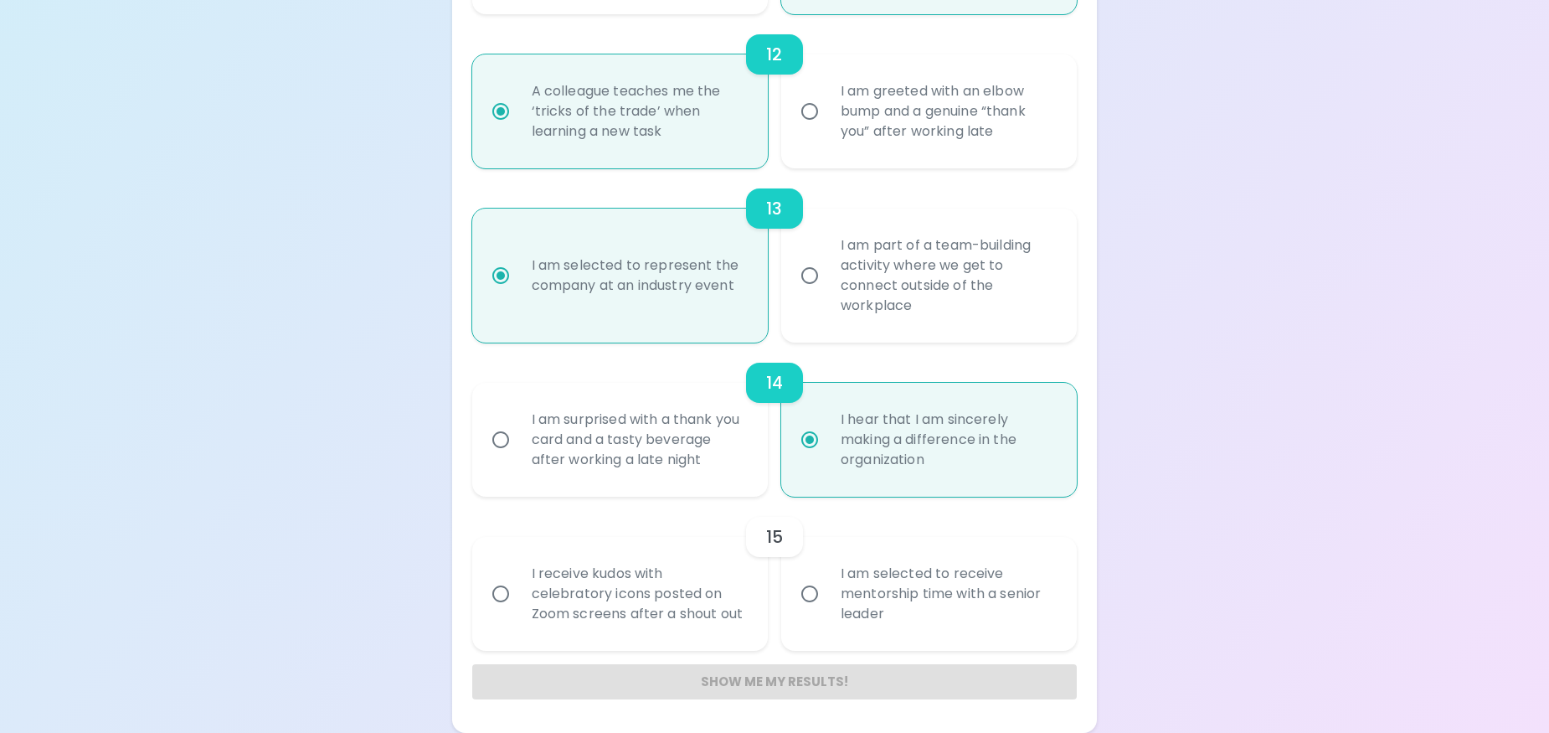
radio input "false"
